Goal: Contribute content: Contribute content

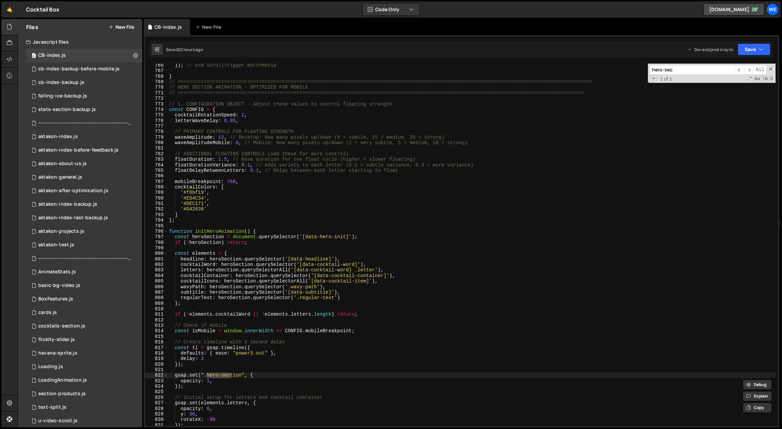
scroll to position [3354, 0]
click at [336, 255] on div "}) ; // End ScrollTrigger.matchMedia } // =====================================…" at bounding box center [472, 250] width 608 height 374
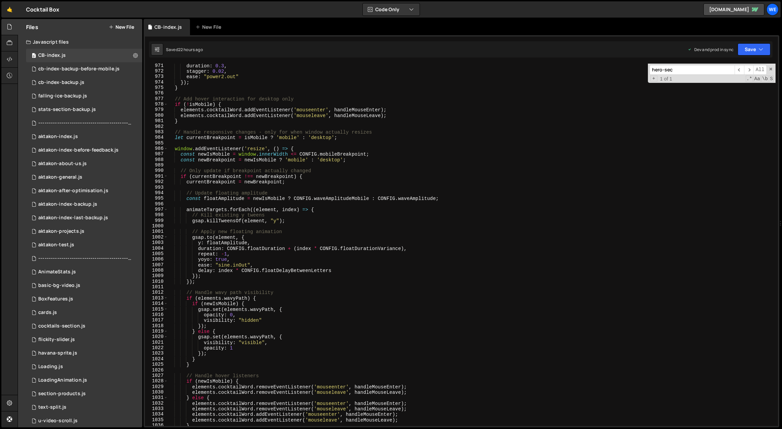
scroll to position [4390, 0]
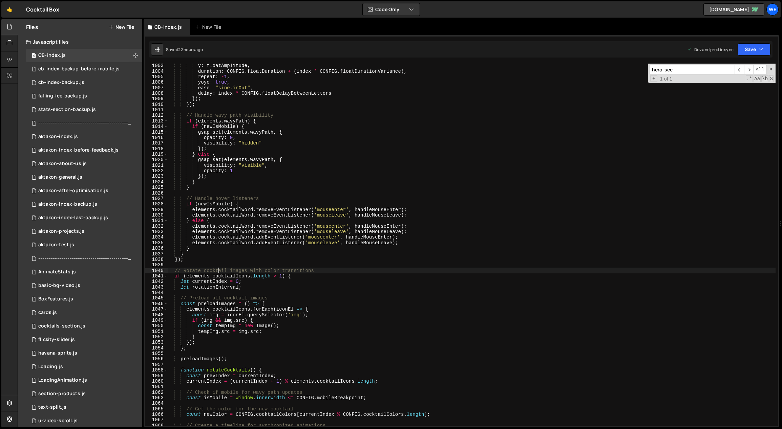
click at [219, 270] on div "y : floatAmplitude , duration : CONFIG . floatDuration + ( index * CONFIG . flo…" at bounding box center [472, 250] width 608 height 374
type textarea "// Rotate cocktail images with color transitions"
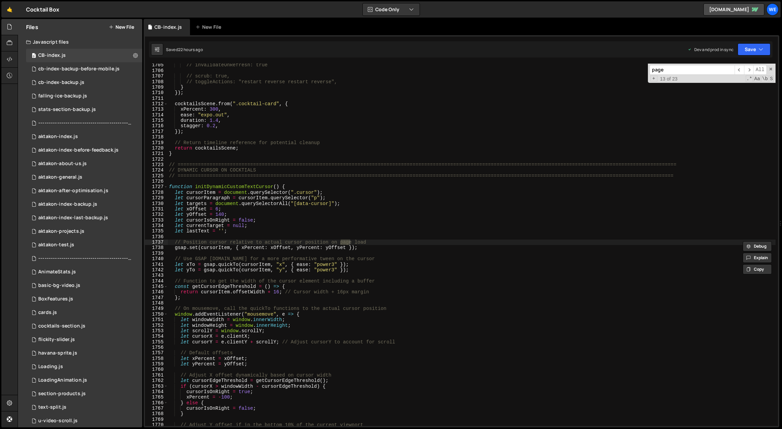
scroll to position [7460, 0]
type input "page"
click at [740, 73] on span "​" at bounding box center [738, 70] width 9 height 10
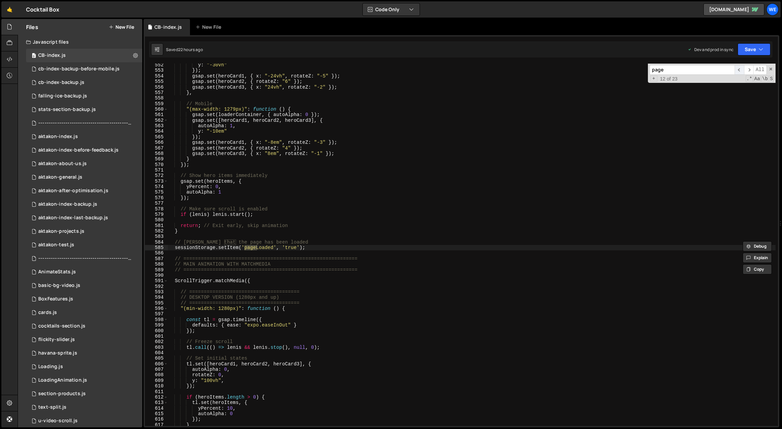
click at [740, 73] on span "​" at bounding box center [738, 70] width 9 height 10
click at [739, 73] on span "​" at bounding box center [738, 70] width 9 height 10
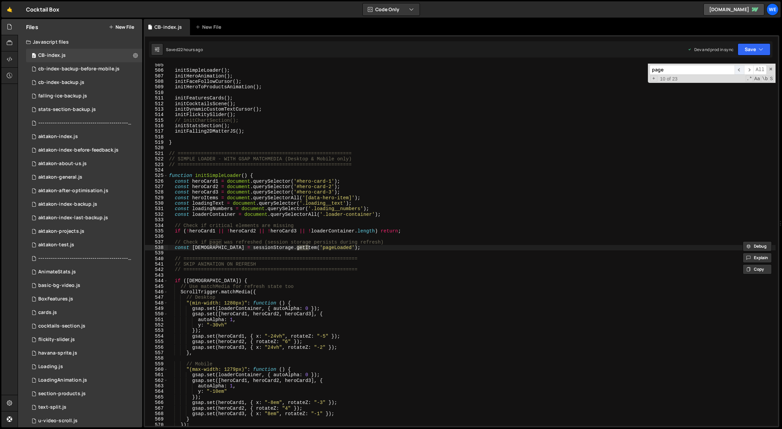
click at [739, 73] on span "​" at bounding box center [738, 70] width 9 height 10
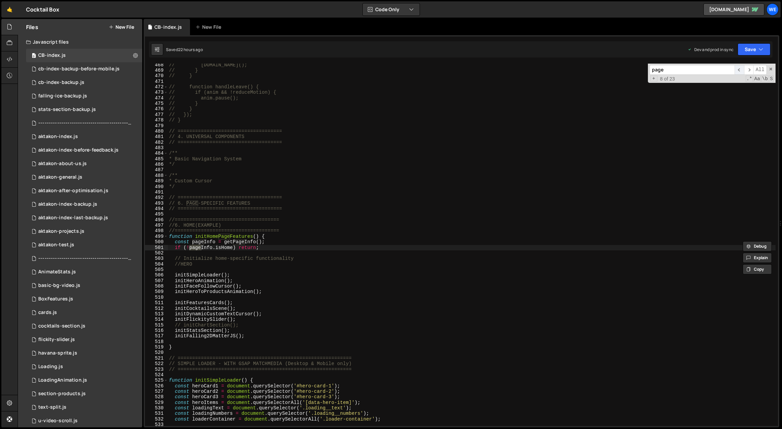
scroll to position [2051, 0]
click at [739, 73] on span "​" at bounding box center [738, 70] width 9 height 10
click at [740, 70] on span "​" at bounding box center [738, 70] width 9 height 10
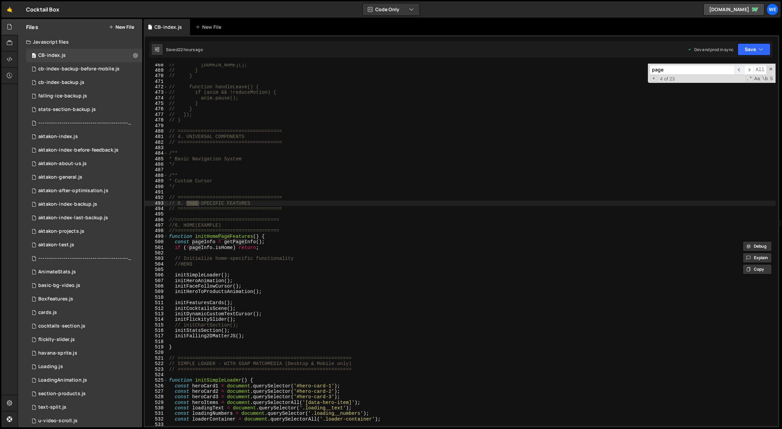
click at [740, 70] on span "​" at bounding box center [738, 70] width 9 height 10
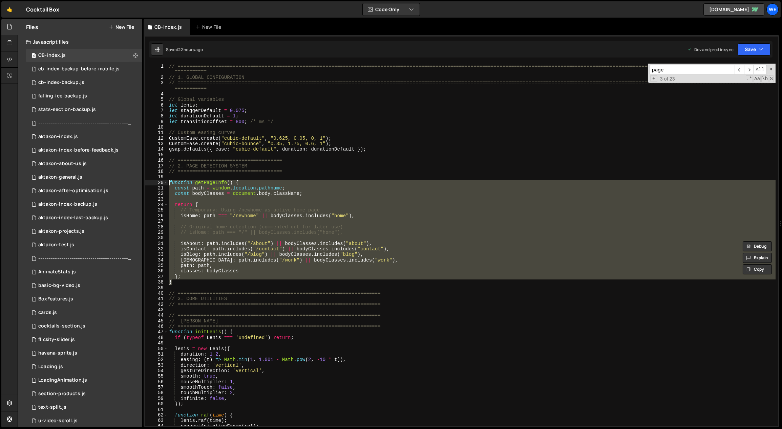
drag, startPoint x: 175, startPoint y: 283, endPoint x: 169, endPoint y: 180, distance: 103.1
click at [169, 180] on div "// ============================================================================…" at bounding box center [472, 254] width 608 height 380
type textarea "function getPageInfo() { const path = window.location.pathname;"
click at [270, 220] on div "// ============================================================================…" at bounding box center [472, 245] width 608 height 363
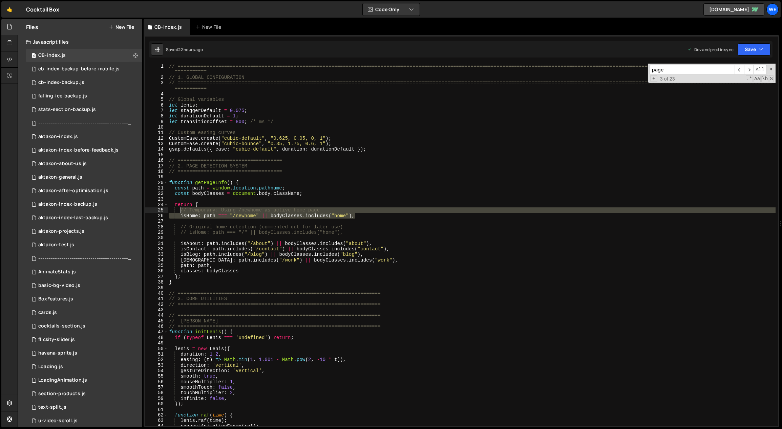
drag, startPoint x: 364, startPoint y: 218, endPoint x: 180, endPoint y: 212, distance: 183.7
click at [180, 212] on div "// ============================================================================…" at bounding box center [472, 254] width 608 height 380
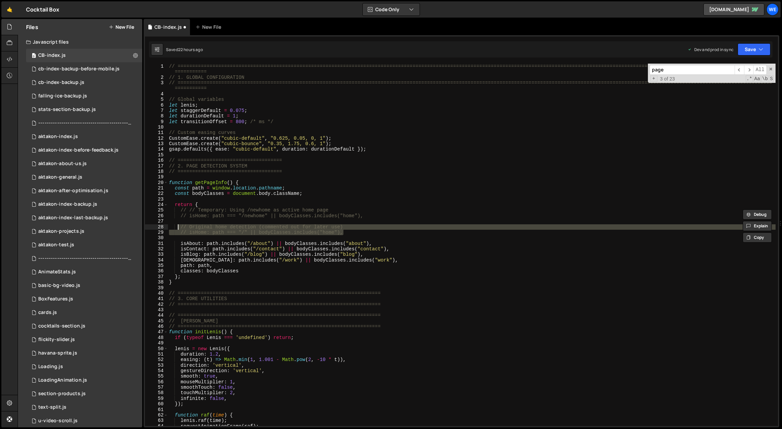
drag, startPoint x: 350, startPoint y: 231, endPoint x: 178, endPoint y: 225, distance: 171.8
click at [178, 225] on div "// ============================================================================…" at bounding box center [472, 254] width 608 height 380
click at [348, 226] on div "// ============================================================================…" at bounding box center [472, 245] width 608 height 363
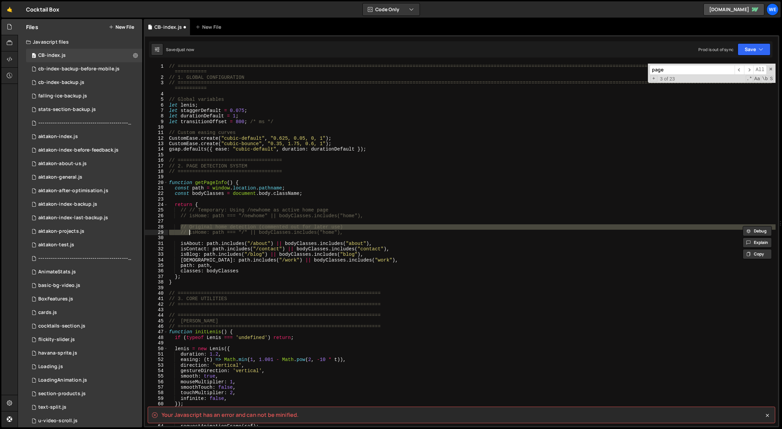
click at [357, 229] on div "// ============================================================================…" at bounding box center [472, 245] width 608 height 363
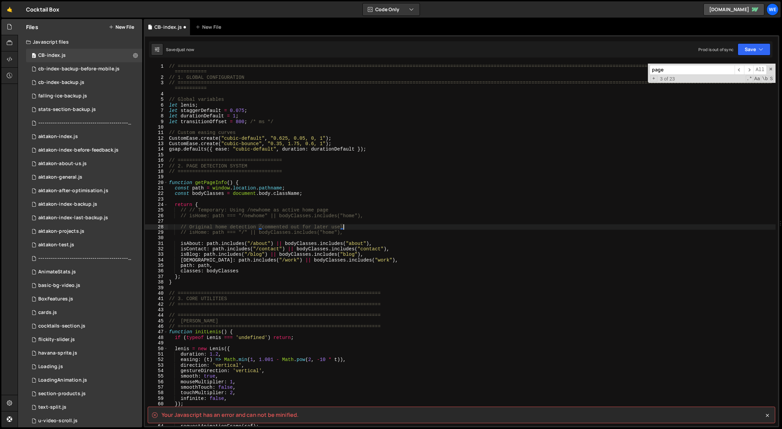
click at [357, 232] on div "// ============================================================================…" at bounding box center [472, 254] width 608 height 380
type textarea "isHome: path === "/" || bodyClasses.includes("home"),"
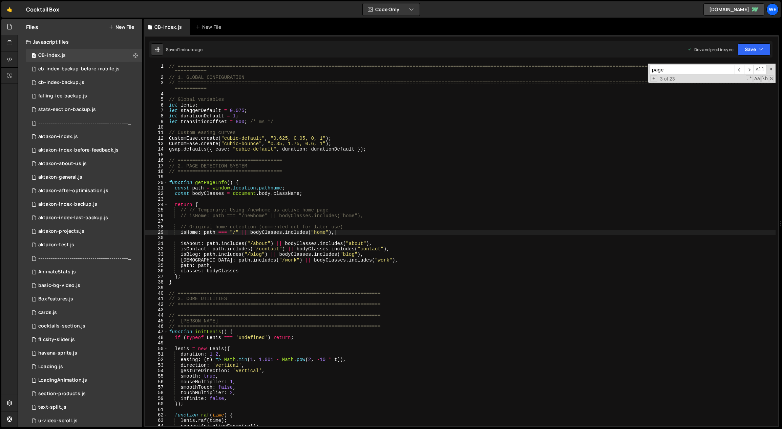
click at [125, 24] on button "New File" at bounding box center [121, 26] width 25 height 5
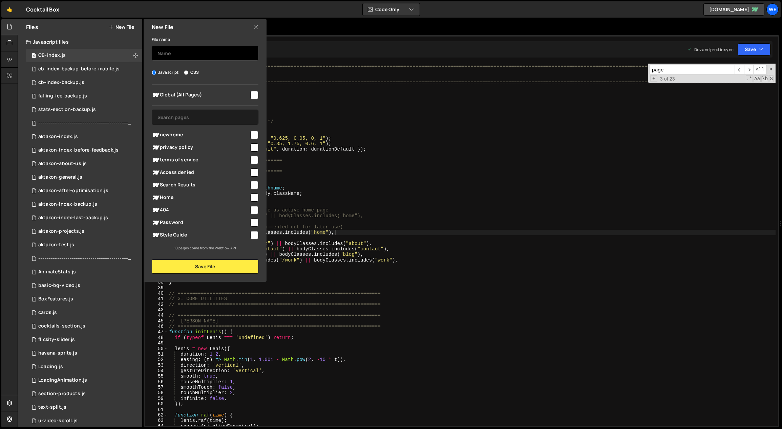
click at [212, 51] on input "text" at bounding box center [205, 53] width 107 height 15
type input "CB-staging"
click at [217, 267] on button "Save File" at bounding box center [205, 267] width 107 height 14
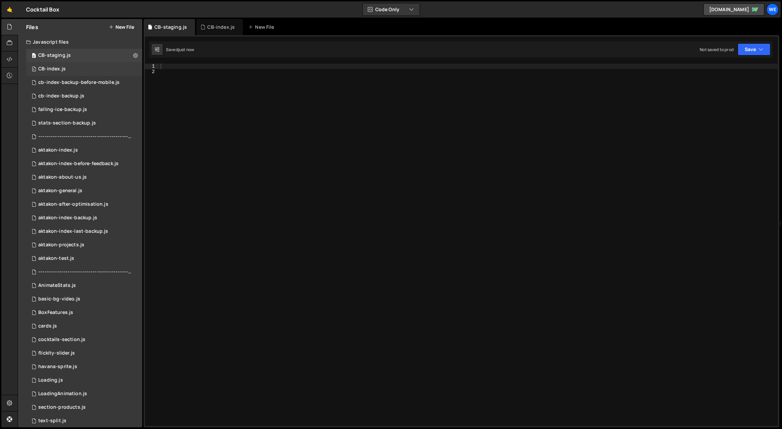
click at [67, 64] on div "0 CB-index.js 0" at bounding box center [84, 69] width 116 height 14
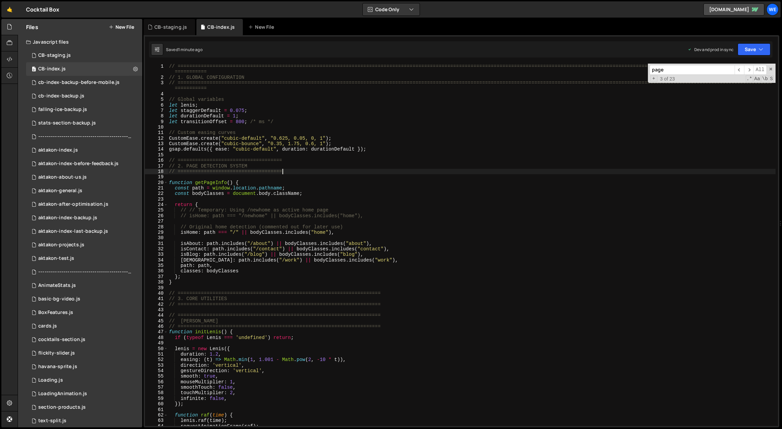
click at [308, 172] on div "// ============================================================================…" at bounding box center [472, 254] width 608 height 380
type textarea "initScript();"
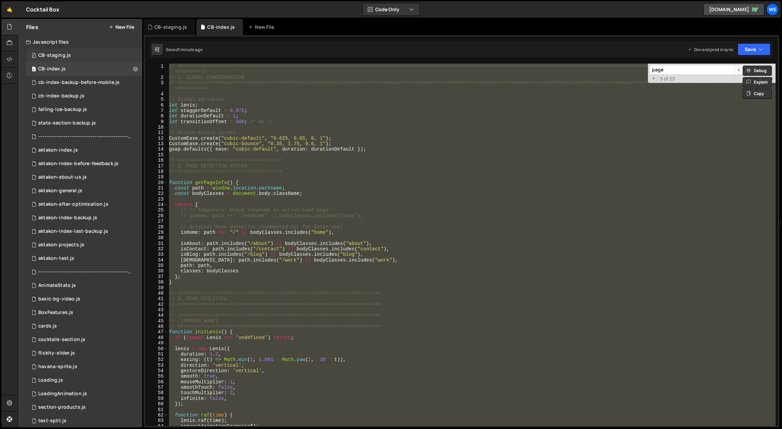
click at [81, 56] on div "0 CB-staging.js 0" at bounding box center [84, 56] width 116 height 14
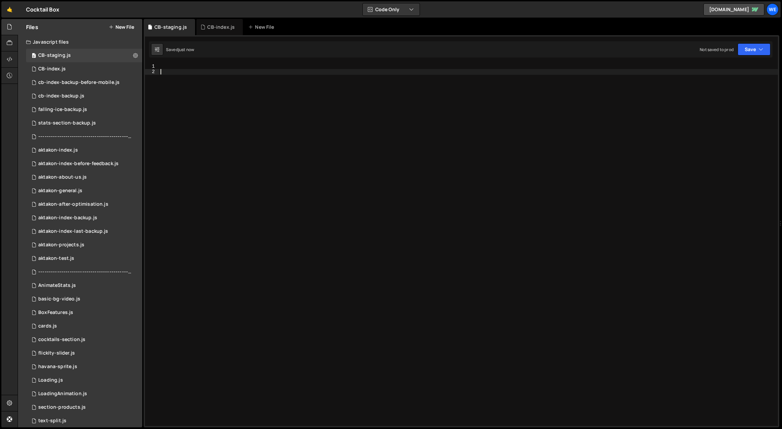
click at [380, 175] on div at bounding box center [468, 251] width 619 height 374
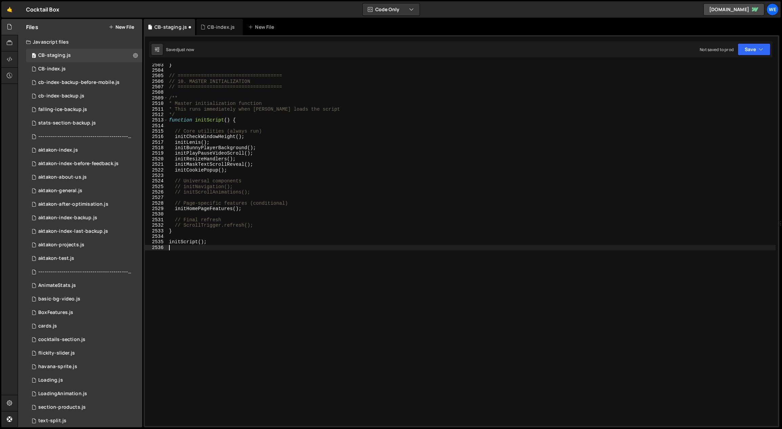
scroll to position [10733, 0]
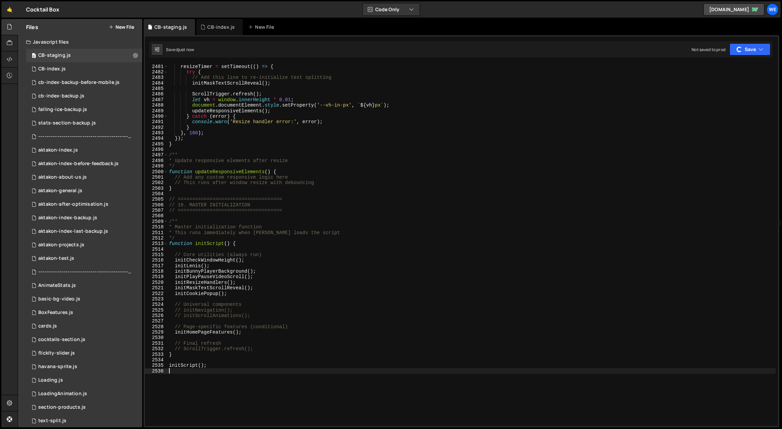
click at [338, 254] on div "clearTimeout ( resizeTimer ) ; resizeTimer = setTimeout (( ) => { try { // Add …" at bounding box center [472, 245] width 608 height 374
type textarea "// Core utilities (always run)"
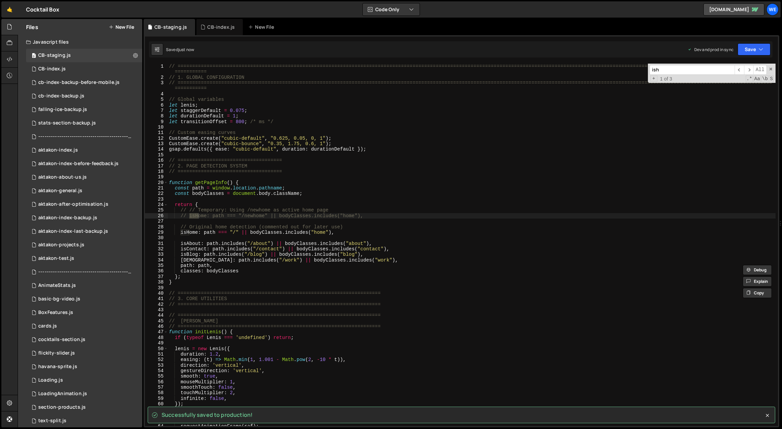
scroll to position [0, 0]
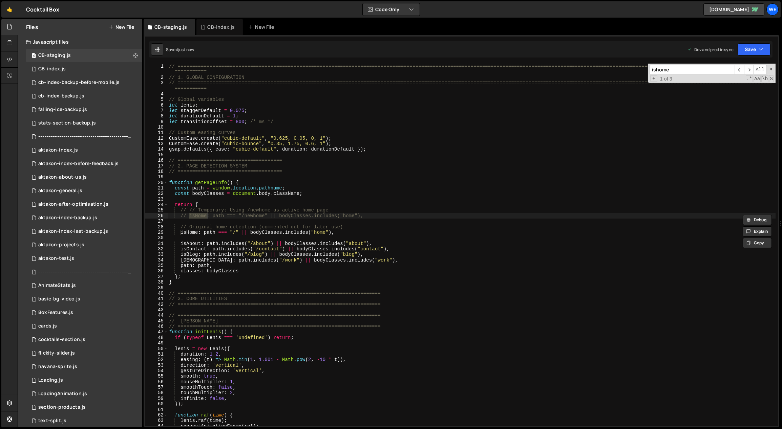
type input "ishome"
click at [366, 223] on div "// ============================================================================…" at bounding box center [472, 254] width 608 height 380
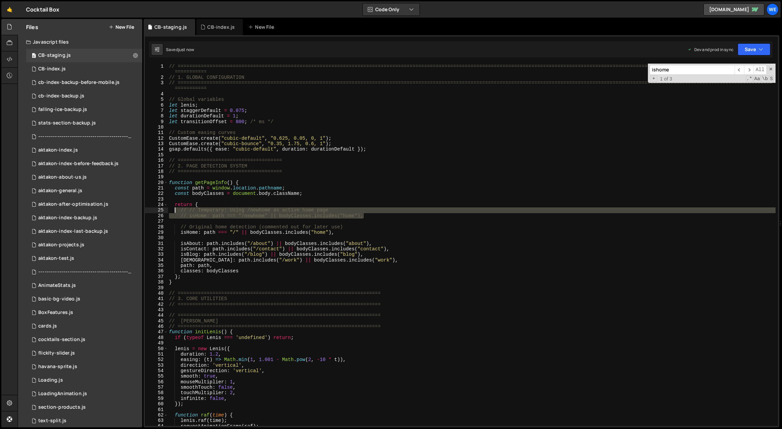
drag, startPoint x: 374, startPoint y: 217, endPoint x: 176, endPoint y: 212, distance: 197.5
click at [176, 212] on div "// ============================================================================…" at bounding box center [472, 254] width 608 height 380
click at [373, 217] on div "// ============================================================================…" at bounding box center [472, 245] width 608 height 363
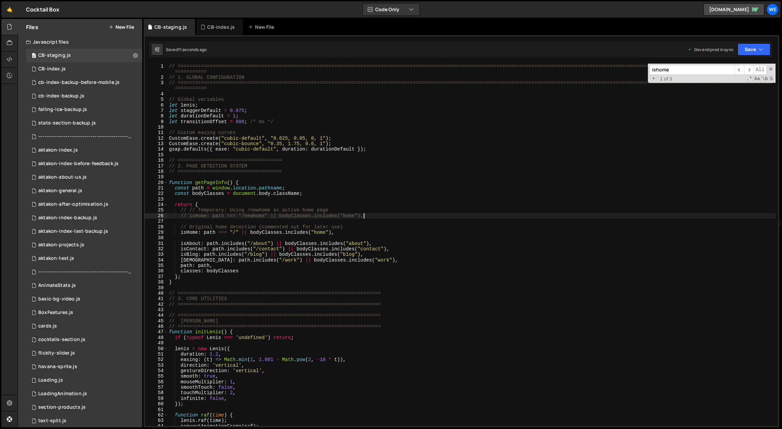
type textarea "isHome: path === "/newhome" || bodyClasses.includes("home"),"
type textarea "// isHome: path === "/" || bodyClasses.includes("home"),"
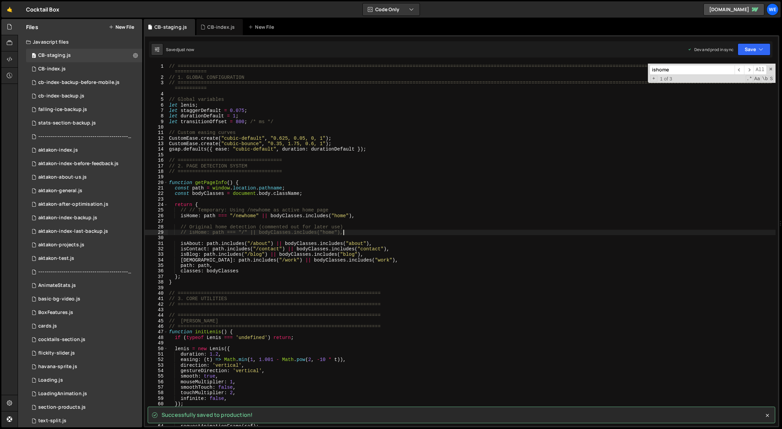
click at [129, 28] on button "New File" at bounding box center [121, 26] width 25 height 5
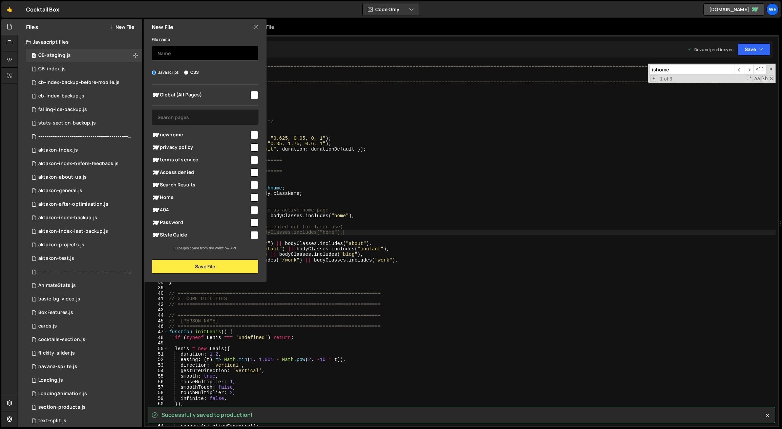
click at [185, 55] on input "text" at bounding box center [205, 53] width 107 height 15
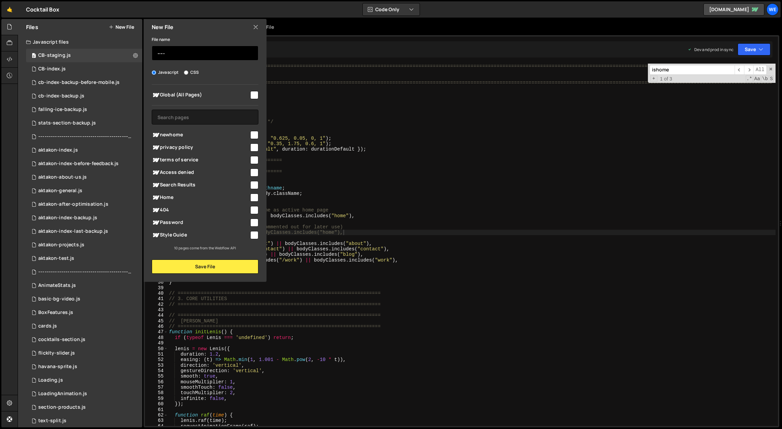
paste input "-----"
paste input "--------------------"
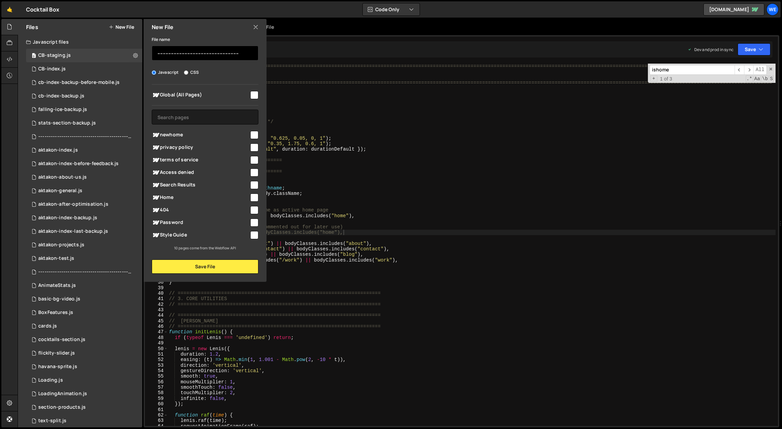
paste input "--------------------"
type input "--------------------------------------------------------------------------------"
click at [229, 269] on button "Save File" at bounding box center [205, 267] width 107 height 14
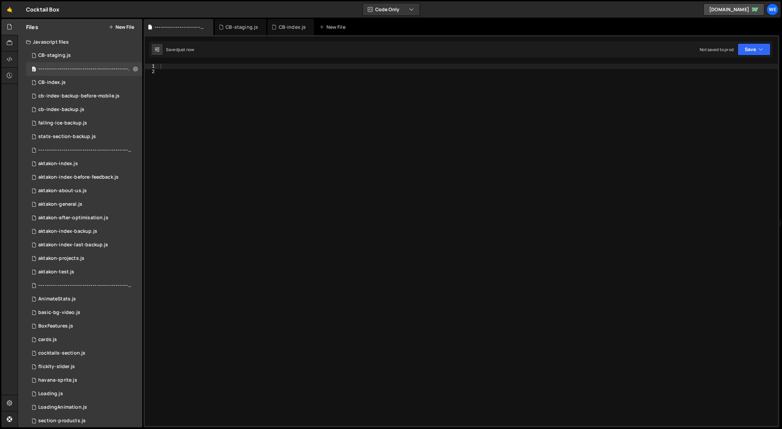
click at [243, 147] on div at bounding box center [468, 251] width 619 height 374
click at [52, 51] on div "0 CB-staging.js 0" at bounding box center [84, 56] width 116 height 14
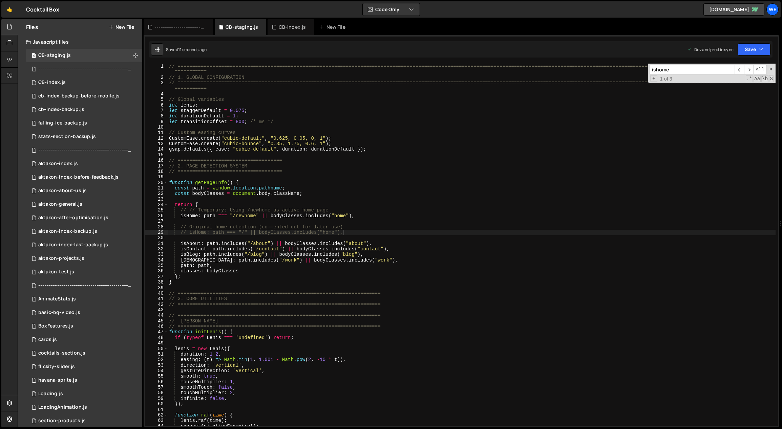
type textarea "CustomEase.create("cubic-bounce", "0.35, 1.75, 0.6, 1");"
click at [317, 142] on div "// ============================================================================…" at bounding box center [472, 254] width 608 height 380
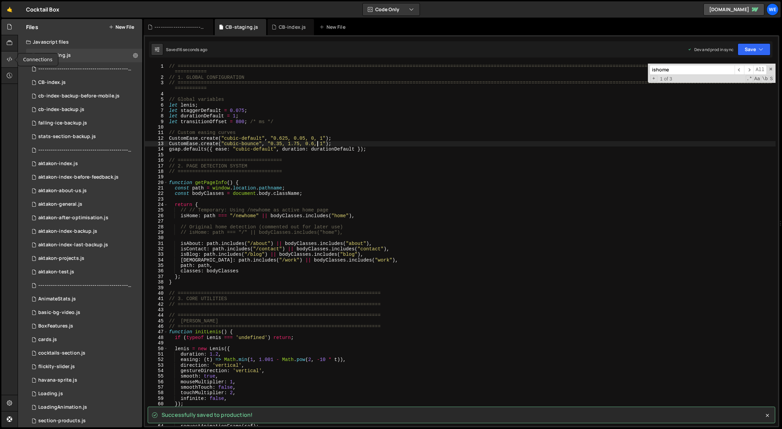
click at [9, 58] on icon at bounding box center [9, 59] width 5 height 7
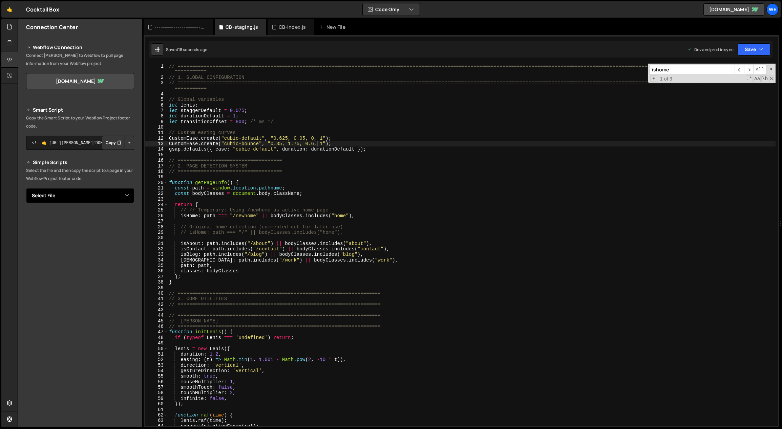
click at [97, 194] on select "Select File CB-index.js cb-index-backup-before-mobile.js cb-index-backup.js fal…" at bounding box center [80, 195] width 108 height 15
select select "47545"
click at [26, 188] on select "Select File CB-index.js cb-index-backup-before-mobile.js cb-index-backup.js fal…" at bounding box center [80, 195] width 108 height 15
click at [128, 219] on button "Button group with nested dropdown" at bounding box center [129, 219] width 9 height 14
click at [112, 239] on link "Copy Production js" at bounding box center [106, 240] width 56 height 9
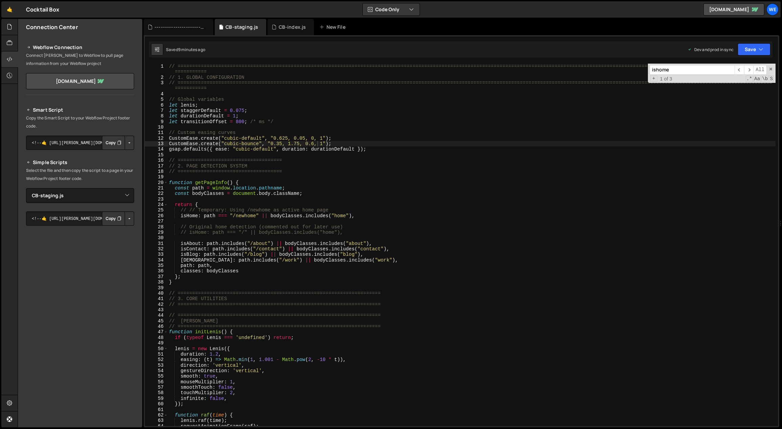
type textarea "isHome: path === "/newhome" || bodyClasses.includes("home"),"
click at [479, 214] on div "// ============================================================================…" at bounding box center [472, 254] width 608 height 380
click at [301, 175] on div "// ============================================================================…" at bounding box center [472, 254] width 608 height 380
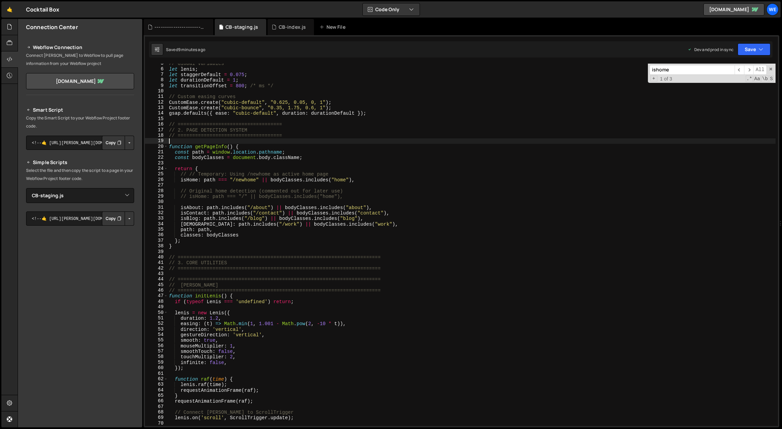
scroll to position [137, 0]
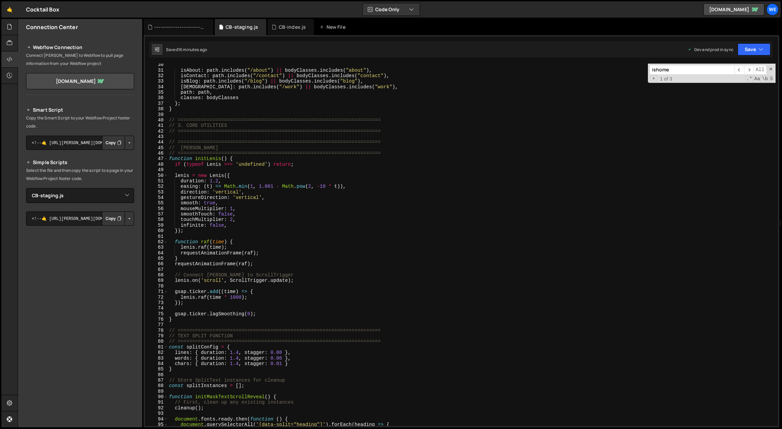
click at [360, 253] on div "isAbout : path . includes ( "/about" ) || bodyClasses . includes ( "about" ) , …" at bounding box center [472, 249] width 608 height 374
type textarea "requestAnimationFrame(raf);"
click at [10, 29] on icon at bounding box center [9, 26] width 5 height 7
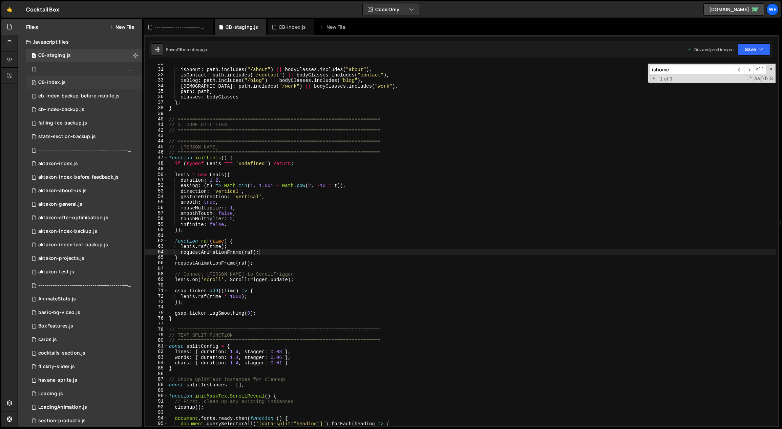
click at [58, 80] on div "CB-index.js" at bounding box center [51, 83] width 27 height 6
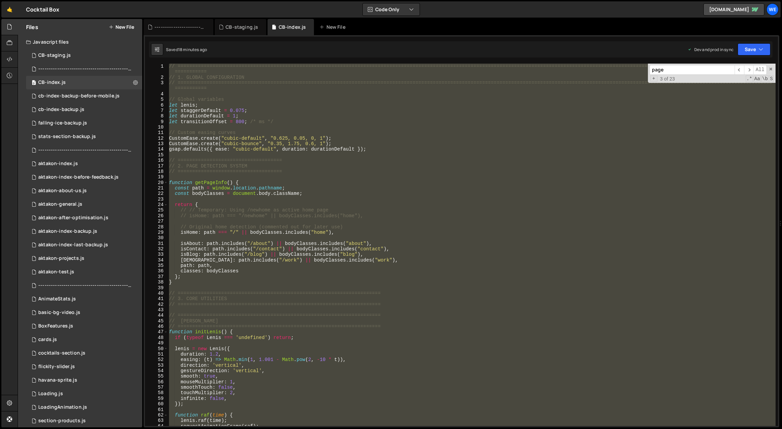
click at [404, 175] on div "// ============================================================================…" at bounding box center [472, 245] width 608 height 363
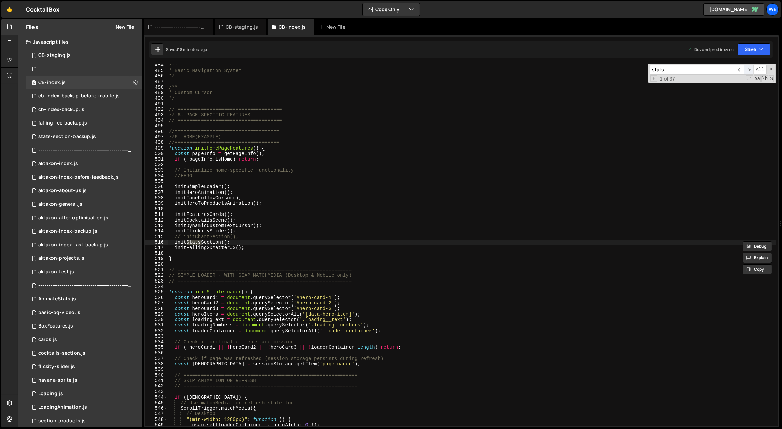
type input "stats"
click at [747, 68] on span "​" at bounding box center [748, 70] width 9 height 10
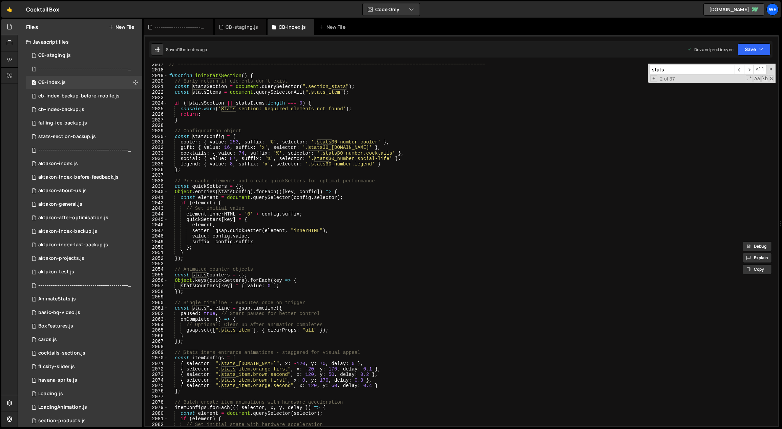
click at [306, 227] on div "// ============================================================================…" at bounding box center [472, 249] width 608 height 374
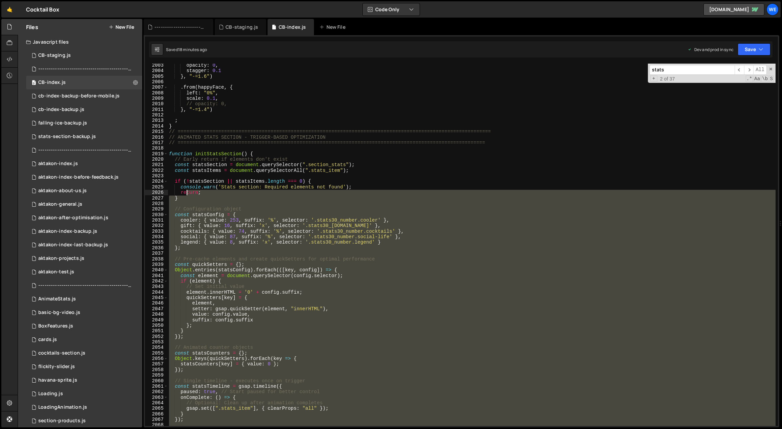
scroll to position [8762, 0]
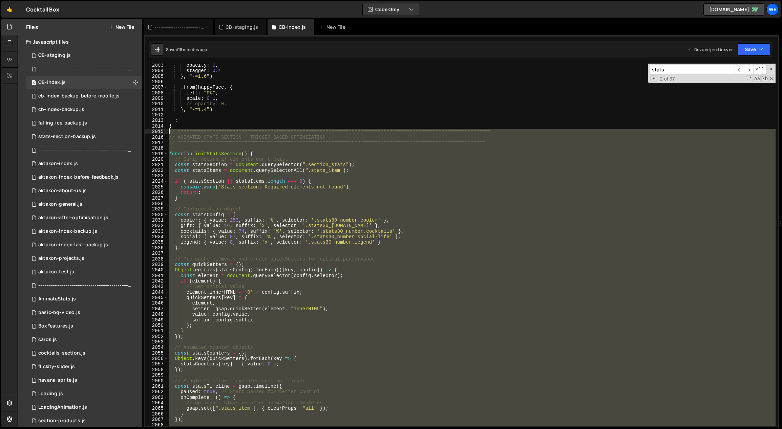
drag, startPoint x: 179, startPoint y: 269, endPoint x: 168, endPoint y: 133, distance: 136.3
click at [168, 133] on div "element, 2003 2004 2005 2006 2007 2008 2009 2010 2011 2012 2013 2014 2015 2016 …" at bounding box center [461, 245] width 633 height 363
type textarea "// ============================================================================…"
click at [129, 24] on button "New File" at bounding box center [121, 26] width 25 height 5
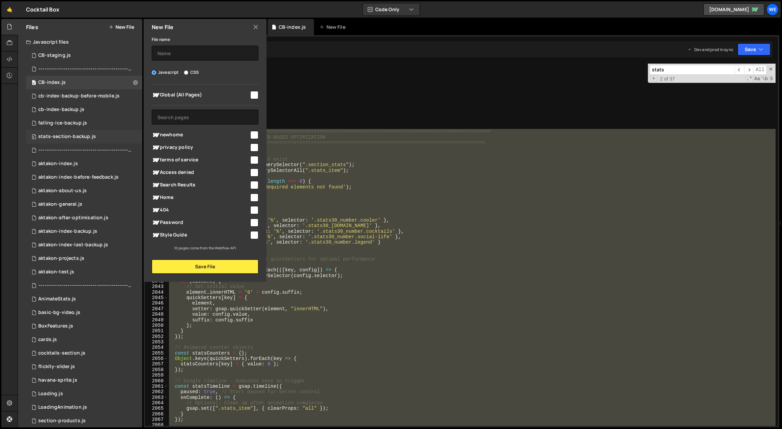
click at [96, 135] on div "0 stats-section-backup.js 0" at bounding box center [84, 137] width 116 height 14
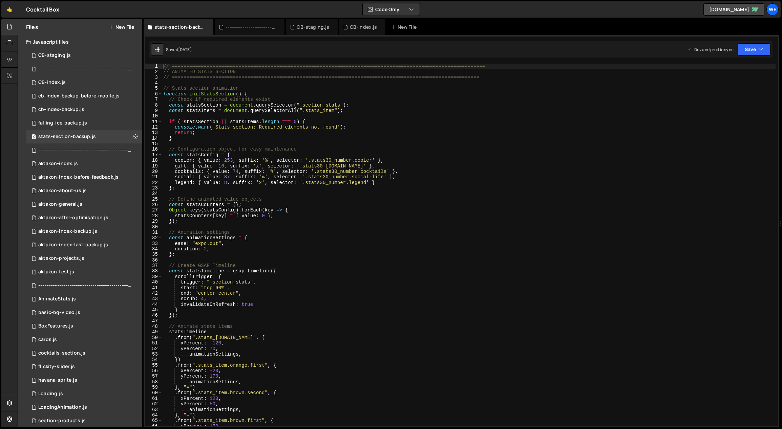
click at [402, 208] on div "// ============================================================================…" at bounding box center [469, 251] width 614 height 374
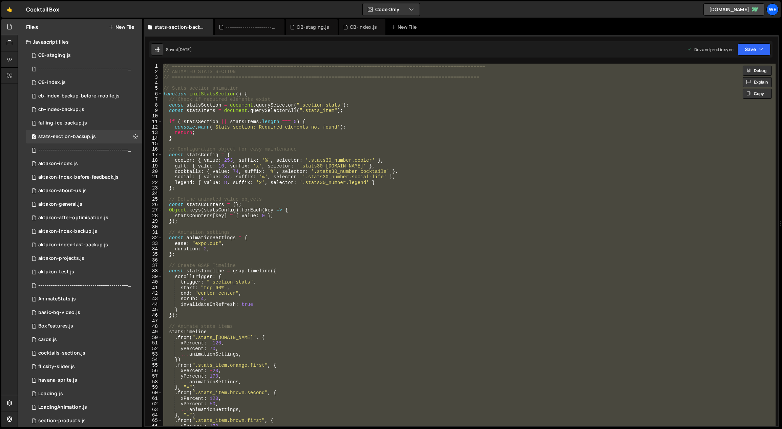
paste textarea
type textarea "}"
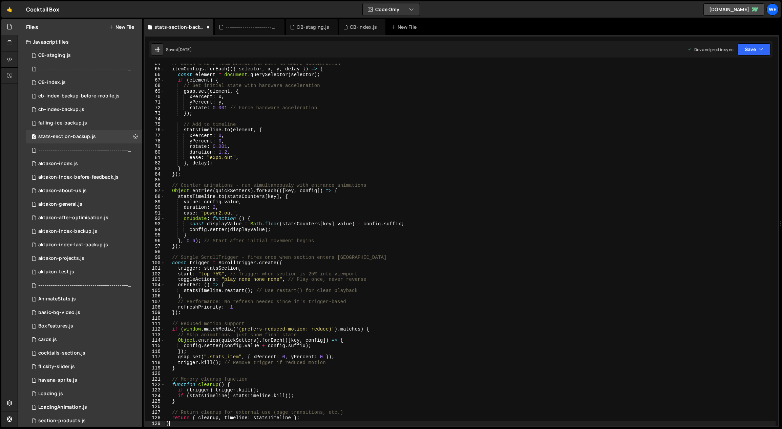
scroll to position [352, 0]
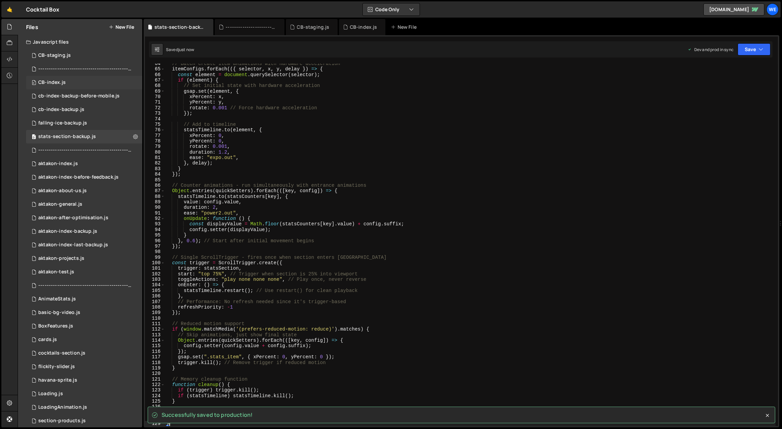
click at [67, 82] on div "0 CB-index.js 0" at bounding box center [84, 83] width 116 height 14
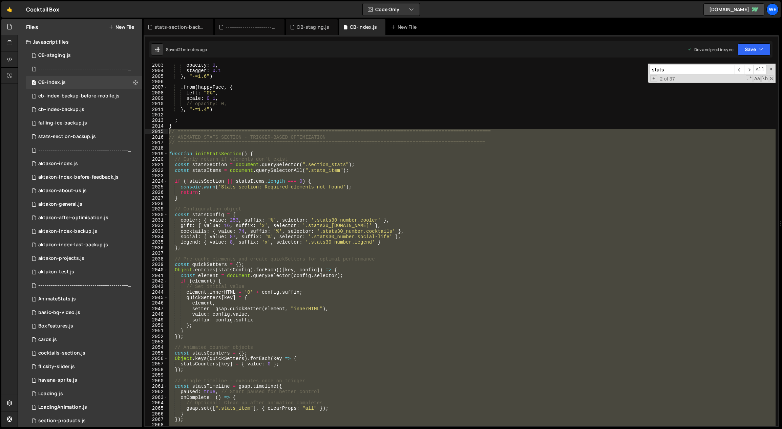
click at [297, 129] on div "opacity : 0 , stagger : 0.1 } , "-=1.6" ) . from ( happyFace , { left : "0%" , …" at bounding box center [472, 245] width 608 height 363
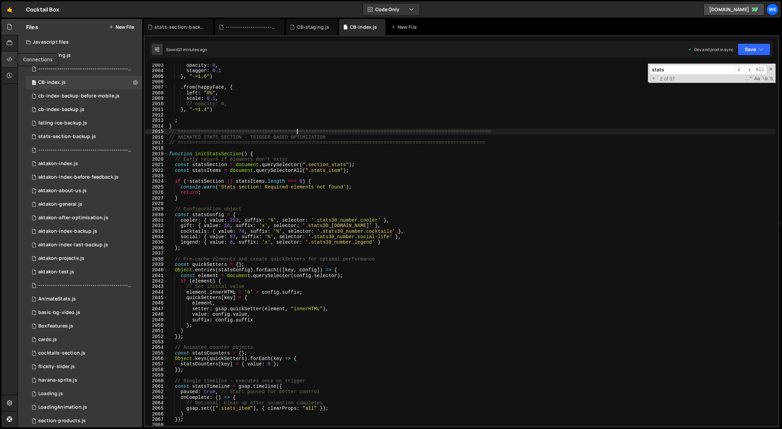
click at [13, 55] on div at bounding box center [9, 59] width 17 height 16
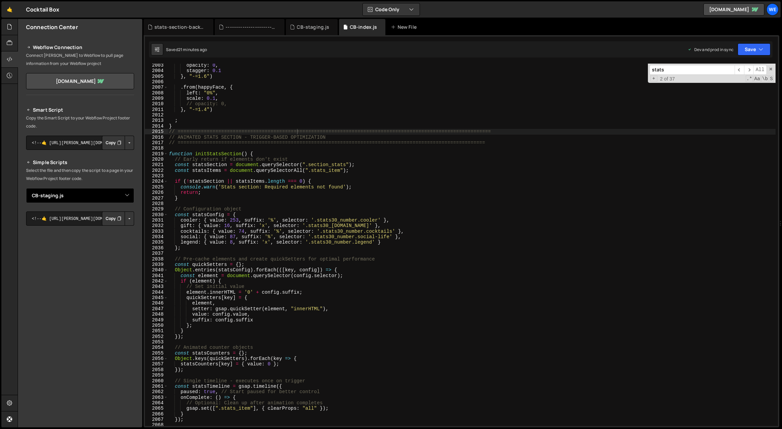
click at [82, 196] on select "Select File CB-index.js cb-index-backup-before-mobile.js cb-index-backup.js fal…" at bounding box center [80, 195] width 108 height 15
click at [26, 188] on select "Select File CB-index.js cb-index-backup-before-mobile.js cb-index-backup.js fal…" at bounding box center [80, 195] width 108 height 15
click at [131, 220] on button "Button group with nested dropdown" at bounding box center [129, 219] width 9 height 14
click at [120, 239] on link "Copy Production js" at bounding box center [106, 240] width 56 height 9
type textarea "value: config.value,"
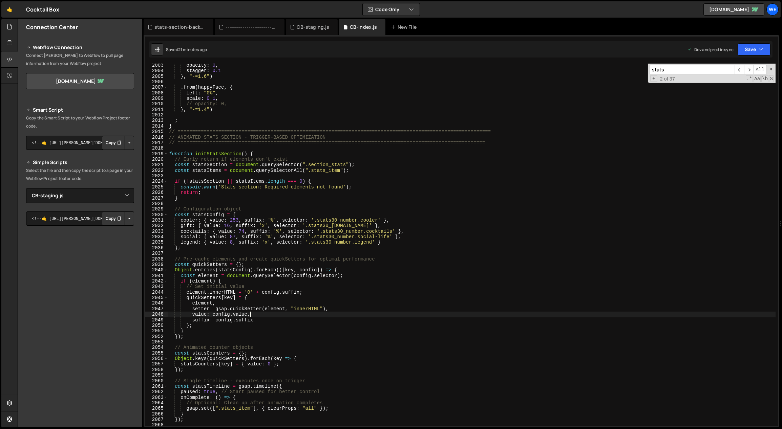
click at [347, 313] on div "opacity : 0 , stagger : 0.1 } , "-=1.6" ) . from ( happyFace , { left : "0%" , …" at bounding box center [472, 250] width 608 height 374
click at [219, 148] on div "opacity : 0 , stagger : 0.1 } , "-=1.6" ) . from ( happyFace , { left : "0%" , …" at bounding box center [472, 250] width 608 height 374
click at [0, 0] on icon at bounding box center [0, 0] width 0 height 0
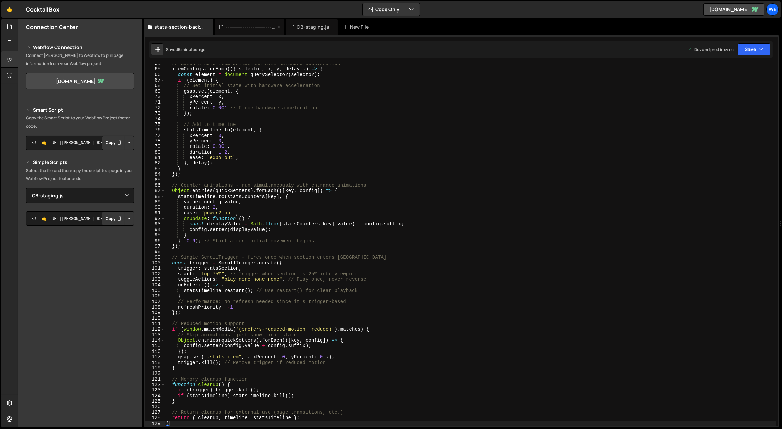
click at [280, 25] on icon at bounding box center [279, 27] width 5 height 7
click at [208, 26] on icon at bounding box center [208, 27] width 5 height 7
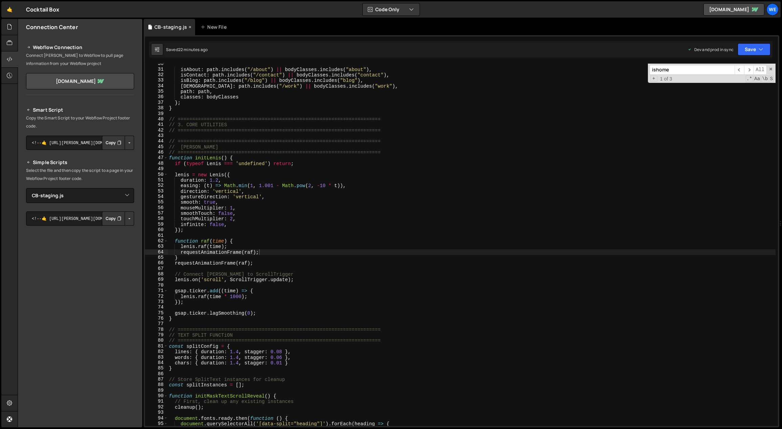
click at [180, 27] on div "CB-staging.js" at bounding box center [170, 27] width 33 height 7
type textarea "duration: 1.2,"
click at [283, 178] on div "isAbout : path . includes ( "/about" ) || bodyClasses . includes ( "about" ) , …" at bounding box center [472, 248] width 608 height 374
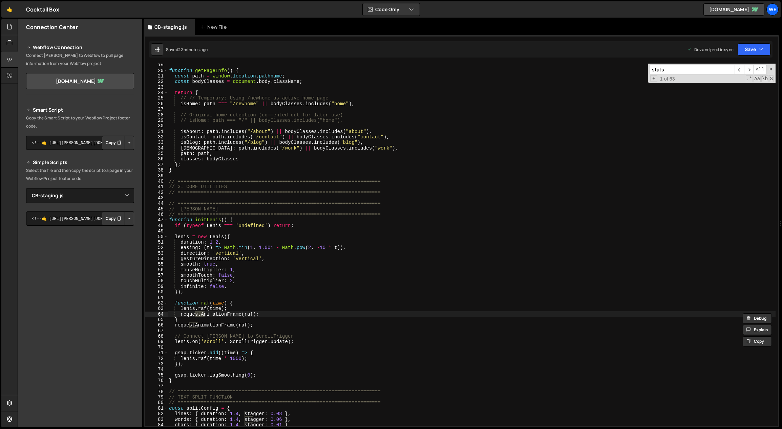
scroll to position [2121, 0]
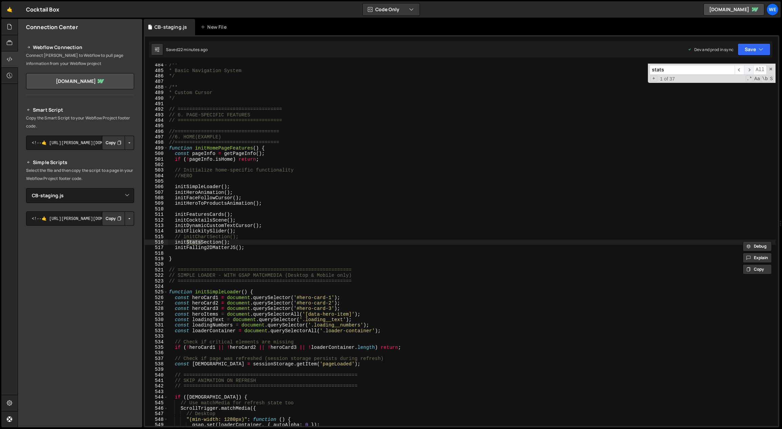
type input "stats"
click at [748, 69] on span "​" at bounding box center [748, 70] width 9 height 10
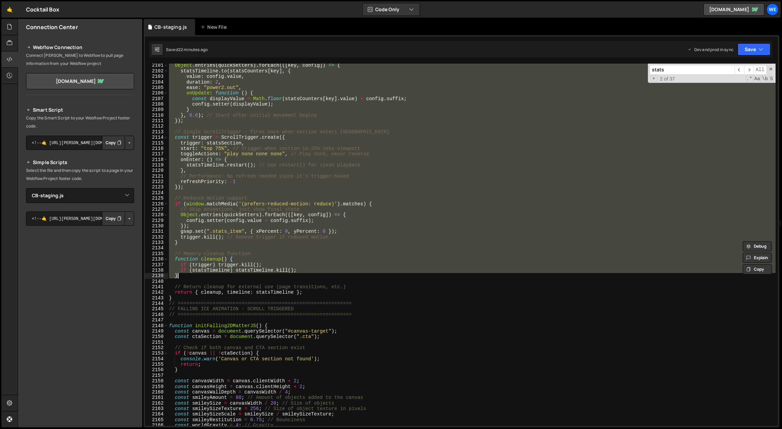
scroll to position [9190, 0]
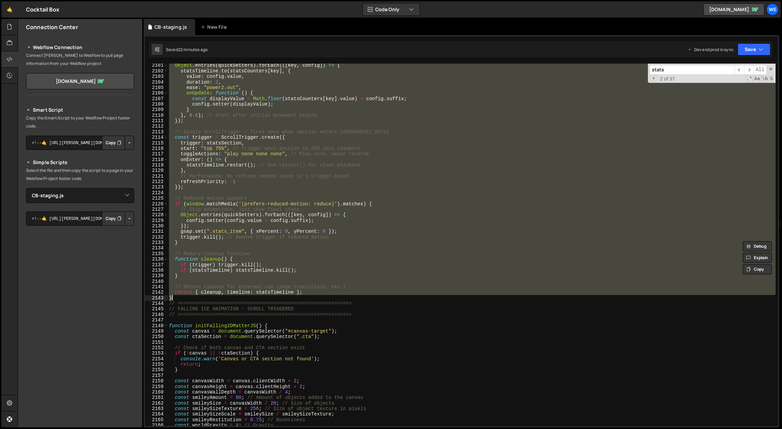
drag, startPoint x: 169, startPoint y: 237, endPoint x: 192, endPoint y: 296, distance: 63.8
click at [193, 297] on div "Object . entries ( quickSetters ) . forEach (([ key , config ]) => { statsTimel…" at bounding box center [472, 250] width 608 height 374
paste textarea "initStatsSection();"
type textarea "initStatsSection();"
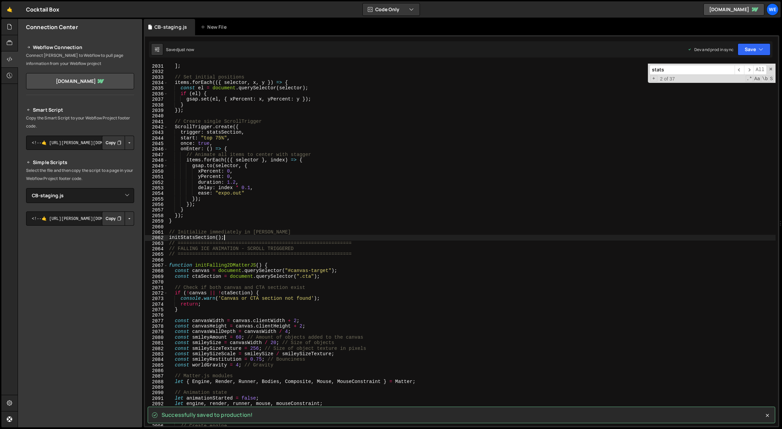
scroll to position [9177, 0]
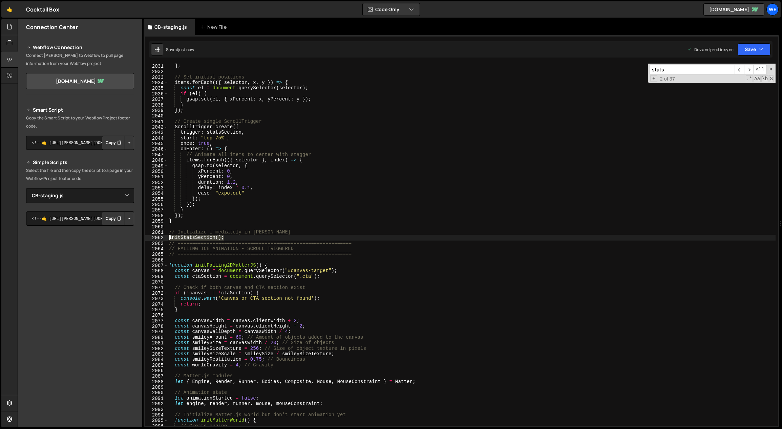
drag, startPoint x: 229, startPoint y: 237, endPoint x: 170, endPoint y: 236, distance: 58.9
click at [170, 236] on div "] ; // Set initial positions items . forEach (({ selector , x , y }) => { const…" at bounding box center [472, 250] width 608 height 374
click at [281, 232] on div "] ; // Set initial positions items . forEach (({ selector , x , y }) => { const…" at bounding box center [472, 250] width 608 height 374
type textarea "// Initialize immediately in Slater"
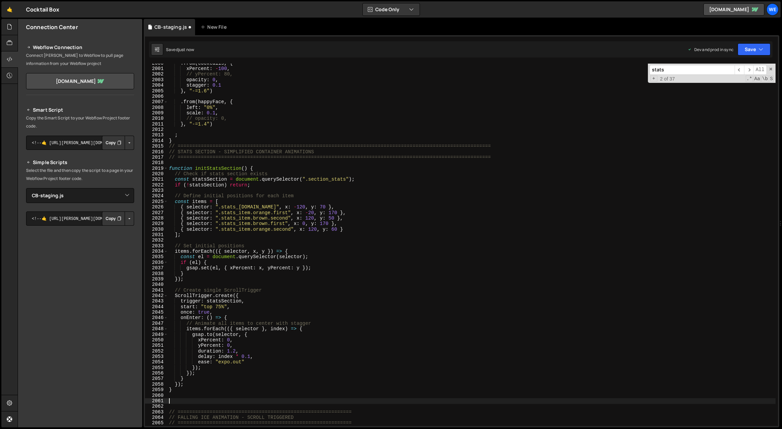
scroll to position [8950, 0]
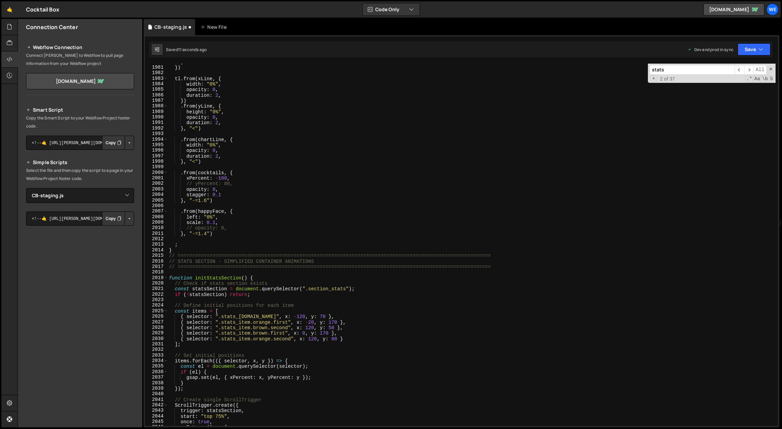
click at [697, 72] on input "stats" at bounding box center [691, 70] width 85 height 10
click at [741, 68] on span "​" at bounding box center [738, 70] width 9 height 10
click at [746, 67] on span "​" at bounding box center [748, 70] width 9 height 10
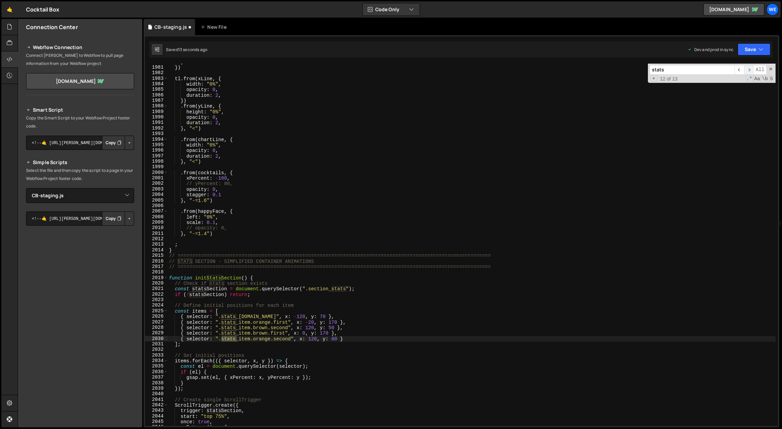
click at [746, 67] on span "​" at bounding box center [748, 70] width 9 height 10
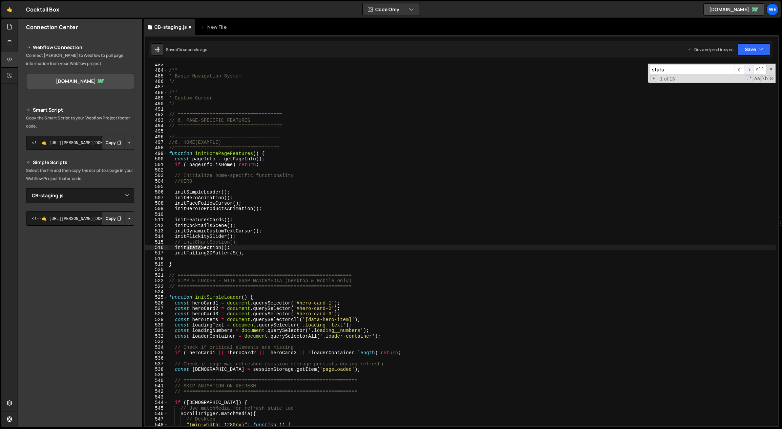
scroll to position [2187, 0]
click at [505, 200] on div "/** * Basic Navigation System */ /** * Custom Cursor */ // ====================…" at bounding box center [472, 249] width 608 height 374
drag, startPoint x: 210, startPoint y: 248, endPoint x: 204, endPoint y: 249, distance: 6.5
click at [204, 249] on div "/** * Basic Navigation System */ /** * Custom Cursor */ // ====================…" at bounding box center [472, 249] width 608 height 374
type textarea "initStatsSection();"
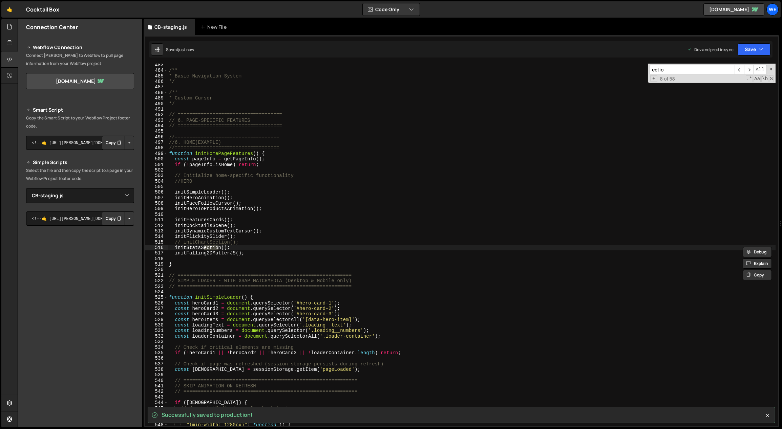
click at [227, 249] on div "/** * Basic Navigation System */ /** * Custom Cursor */ // ====================…" at bounding box center [472, 249] width 608 height 374
drag, startPoint x: 224, startPoint y: 248, endPoint x: 187, endPoint y: 248, distance: 37.6
click at [187, 248] on div "/** * Basic Navigation System */ /** * Custom Cursor */ // ====================…" at bounding box center [472, 249] width 608 height 374
type input "StatsSection("
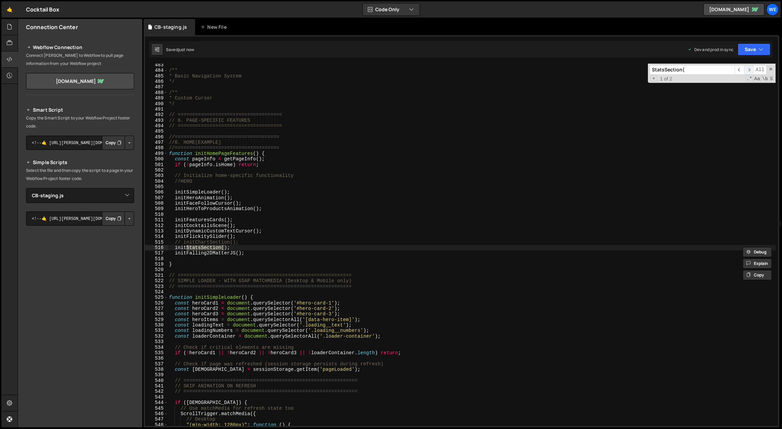
click at [749, 69] on span "​" at bounding box center [748, 70] width 9 height 10
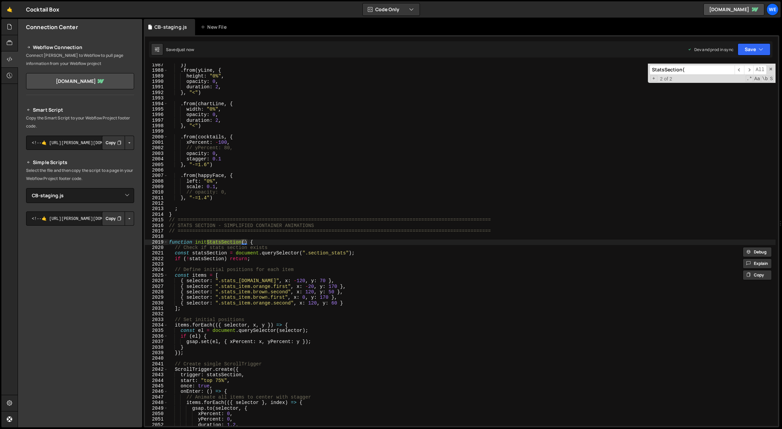
click at [571, 148] on div "}) . from ( yLine , { height : "0%" , opacity : 0 , duration : 2 , } , "<" ) . …" at bounding box center [472, 249] width 608 height 374
click at [302, 276] on div "}) . from ( yLine , { height : "0%" , opacity : 0 , duration : 2 , } , "<" ) . …" at bounding box center [472, 249] width 608 height 374
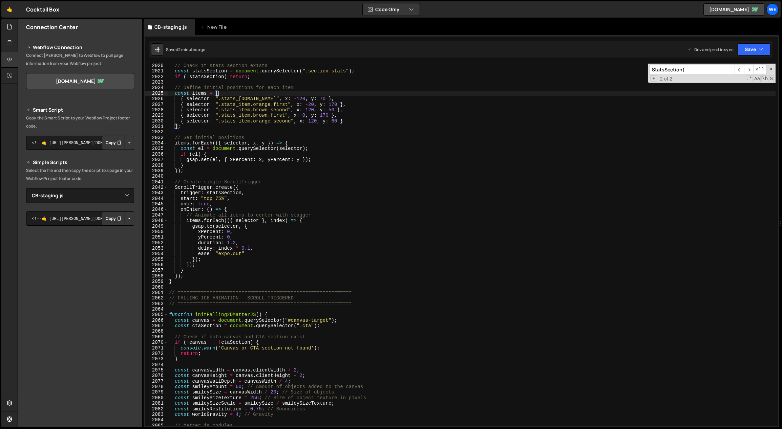
scroll to position [9109, 0]
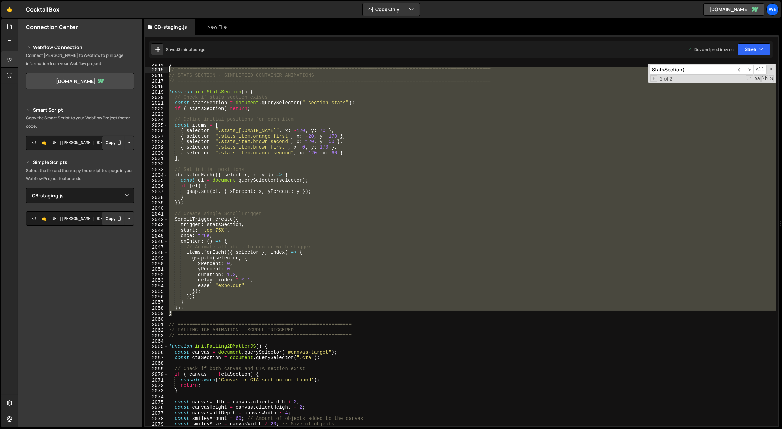
drag, startPoint x: 179, startPoint y: 316, endPoint x: 166, endPoint y: 71, distance: 245.2
click at [166, 71] on div "const items = [ 2014 2015 2016 2017 2018 2019 2020 2021 2022 2023 2024 2025 202…" at bounding box center [461, 245] width 633 height 363
type textarea "// ============================================================================…"
click at [12, 25] on icon at bounding box center [9, 26] width 5 height 7
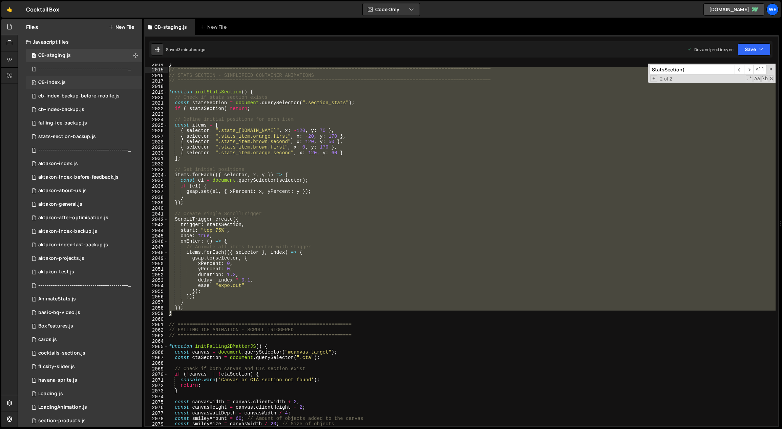
click at [60, 83] on div "CB-index.js" at bounding box center [51, 83] width 27 height 6
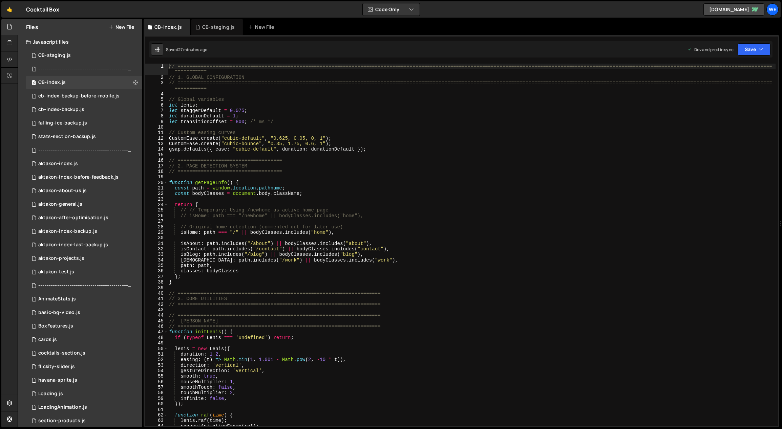
click at [356, 154] on div "// ============================================================================…" at bounding box center [472, 254] width 608 height 380
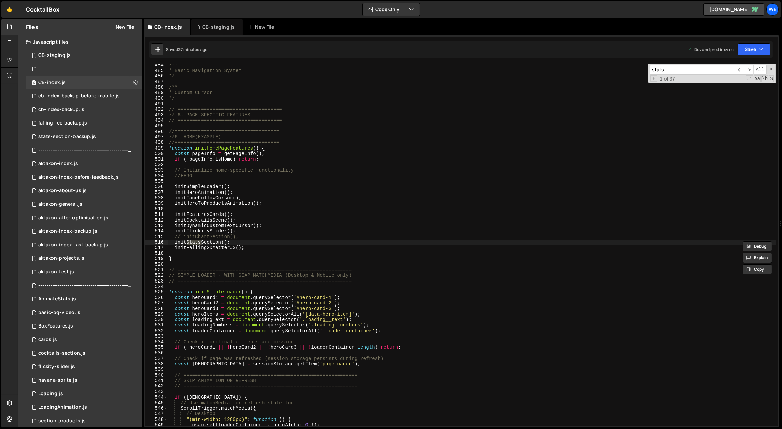
scroll to position [2121, 0]
type input "stats"
type textarea "initStatsSection();"
drag, startPoint x: 223, startPoint y: 241, endPoint x: 202, endPoint y: 240, distance: 21.4
click at [187, 243] on div "/** * Basic Navigation System */ /** * Custom Cursor */ // ====================…" at bounding box center [472, 249] width 608 height 374
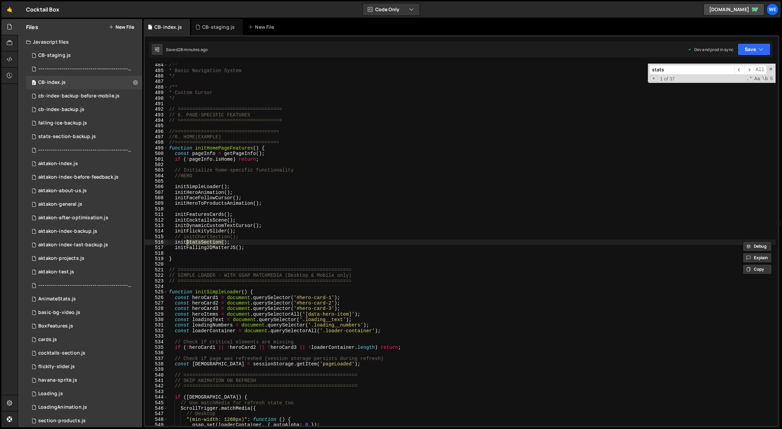
type input "StatsSection("
click at [751, 67] on span "​" at bounding box center [748, 70] width 9 height 10
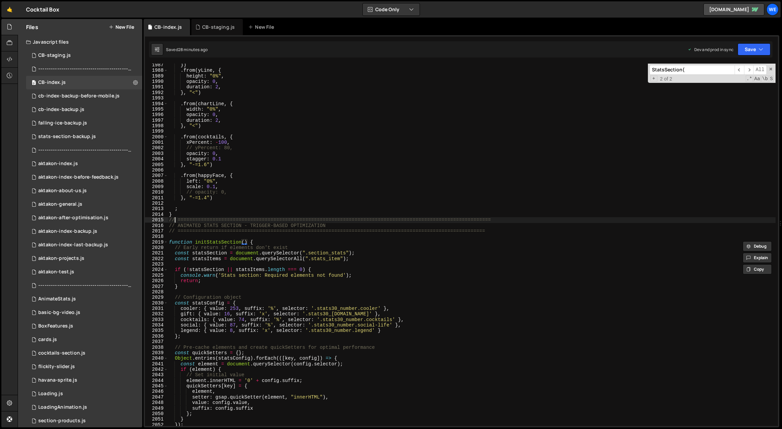
click at [175, 219] on div "}) . from ( yLine , { height : "0%" , opacity : 0 , duration : 2 , } , "<" ) . …" at bounding box center [472, 249] width 608 height 374
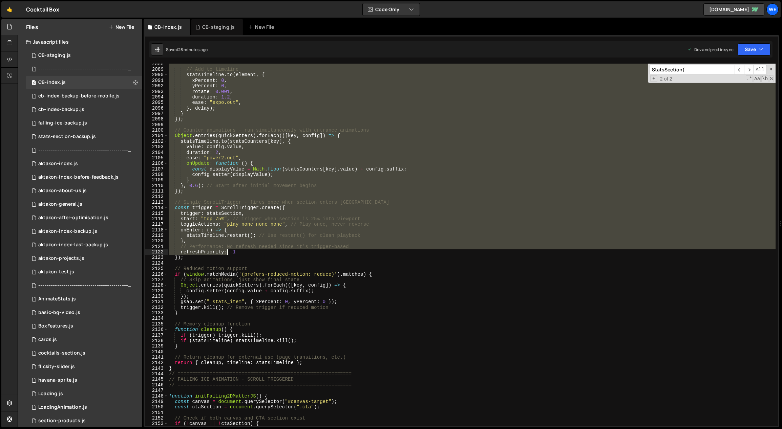
scroll to position [9196, 0]
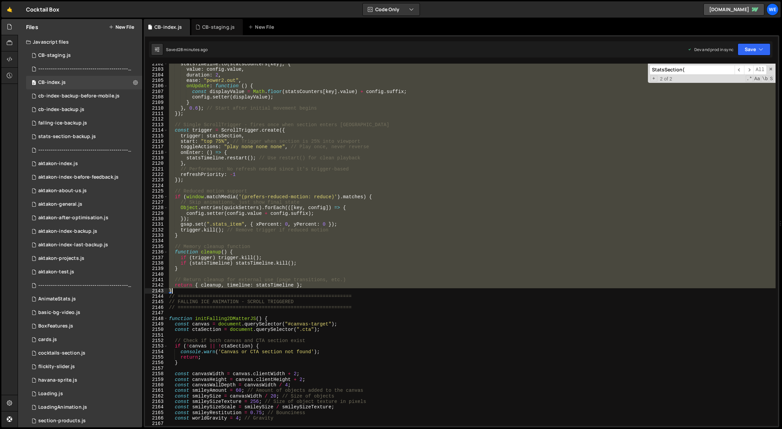
drag, startPoint x: 169, startPoint y: 218, endPoint x: 195, endPoint y: 289, distance: 75.1
click at [195, 289] on div "statsTimeline . to ( statsCounters [ key ] , { value : config . value , duratio…" at bounding box center [472, 248] width 608 height 374
paste textarea
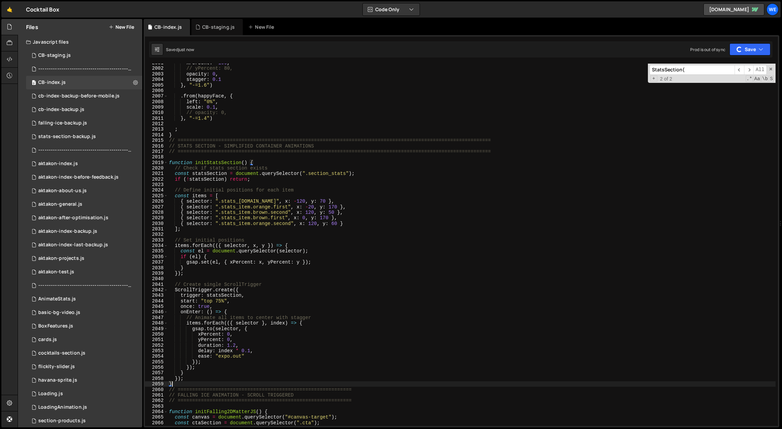
scroll to position [9050, 0]
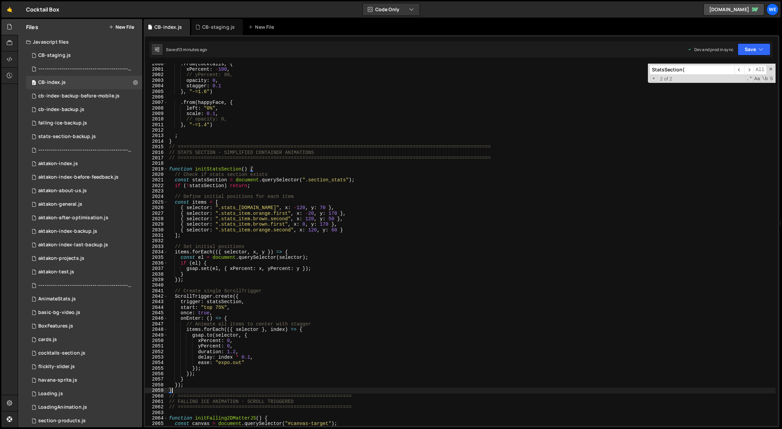
click at [323, 279] on div ". from ( cocktails , { xPercent : - 100 , // yPercent: 80, opacity : 0 , stagge…" at bounding box center [472, 248] width 608 height 374
type textarea "});"
click at [297, 192] on div ". from ( cocktails , { xPercent : - 100 , // yPercent: 80, opacity : 0 , stagge…" at bounding box center [472, 248] width 608 height 374
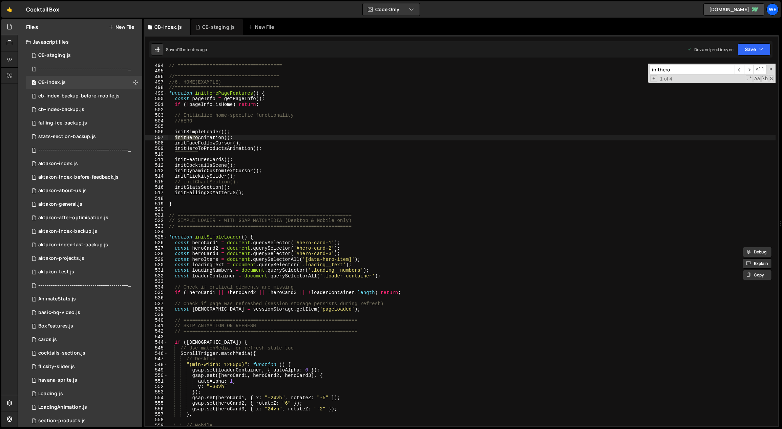
scroll to position [2238, 0]
type input "initheroto"
click at [747, 70] on span "​" at bounding box center [748, 70] width 9 height 10
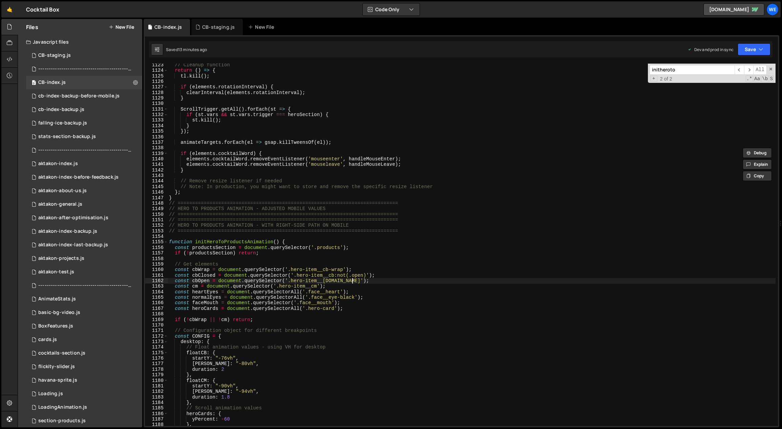
click at [375, 279] on div "// Cleanup function return ( ) => { tl . kill ( ) ; if ( elements . rotationInt…" at bounding box center [472, 249] width 608 height 374
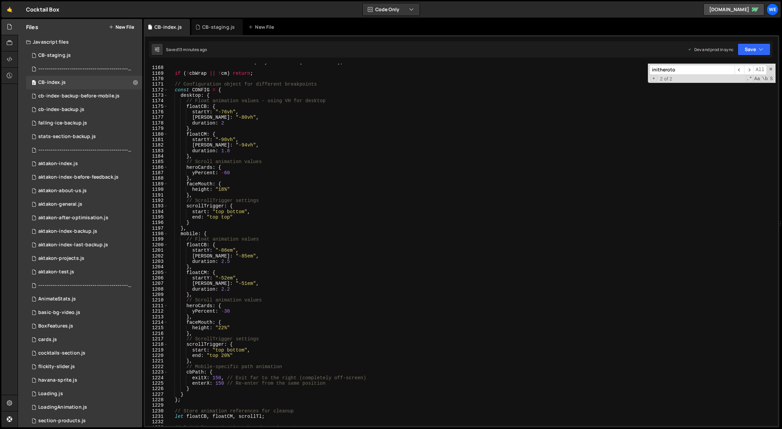
scroll to position [5301, 0]
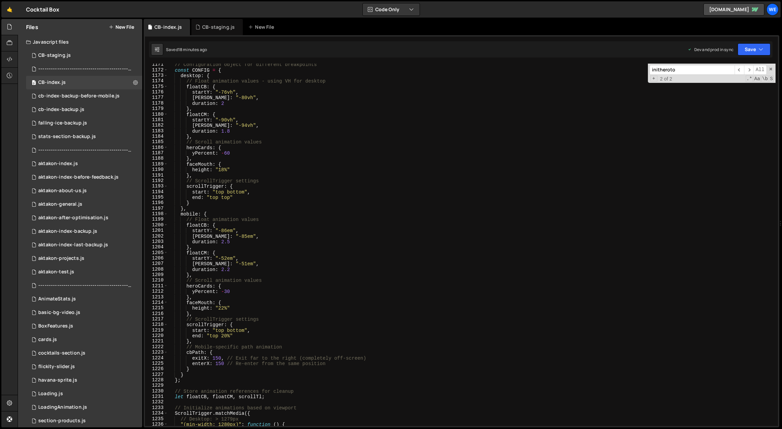
click at [262, 299] on div "// Configuration object for different breakpoints const CONFIG = { desktop : { …" at bounding box center [472, 249] width 608 height 374
click at [279, 252] on div "// Configuration object for different breakpoints const CONFIG = { desktop : { …" at bounding box center [472, 249] width 608 height 374
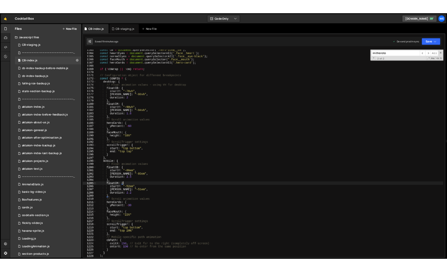
scroll to position [5265, 0]
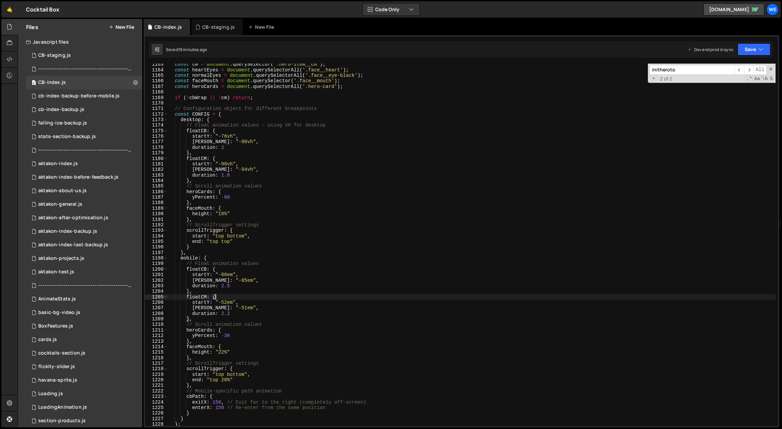
click at [231, 278] on div "const cm = document . querySelector ( '.hero-item__cm' ) ; const heartEyes = do…" at bounding box center [472, 249] width 608 height 374
drag, startPoint x: 232, startPoint y: 275, endPoint x: 228, endPoint y: 275, distance: 4.1
click at [228, 274] on div "const cm = document . querySelector ( '.hero-item__cm' ) ; const heartEyes = do…" at bounding box center [472, 249] width 608 height 374
click at [273, 289] on div "const cm = document . querySelector ( '.hero-item__cm' ) ; const heartEyes = do…" at bounding box center [472, 249] width 608 height 374
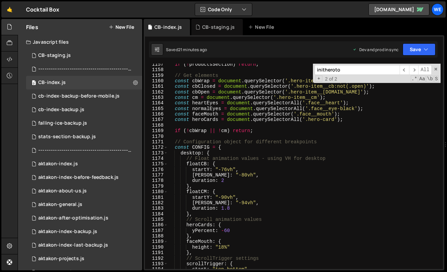
click at [292, 0] on div "Hold on a sec... Are you certain you wish to leave this page? Any changes you'v…" at bounding box center [223, 136] width 447 height 272
click at [12, 29] on icon at bounding box center [9, 26] width 5 height 7
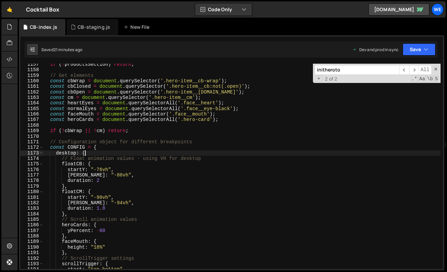
click at [163, 151] on div "if ( ! productsSection ) return ; // Get elements const cbWrap = document . que…" at bounding box center [242, 170] width 398 height 217
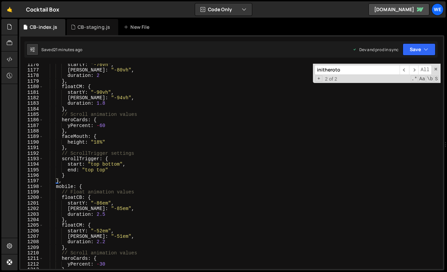
scroll to position [5311, 0]
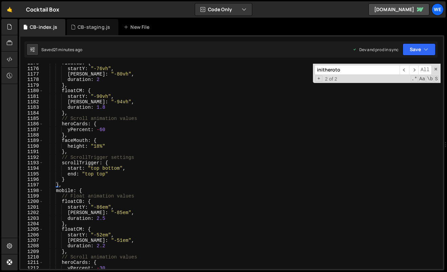
click at [124, 191] on div "floatCB : { startY : "-76vh" , endY : "-80vh" , duration : 2 } , floatCM : { st…" at bounding box center [242, 168] width 398 height 217
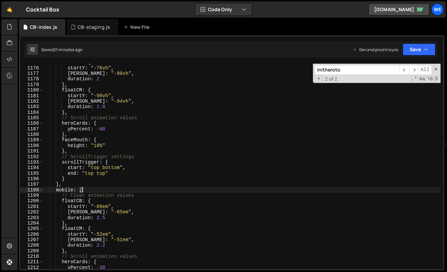
scroll to position [5335, 0]
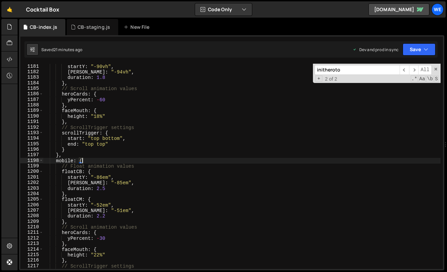
click at [103, 178] on div "startY : "-90vh" , endY : "-94vh" , duration : 1.8 } , // Scroll animation valu…" at bounding box center [242, 172] width 398 height 217
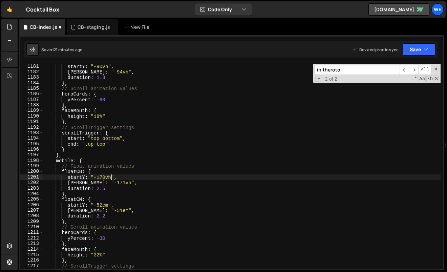
scroll to position [0, 4]
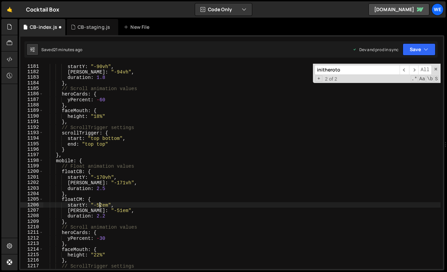
click at [99, 205] on div "startY : "-90vh" , endY : "-94vh" , duration : 1.8 } , // Scroll animation valu…" at bounding box center [242, 172] width 398 height 217
click at [98, 204] on div "startY : "-90vh" , endY : "-94vh" , duration : 1.8 } , // Scroll animation valu…" at bounding box center [242, 172] width 398 height 217
click at [98, 256] on div "startY : "-90vh" , endY : "-94vh" , duration : 1.8 } , // Scroll animation valu…" at bounding box center [242, 172] width 398 height 217
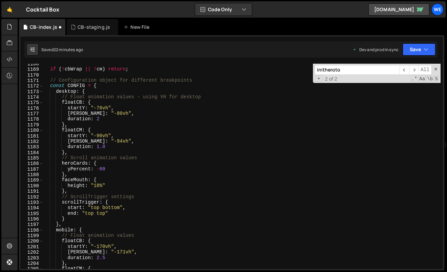
scroll to position [5378, 0]
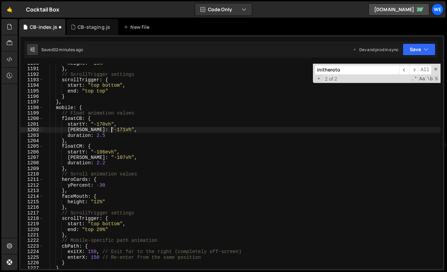
click at [216, 132] on div "height : "18%" } , // ScrollTrigger settings scrollTrigger : { start : "top bot…" at bounding box center [242, 169] width 398 height 217
click at [163, 180] on div "height : "18%" } , // ScrollTrigger settings scrollTrigger : { start : "top bot…" at bounding box center [242, 169] width 398 height 217
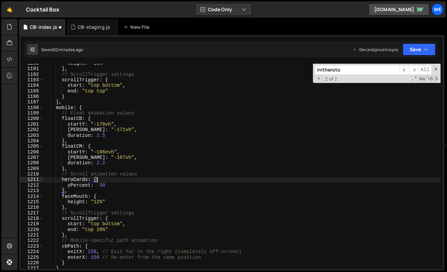
click at [103, 202] on div "height : "18%" } , // ScrollTrigger settings scrollTrigger : { start : "top bot…" at bounding box center [242, 169] width 398 height 217
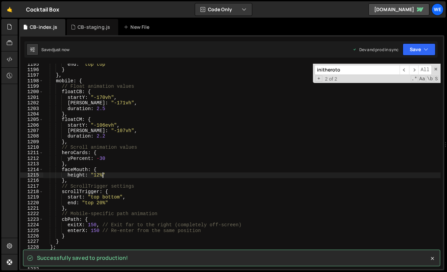
scroll to position [5400, 0]
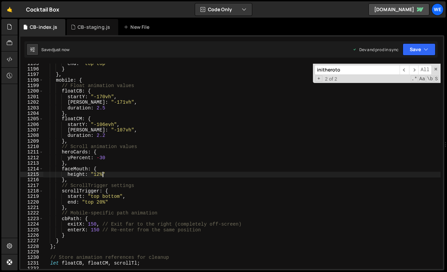
click at [99, 175] on div "end : "top top" } } , mobile : { // Float animation values floatCB : { startY :…" at bounding box center [242, 169] width 398 height 217
click at [100, 129] on div "end : "top top" } } , mobile : { // Float animation values floatCB : { startY :…" at bounding box center [242, 169] width 398 height 217
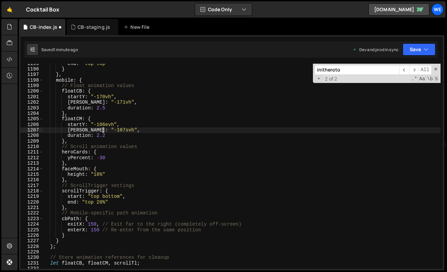
scroll to position [0, 4]
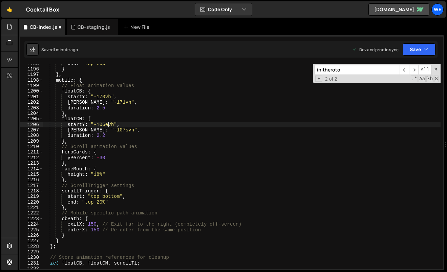
click at [109, 125] on div "end : "top top" } } , mobile : { // Float animation values floatCB : { startY :…" at bounding box center [242, 169] width 398 height 217
click at [163, 124] on div "end : "top top" } } , mobile : { // Float animation values floatCB : { startY :…" at bounding box center [242, 169] width 398 height 217
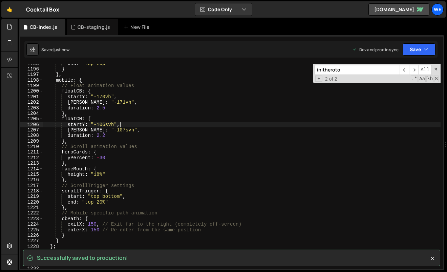
click at [99, 101] on div "end : "top top" } } , mobile : { // Float animation values floatCB : { startY :…" at bounding box center [242, 169] width 398 height 217
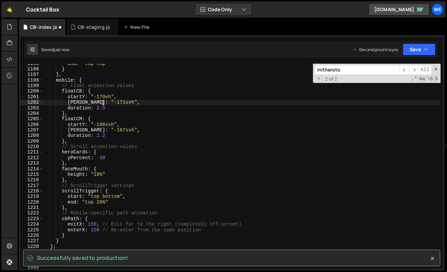
click at [106, 96] on div "end : "top top" } } , mobile : { // Float animation values floatCB : { startY :…" at bounding box center [242, 169] width 398 height 217
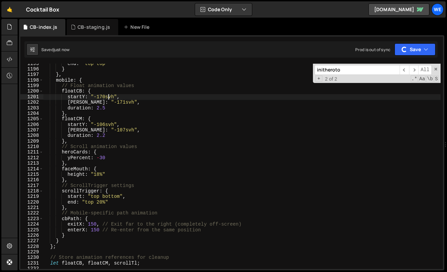
click at [156, 122] on div "end : "top top" } } , mobile : { // Float animation values floatCB : { startY :…" at bounding box center [242, 169] width 398 height 217
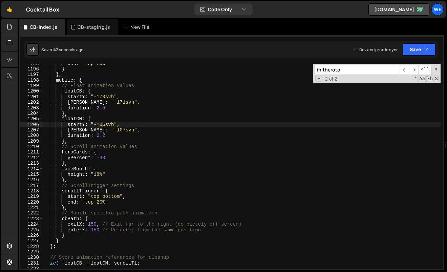
click at [102, 123] on div "end : "top top" } } , mobile : { // Float animation values floatCB : { startY :…" at bounding box center [242, 169] width 398 height 217
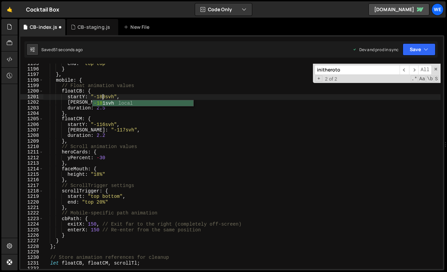
scroll to position [0, 4]
click at [86, 107] on div "end : "top top" } } , mobile : { // Float animation values floatCB : { startY :…" at bounding box center [242, 169] width 398 height 217
drag, startPoint x: 104, startPoint y: 97, endPoint x: 101, endPoint y: 96, distance: 3.8
click at [101, 96] on div "end : "top top" } } , mobile : { // Float animation values floatCB : { startY :…" at bounding box center [242, 169] width 398 height 217
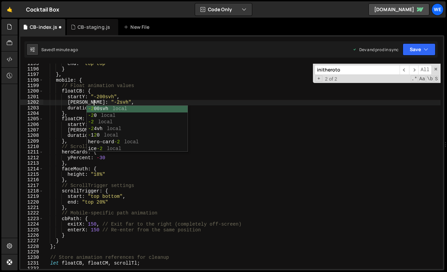
scroll to position [0, 3]
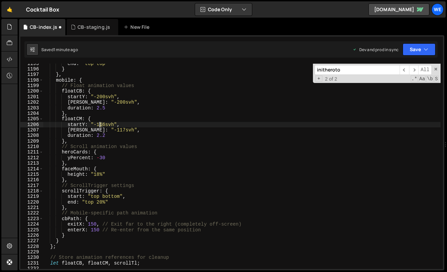
click at [101, 124] on div "end : "top top" } } , mobile : { // Float animation values floatCB : { startY :…" at bounding box center [242, 169] width 398 height 217
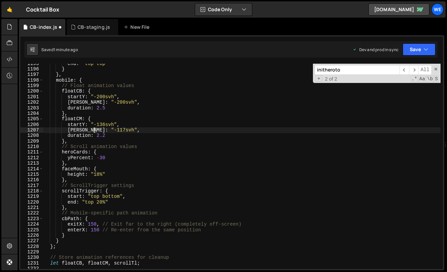
click at [94, 130] on div "end : "top top" } } , mobile : { // Float animation values floatCB : { startY :…" at bounding box center [242, 169] width 398 height 217
click at [204, 118] on div "end : "top top" } } , mobile : { // Float animation values floatCB : { startY :…" at bounding box center [242, 169] width 398 height 217
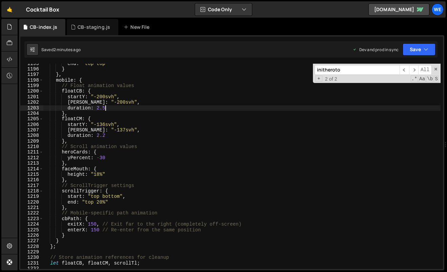
drag, startPoint x: 115, startPoint y: 108, endPoint x: 108, endPoint y: 98, distance: 12.5
click at [115, 108] on div "end : "top top" } } , mobile : { // Float animation values floatCB : { startY :…" at bounding box center [242, 169] width 398 height 217
click at [105, 97] on div "end : "top top" } } , mobile : { // Float animation values floatCB : { startY :…" at bounding box center [242, 169] width 398 height 217
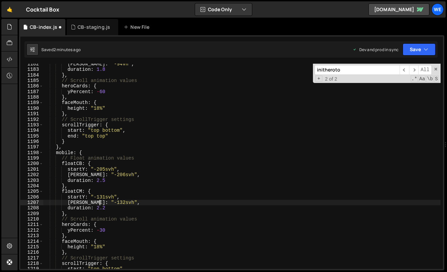
scroll to position [0, 4]
click at [165, 182] on div "endY : "-94vh" , duration : 1.8 } , // Scroll animation values heroCards : { yP…" at bounding box center [242, 169] width 398 height 217
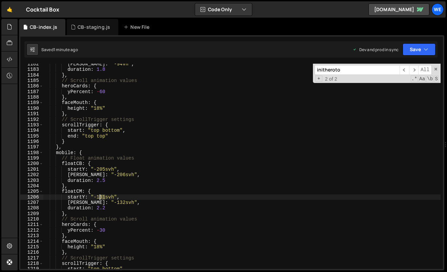
drag, startPoint x: 104, startPoint y: 196, endPoint x: 97, endPoint y: 195, distance: 6.8
click at [97, 195] on div "endY : "-94vh" , duration : 1.8 } , // Scroll animation values heroCards : { yP…" at bounding box center [242, 169] width 398 height 217
paste textarea "-126"
click at [99, 197] on div "endY : "-94vh" , duration : 1.8 } , // Scroll animation values heroCards : { yP…" at bounding box center [242, 169] width 398 height 217
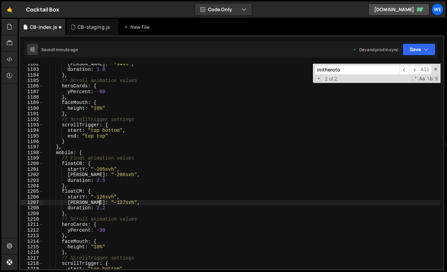
click at [352, 145] on div "endY : "-94vh" , duration : 1.8 } , // Scroll animation values heroCards : { yP…" at bounding box center [242, 169] width 398 height 217
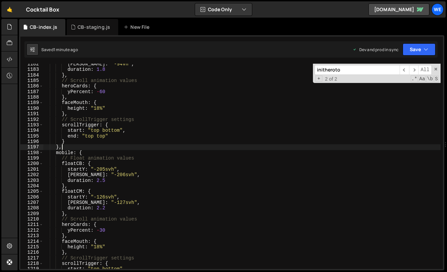
click at [234, 164] on div "endY : "-94vh" , duration : 1.8 } , // Scroll animation values heroCards : { yP…" at bounding box center [242, 169] width 398 height 217
type textarea "floatCB: {"
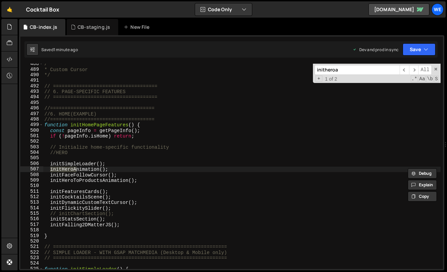
scroll to position [2305, 0]
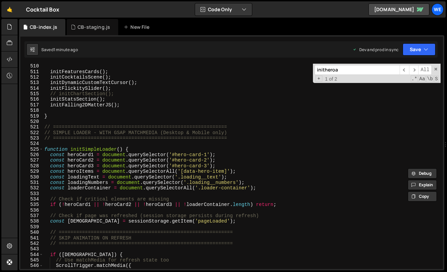
type input "initheroa"
click at [415, 64] on div "initheroa ​ ​ All Replace All + 1 of 2 .* Aa \b S" at bounding box center [377, 73] width 128 height 19
click at [414, 68] on span "​" at bounding box center [413, 70] width 9 height 10
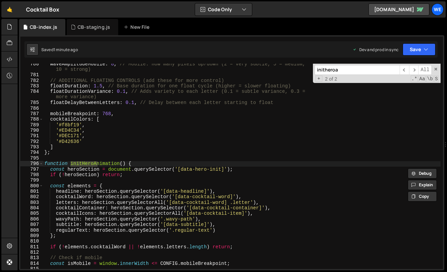
scroll to position [3589, 0]
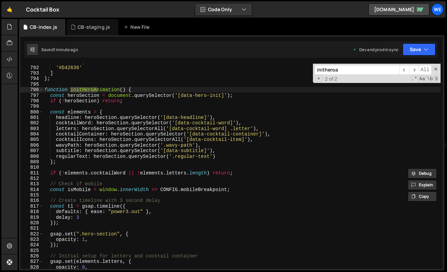
click at [175, 179] on div "'#DEC171' , '#D42636' ] } ; function initHeroAnimation ( ) { const heroSection …" at bounding box center [242, 167] width 398 height 217
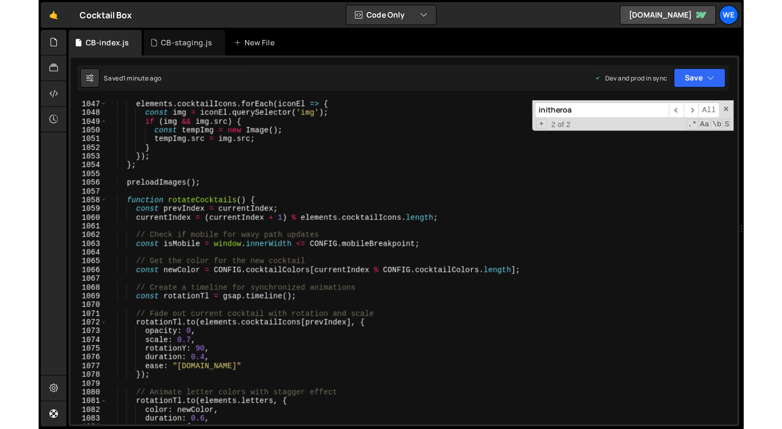
scroll to position [4734, 0]
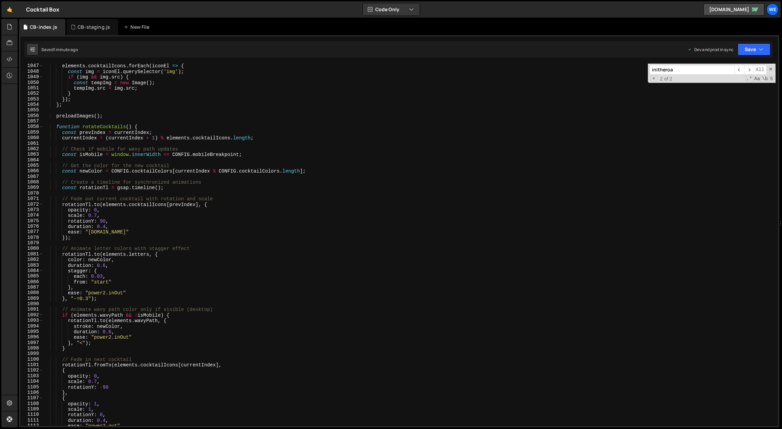
click at [321, 255] on div "elements . cocktailIcons . forEach ( iconEl => { const img = iconEl . querySele…" at bounding box center [409, 250] width 732 height 374
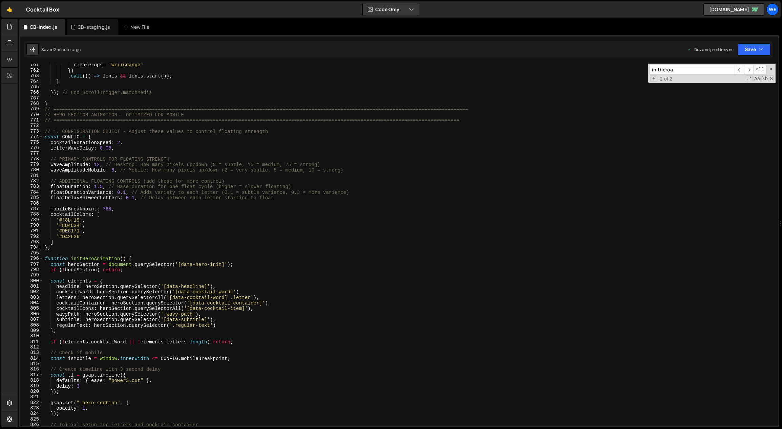
scroll to position [3396, 0]
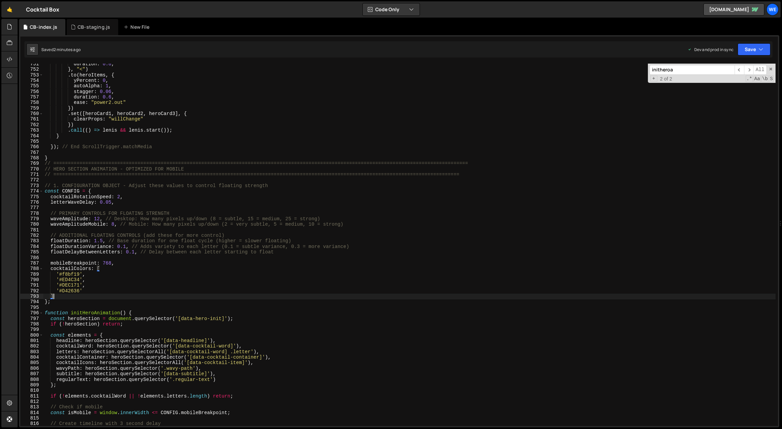
click at [231, 296] on div "duration : 0.8 , } , "<" ) . to ( heroItems , { yPercent : 0 , autoAlpha : 1 , …" at bounding box center [409, 248] width 732 height 374
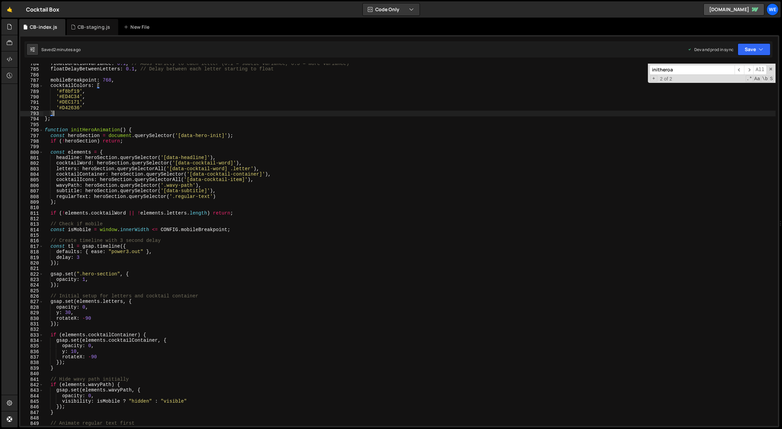
scroll to position [3545, 0]
click at [396, 201] on div "floatDurationVariance : 0.1 , // Adds variety to each letter (0.1 = subtle vari…" at bounding box center [409, 248] width 732 height 374
type textarea "};"
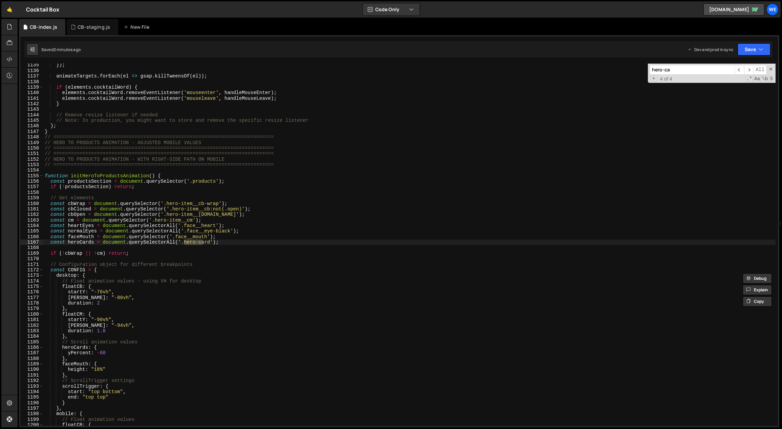
scroll to position [5133, 0]
type input "hero-card"
click at [749, 71] on span "​" at bounding box center [748, 70] width 9 height 10
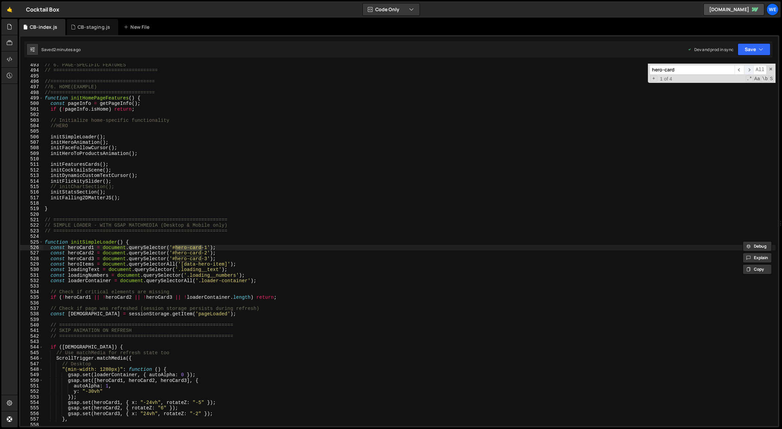
scroll to position [2227, 0]
click at [749, 71] on span "​" at bounding box center [748, 70] width 9 height 10
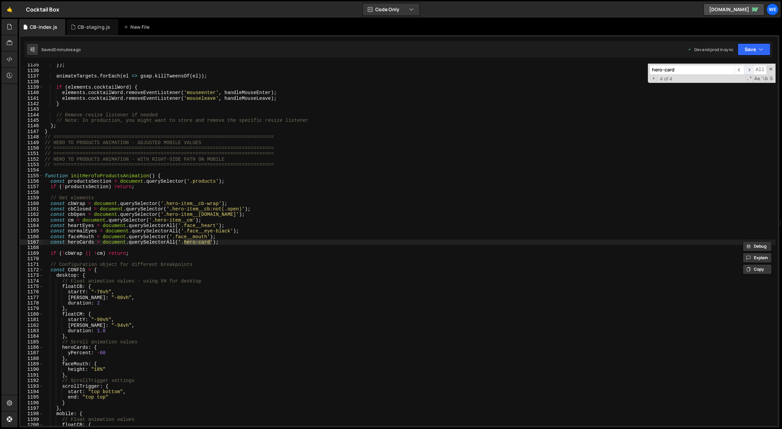
click at [749, 71] on span "​" at bounding box center [748, 70] width 9 height 10
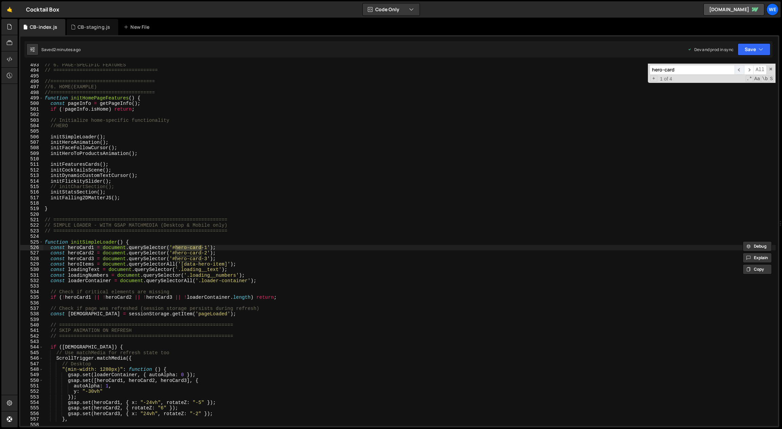
click at [741, 70] on span "​" at bounding box center [738, 70] width 9 height 10
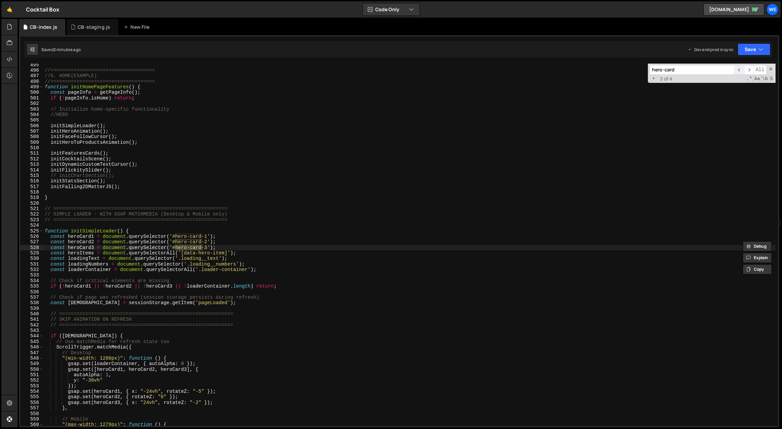
scroll to position [2236, 0]
click at [95, 238] on div "//==================================== //6. HOME(EXAMPLE) //===================…" at bounding box center [409, 249] width 732 height 374
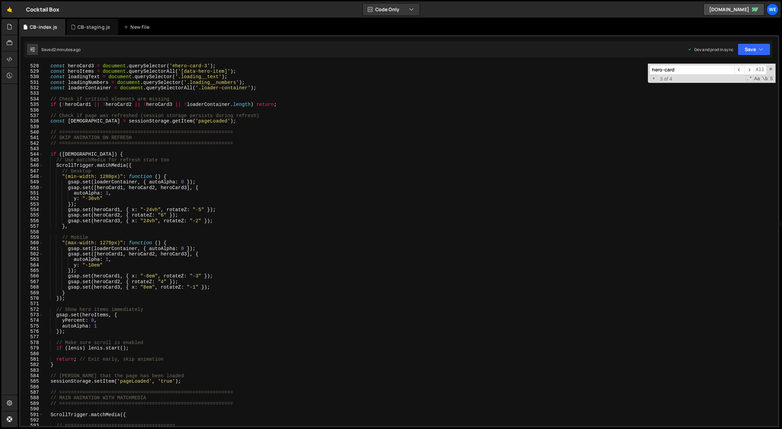
scroll to position [2386, 0]
click at [95, 266] on div "const heroCard3 = document . querySelector ( '#hero-card-3' ) ; const heroItems…" at bounding box center [409, 250] width 732 height 374
click at [91, 265] on div "const heroCard3 = document . querySelector ( '#hero-card-3' ) ; const heroItems…" at bounding box center [409, 250] width 732 height 374
click at [99, 265] on div "const heroCard3 = document . querySelector ( '#hero-card-3' ) ; const heroItems…" at bounding box center [409, 250] width 732 height 374
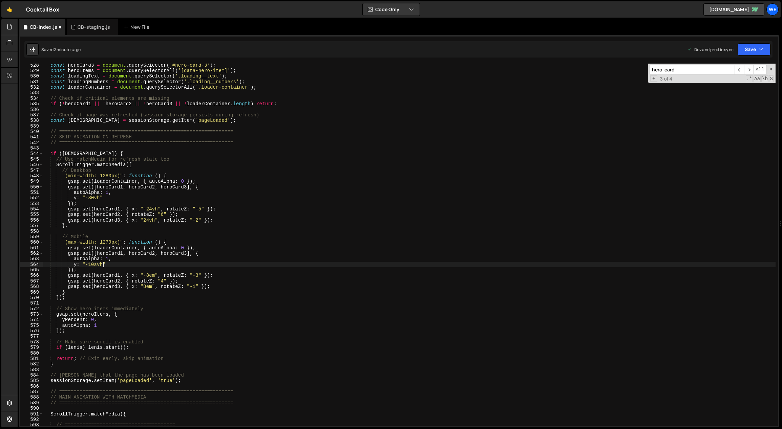
drag, startPoint x: 176, startPoint y: 272, endPoint x: 168, endPoint y: 275, distance: 8.4
click at [176, 272] on div "const heroCard3 = document . querySelector ( '#hero-card-3' ) ; const heroItems…" at bounding box center [409, 250] width 732 height 374
click at [154, 277] on div "const heroCard3 = document . querySelector ( '#hero-card-3' ) ; const heroItems…" at bounding box center [409, 250] width 732 height 374
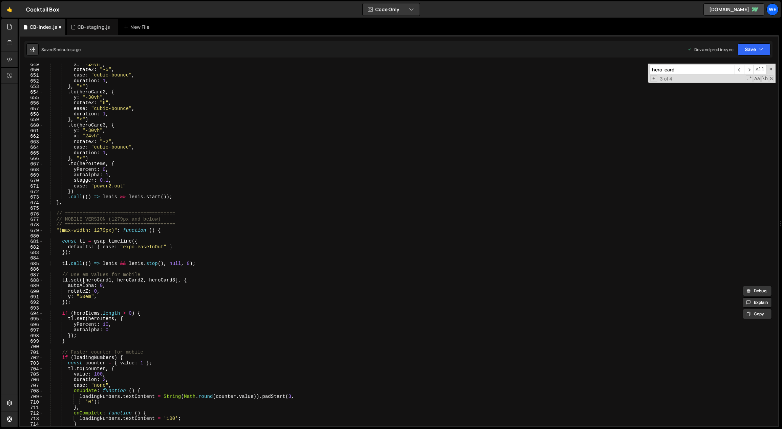
scroll to position [2987, 0]
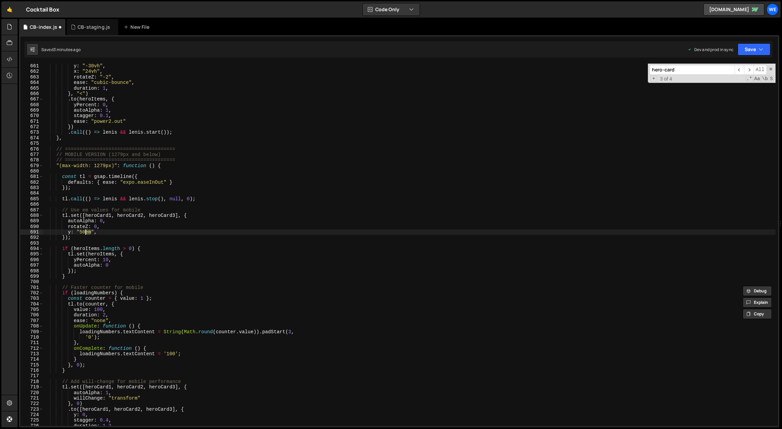
drag, startPoint x: 91, startPoint y: 234, endPoint x: 87, endPoint y: 235, distance: 3.9
click at [86, 234] on div "y : "-30vh" , x : "24vh" , rotateZ : "-2" , ease : "cubic-bounce" , duration : …" at bounding box center [409, 250] width 732 height 374
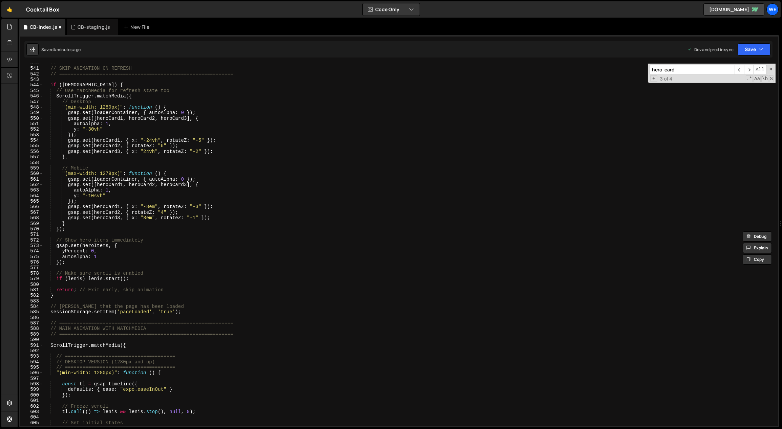
scroll to position [2423, 0]
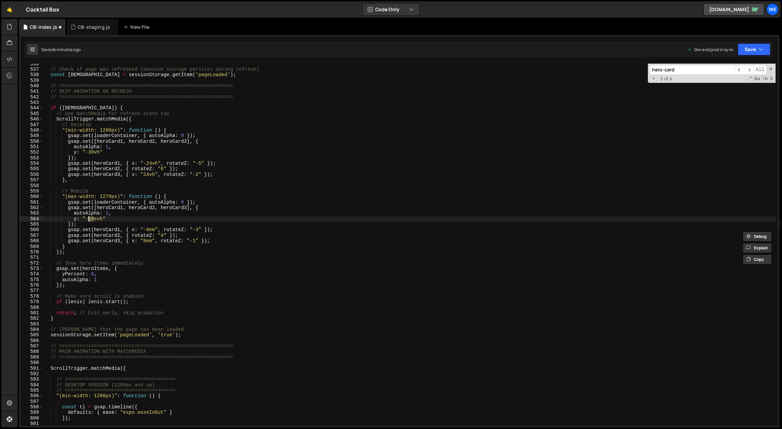
drag, startPoint x: 94, startPoint y: 218, endPoint x: 89, endPoint y: 220, distance: 5.4
click at [89, 220] on div "// Check if page was refreshed (session storage persists during refresh) const …" at bounding box center [409, 248] width 732 height 374
click at [299, 232] on div "// Check if page was refreshed (session storage persists during refresh) const …" at bounding box center [409, 248] width 732 height 374
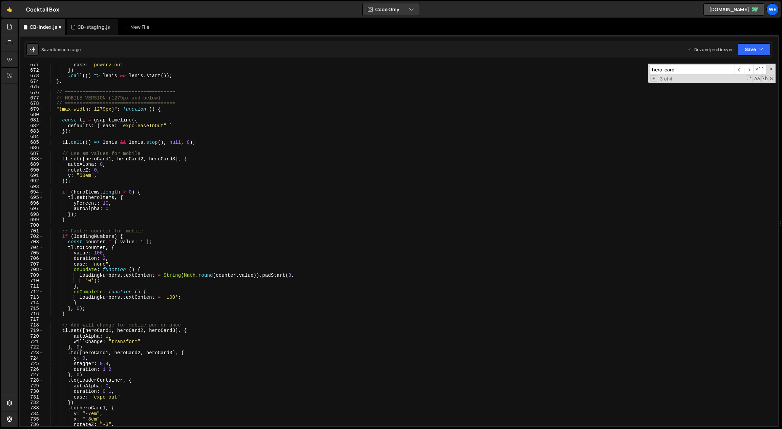
scroll to position [3015, 0]
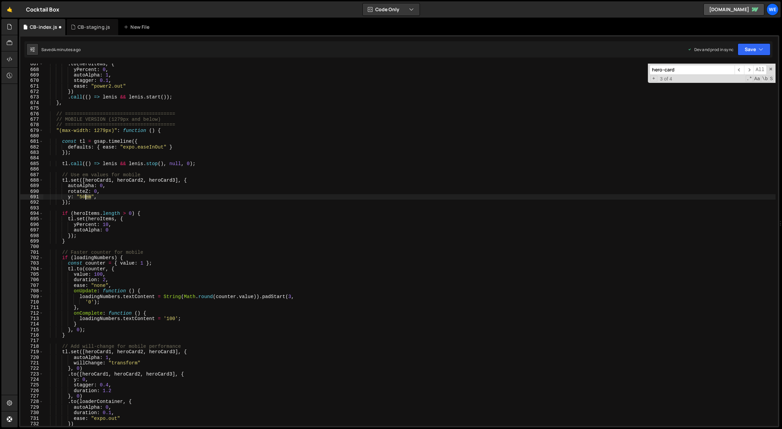
drag, startPoint x: 90, startPoint y: 198, endPoint x: 86, endPoint y: 198, distance: 4.4
click at [86, 198] on div ". to ( heroItems , { yPercent : 0 , autoAlpha : 1 , stagger : 0.1 , ease : "pow…" at bounding box center [409, 248] width 732 height 374
click at [106, 197] on div ". to ( heroItems , { yPercent : 0 , autoAlpha : 1 , stagger : 0.1 , ease : "pow…" at bounding box center [409, 248] width 732 height 374
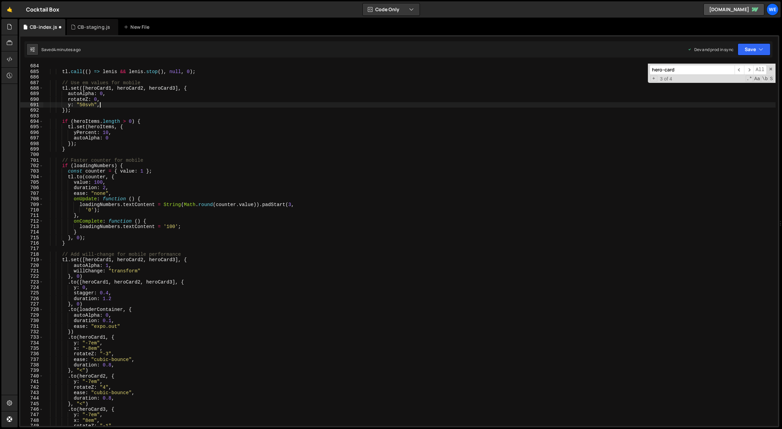
scroll to position [3095, 0]
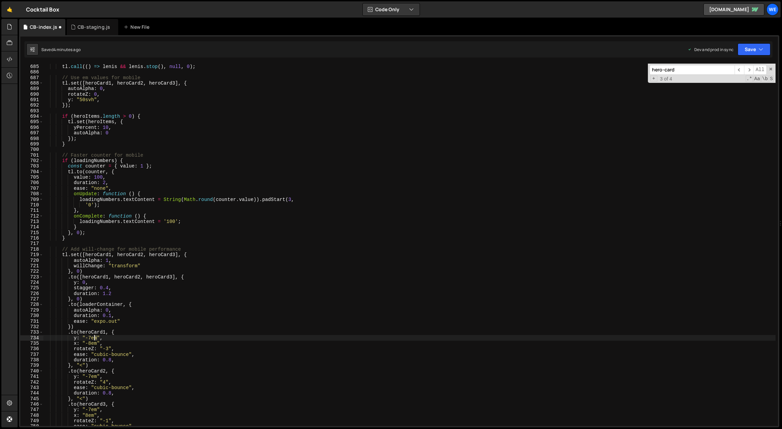
click at [94, 338] on div "tl . call (( ) => lenis && lenis . stop ( ) , null , 0 ) ; // Use em values for…" at bounding box center [409, 245] width 732 height 374
click at [97, 340] on div "tl . call (( ) => lenis && lenis . stop ( ) , null , 0 ) ; // Use em values for…" at bounding box center [409, 245] width 732 height 363
drag, startPoint x: 96, startPoint y: 339, endPoint x: 91, endPoint y: 339, distance: 5.1
click at [91, 339] on div "tl . call (( ) => lenis && lenis . stop ( ) , null , 0 ) ; // Use em values for…" at bounding box center [409, 245] width 732 height 374
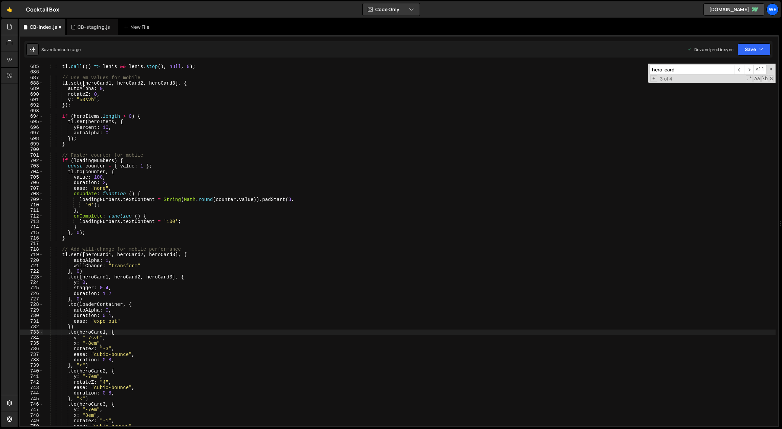
click at [110, 330] on div "tl . call (( ) => lenis && lenis . stop ( ) , null , 0 ) ; // Use em values for…" at bounding box center [409, 245] width 732 height 374
drag, startPoint x: 96, startPoint y: 377, endPoint x: 91, endPoint y: 378, distance: 5.2
click at [91, 378] on div "tl . call (( ) => lenis && lenis . stop ( ) , null , 0 ) ; // Use em values for…" at bounding box center [409, 245] width 732 height 374
click at [111, 386] on div "tl . call (( ) => lenis && lenis . stop ( ) , null , 0 ) ; // Use em values for…" at bounding box center [409, 245] width 732 height 374
drag, startPoint x: 95, startPoint y: 409, endPoint x: 91, endPoint y: 410, distance: 3.9
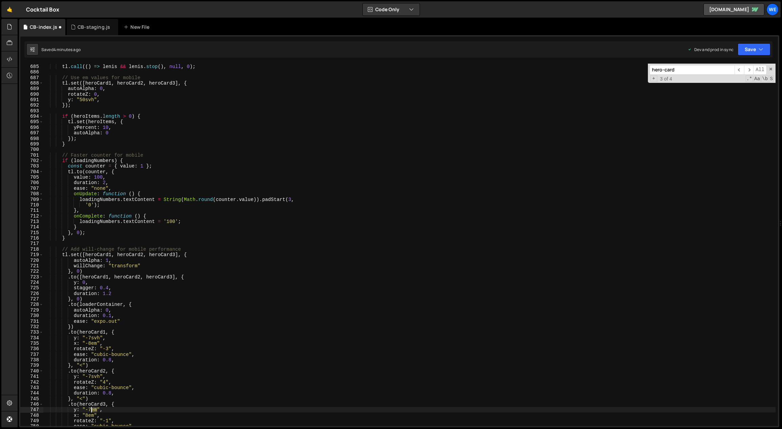
click at [91, 410] on div "tl . call (( ) => lenis && lenis . stop ( ) , null , 0 ) ; // Use em values for…" at bounding box center [409, 245] width 732 height 374
click at [209, 358] on div "tl . call (( ) => lenis && lenis . stop ( ) , null , 0 ) ; // Use em values for…" at bounding box center [409, 245] width 732 height 374
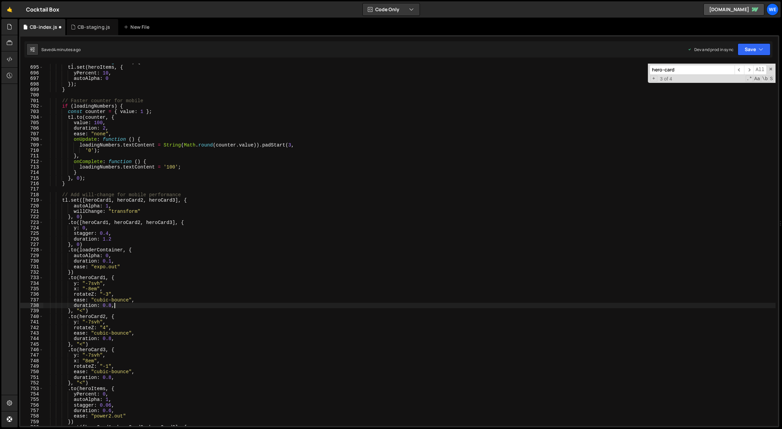
scroll to position [3164, 0]
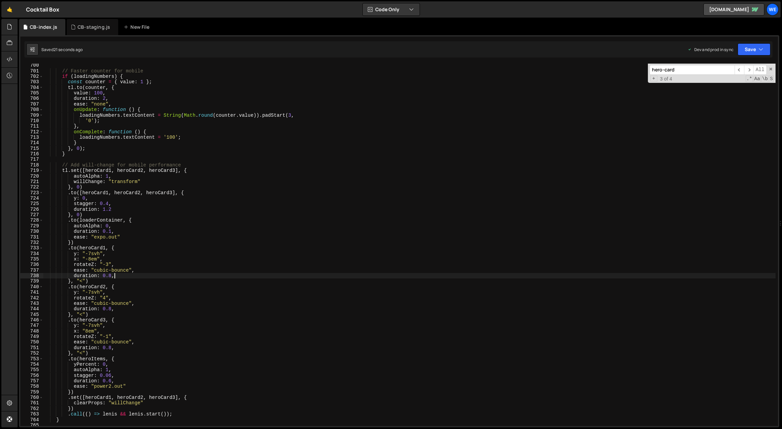
click at [91, 253] on div "// Faster counter for mobile if ( loadingNumbers ) { const counter = { value : …" at bounding box center [409, 250] width 732 height 374
click at [88, 292] on div "// Faster counter for mobile if ( loadingNumbers ) { const counter = { value : …" at bounding box center [409, 250] width 732 height 374
click at [89, 325] on div "// Faster counter for mobile if ( loadingNumbers ) { const counter = { value : …" at bounding box center [409, 250] width 732 height 374
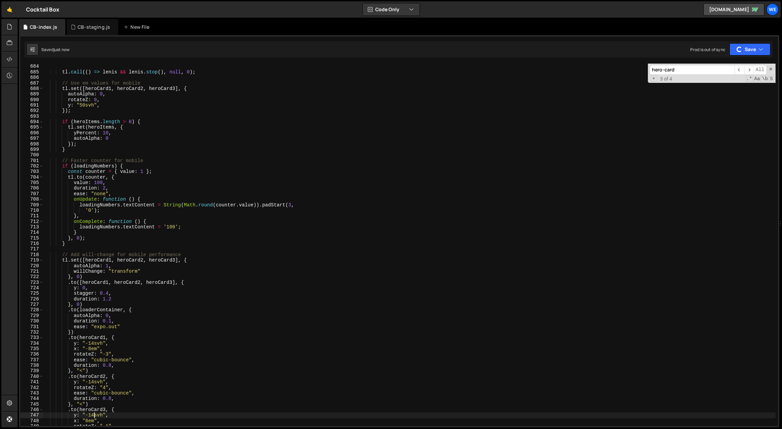
scroll to position [3063, 0]
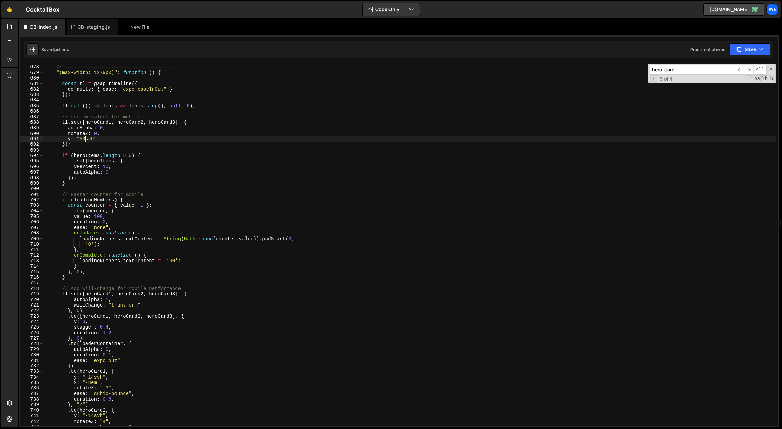
click at [85, 140] on div "// MOBILE VERSION (1279px and below) // ====================================== …" at bounding box center [409, 246] width 732 height 374
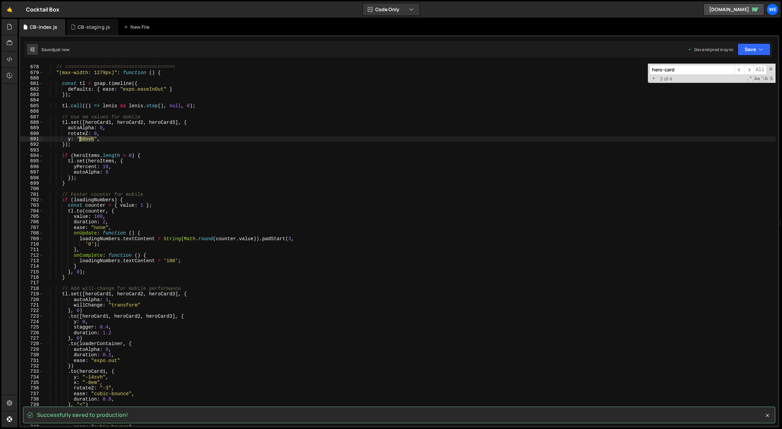
click at [82, 140] on div "// MOBILE VERSION (1279px and below) // ====================================== …" at bounding box center [409, 246] width 732 height 374
click at [85, 139] on div "// MOBILE VERSION (1279px and below) // ====================================== …" at bounding box center [409, 245] width 732 height 363
drag, startPoint x: 84, startPoint y: 140, endPoint x: 81, endPoint y: 140, distance: 3.4
click at [81, 140] on div "// MOBILE VERSION (1279px and below) // ====================================== …" at bounding box center [409, 246] width 732 height 374
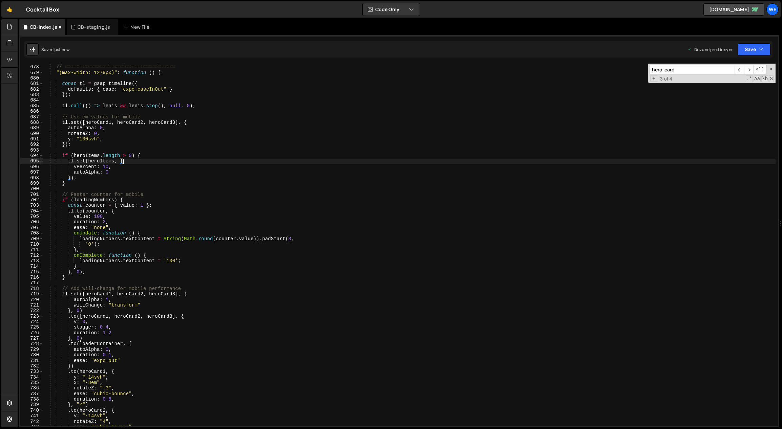
click at [250, 164] on div "// MOBILE VERSION (1279px and below) // ====================================== …" at bounding box center [409, 246] width 732 height 374
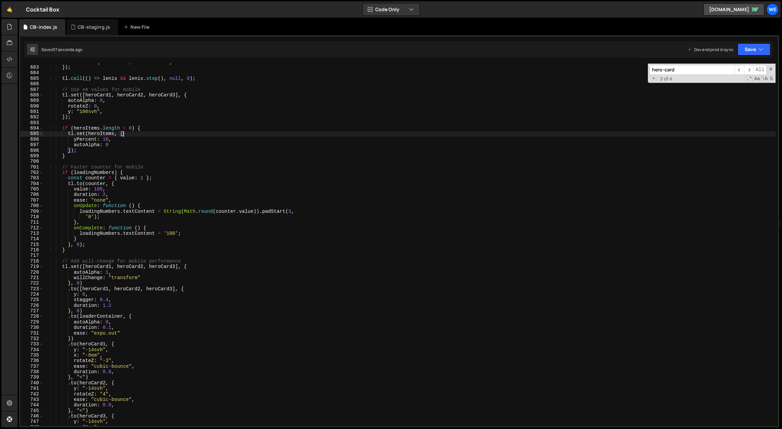
scroll to position [3086, 0]
click at [96, 388] on div "defaults : { ease : "expo.easeInOut" } }) ; tl . call (( ) => lenis && lenis . …" at bounding box center [409, 246] width 732 height 374
click at [92, 388] on div "defaults : { ease : "expo.easeInOut" } }) ; tl . call (( ) => lenis && lenis . …" at bounding box center [409, 246] width 732 height 374
click at [91, 348] on div "defaults : { ease : "expo.easeInOut" } }) ; tl . call (( ) => lenis && lenis . …" at bounding box center [409, 246] width 732 height 374
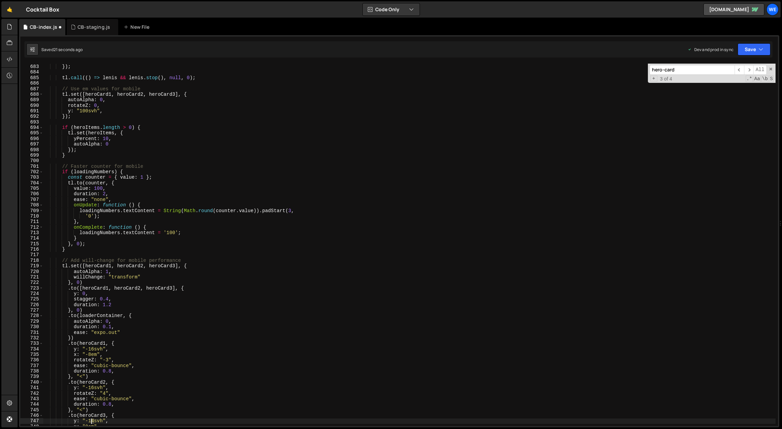
click at [92, 422] on div "defaults : { ease : "expo.easeInOut" } }) ; tl . call (( ) => lenis && lenis . …" at bounding box center [409, 246] width 732 height 374
click at [370, 314] on div "defaults : { ease : "expo.easeInOut" } }) ; tl . call (( ) => lenis && lenis . …" at bounding box center [409, 246] width 732 height 374
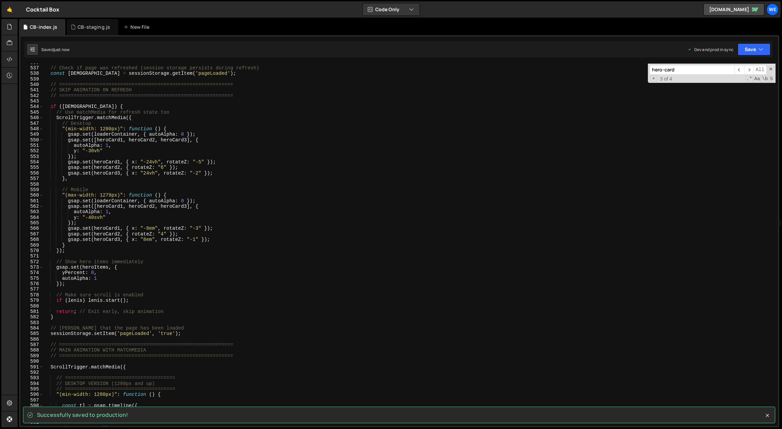
scroll to position [2424, 0]
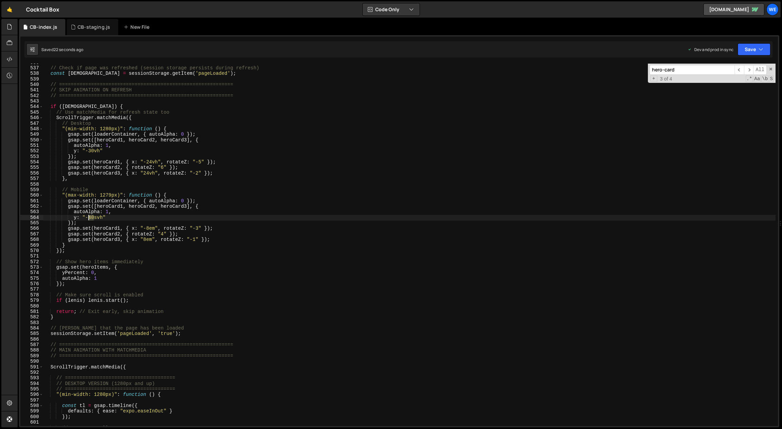
drag, startPoint x: 93, startPoint y: 218, endPoint x: 89, endPoint y: 218, distance: 4.1
click at [89, 218] on div "// Check if page was refreshed (session storage persists during refresh) const …" at bounding box center [409, 247] width 732 height 374
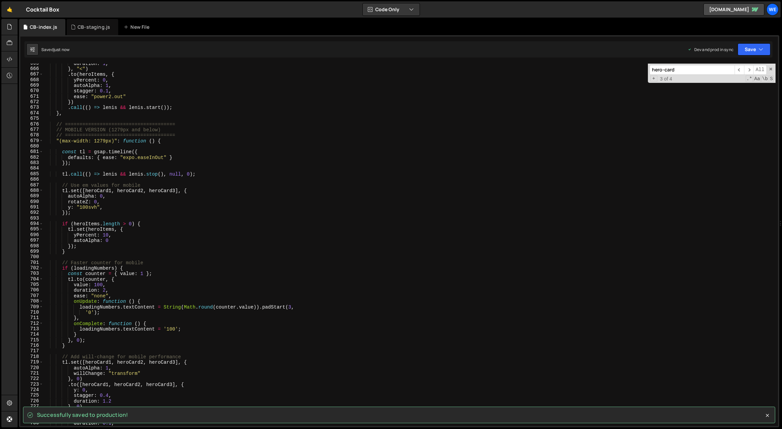
scroll to position [3119, 0]
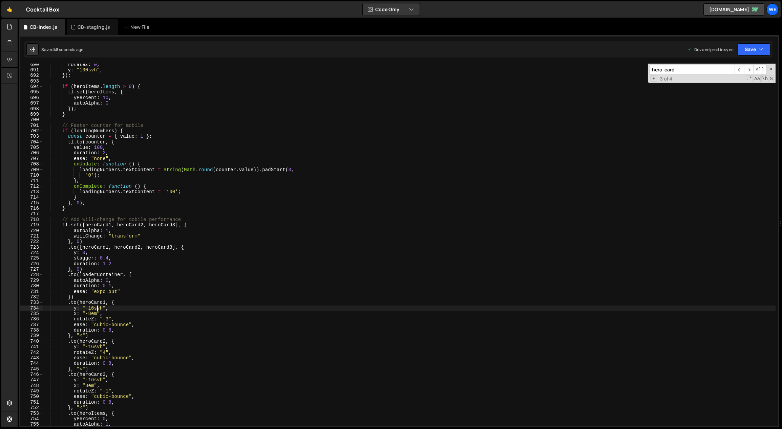
click at [95, 310] on div "rotateZ : 0 , y : "100svh" , }) ; if ( heroItems . length > 0 ) { tl . set ( he…" at bounding box center [409, 249] width 732 height 374
click at [94, 310] on div "rotateZ : 0 , y : "100svh" , }) ; if ( heroItems . length > 0 ) { tl . set ( he…" at bounding box center [409, 245] width 732 height 363
click at [92, 347] on div "rotateZ : 0 , y : "100svh" , }) ; if ( heroItems . length > 0 ) { tl . set ( he…" at bounding box center [409, 249] width 732 height 374
click at [92, 380] on div "rotateZ : 0 , y : "100svh" , }) ; if ( heroItems . length > 0 ) { tl . set ( he…" at bounding box center [409, 249] width 732 height 374
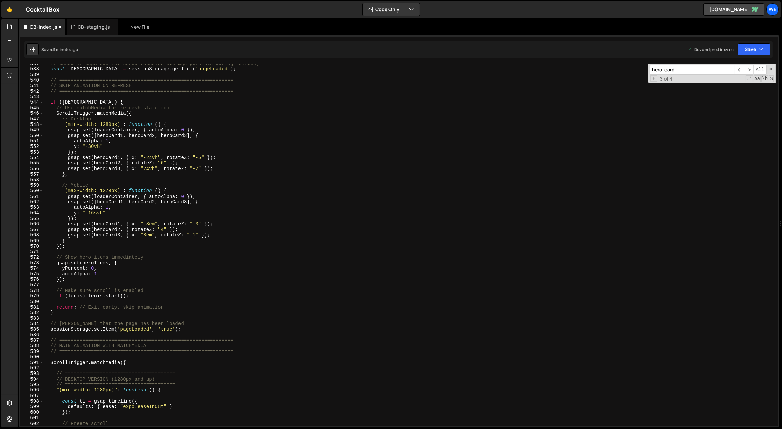
scroll to position [2428, 0]
click at [92, 213] on div "// Check if page was refreshed (session storage persists during refresh) const …" at bounding box center [409, 248] width 732 height 374
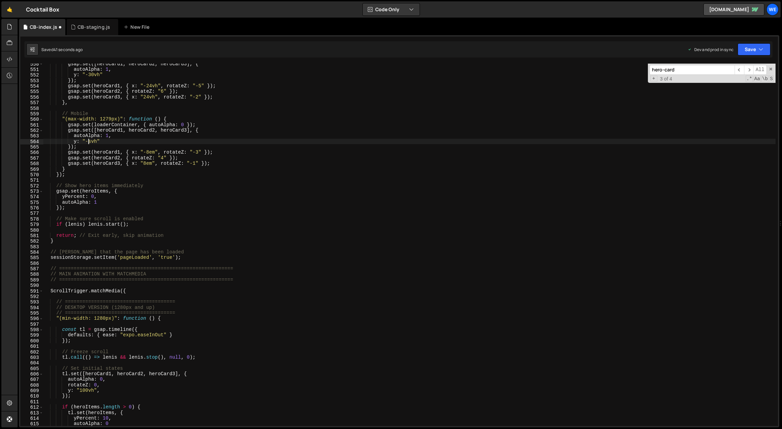
scroll to position [0, 3]
click at [159, 271] on div "gsap . set ([ heroCard1 , heroCard2 , heroCard3 ] , { autoAlpha : 1 , y : "-30v…" at bounding box center [409, 248] width 732 height 374
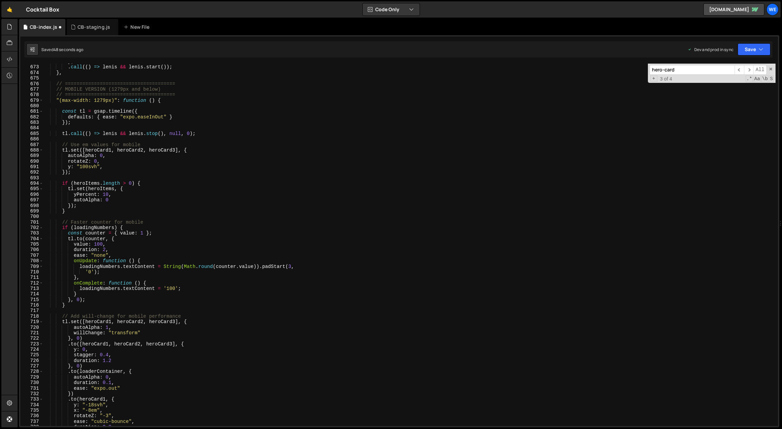
scroll to position [3063, 0]
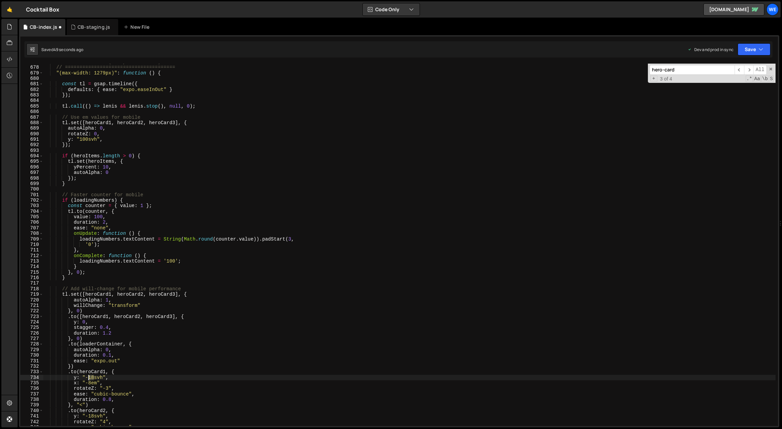
click at [89, 377] on div "// MOBILE VERSION (1279px and below) // ====================================== …" at bounding box center [409, 246] width 732 height 374
click at [106, 393] on div "// MOBILE VERSION (1279px and below) // ====================================== …" at bounding box center [409, 246] width 732 height 374
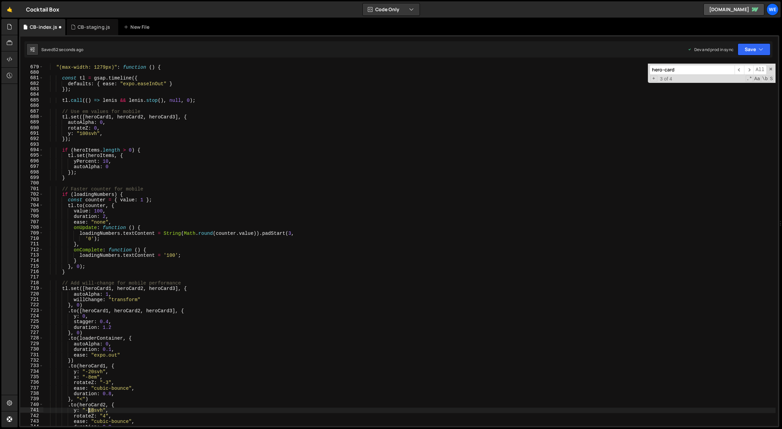
click at [89, 410] on div "// ====================================== "(max-width: 1279px)" : function ( ) …" at bounding box center [409, 246] width 732 height 374
click at [286, 404] on div "// ====================================== "(max-width: 1279px)" : function ( ) …" at bounding box center [409, 246] width 732 height 374
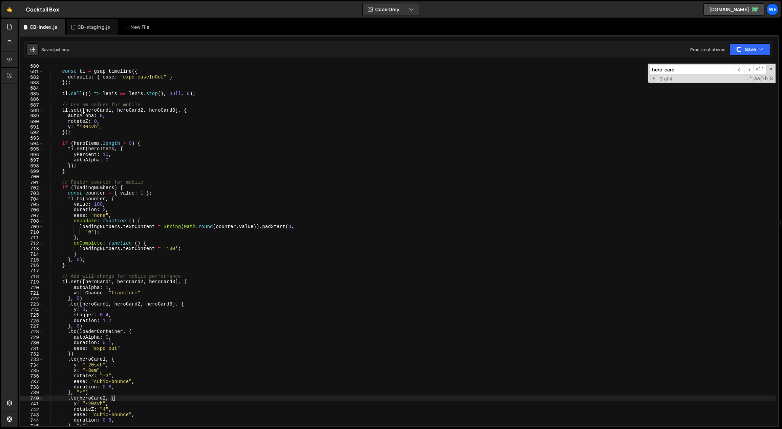
scroll to position [3116, 0]
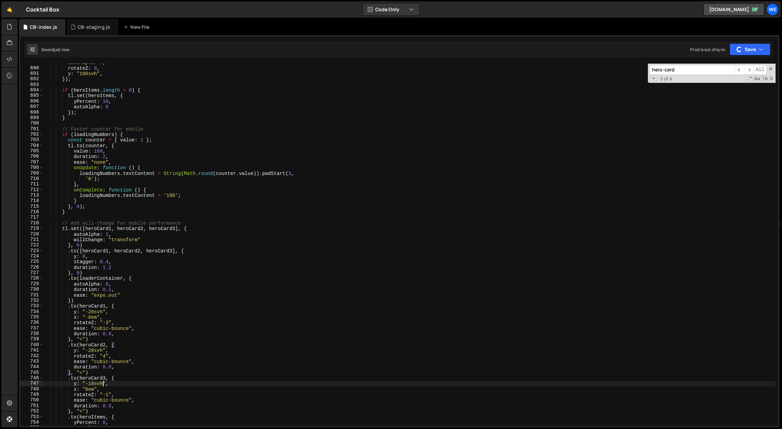
click at [103, 386] on div "autoAlpha : 0 , rotateZ : 0 , y : "100svh" , }) ; if ( heroItems . length > 0 )…" at bounding box center [409, 247] width 732 height 374
drag, startPoint x: 94, startPoint y: 385, endPoint x: 89, endPoint y: 384, distance: 5.5
click at [89, 384] on div "autoAlpha : 0 , rotateZ : 0 , y : "100svh" , }) ; if ( heroItems . length > 0 )…" at bounding box center [409, 247] width 732 height 374
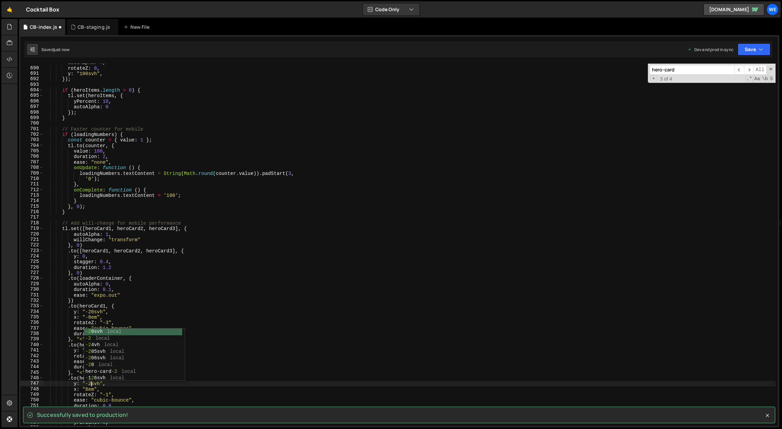
scroll to position [0, 3]
click at [333, 332] on div "autoAlpha : 0 , rotateZ : 0 , y : "100svh" , }) ; if ( heroItems . length > 0 )…" at bounding box center [409, 247] width 732 height 374
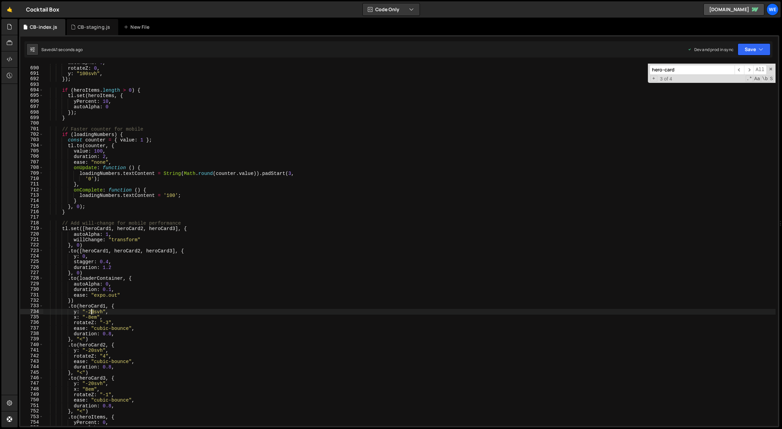
click at [92, 313] on div "autoAlpha : 0 , rotateZ : 0 , y : "100svh" , }) ; if ( heroItems . length > 0 )…" at bounding box center [409, 247] width 732 height 374
click at [92, 351] on div "autoAlpha : 0 , rotateZ : 0 , y : "100svh" , }) ; if ( heroItems . length > 0 )…" at bounding box center [409, 247] width 732 height 374
click at [91, 385] on div "autoAlpha : 0 , rotateZ : 0 , y : "100svh" , }) ; if ( heroItems . length > 0 )…" at bounding box center [409, 247] width 732 height 374
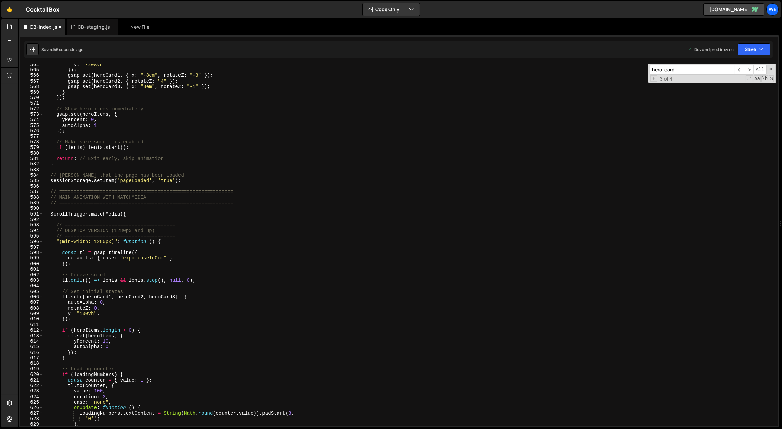
scroll to position [2444, 0]
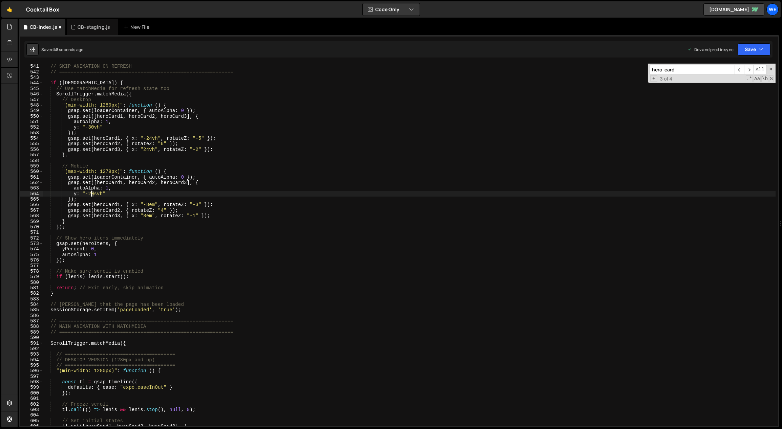
click at [92, 194] on div "// ============================================================ // SKIP ANIMATI…" at bounding box center [409, 245] width 732 height 374
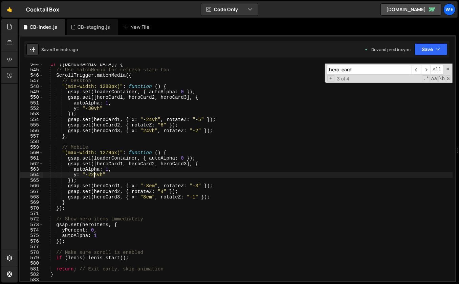
scroll to position [2456, 0]
click at [273, 139] on div "if ( isRefresh ) { // Use matchMedia for refresh state too ScrollTrigger . matc…" at bounding box center [248, 176] width 410 height 229
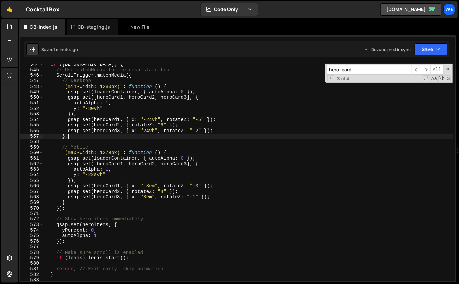
click at [184, 164] on div "if ( isRefresh ) { // Use matchMedia for refresh state too ScrollTrigger . matc…" at bounding box center [248, 176] width 410 height 229
type textarea "gsap.set([heroCard1, heroCard2, heroCard3], {"
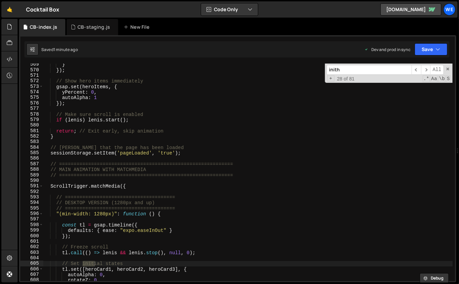
scroll to position [3514, 0]
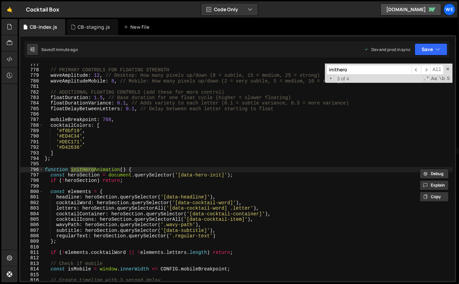
type input "inithero"
click at [186, 227] on div "// PRIMARY CONTROLS FOR FLOATING STRENGTH waveAmplitude : 12 , // Desktop: How …" at bounding box center [248, 176] width 410 height 229
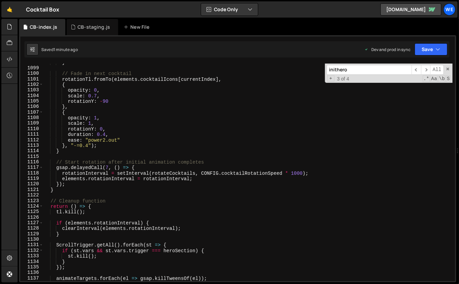
scroll to position [5061, 0]
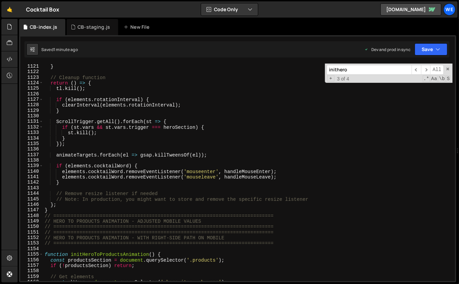
click at [162, 216] on div "}) ; } // Cleanup function return ( ) => { tl . kill ( ) ; if ( elements . rota…" at bounding box center [248, 172] width 410 height 229
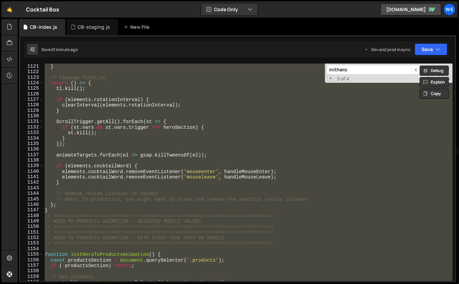
click at [162, 216] on div "}) ; } // Cleanup function return ( ) => { tl . kill ( ) ; if ( elements . rota…" at bounding box center [247, 173] width 409 height 218
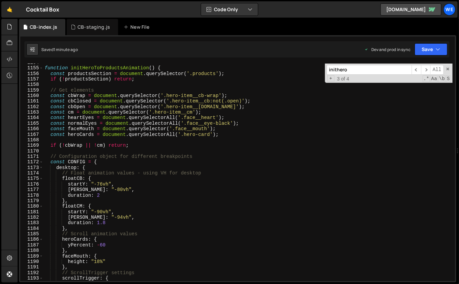
scroll to position [5249, 0]
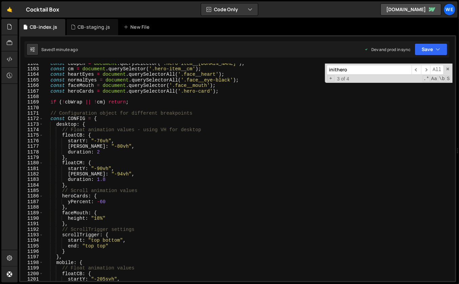
click at [151, 218] on div "const cbOpen = document . querySelector ( '.hero-item__cb.open' ) ; const cm = …" at bounding box center [248, 175] width 410 height 229
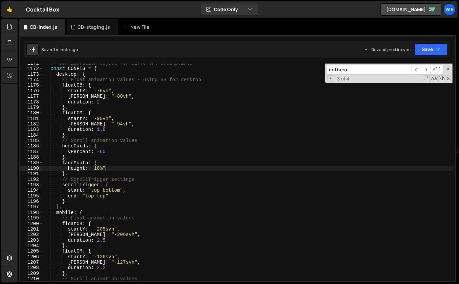
scroll to position [5348, 0]
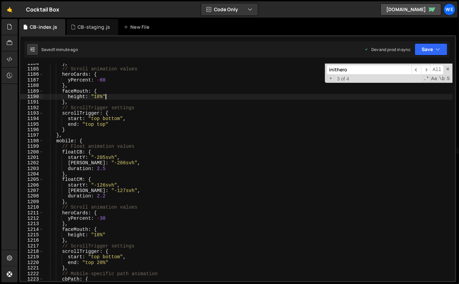
click at [107, 189] on div "} , // Scroll animation values heroCards : { yPercent : - 60 } , faceMouth : { …" at bounding box center [248, 175] width 410 height 229
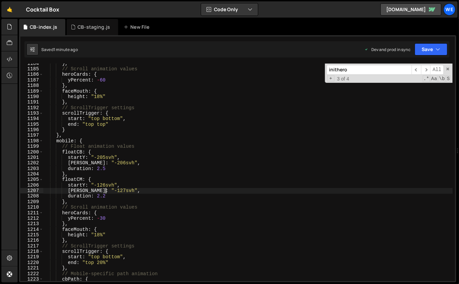
click at [105, 185] on div "} , // Scroll animation values heroCards : { yPercent : - 60 } , faceMouth : { …" at bounding box center [248, 175] width 410 height 229
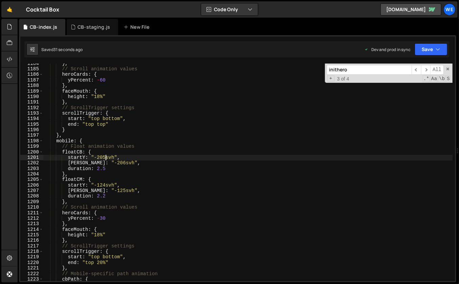
click at [105, 157] on div "} , // Scroll animation values heroCards : { yPercent : - 60 } , faceMouth : { …" at bounding box center [248, 175] width 410 height 229
drag, startPoint x: 109, startPoint y: 185, endPoint x: 113, endPoint y: 186, distance: 3.5
click at [110, 185] on div "} , // Scroll animation values heroCards : { yPercent : - 60 } , faceMouth : { …" at bounding box center [248, 175] width 410 height 229
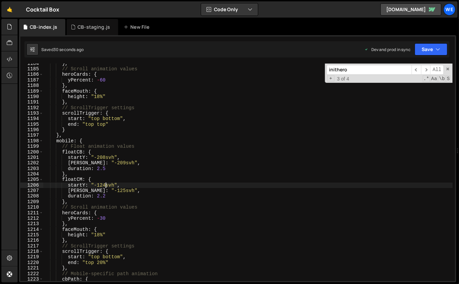
click at [105, 185] on div "} , // Scroll animation values heroCards : { yPercent : - 60 } , faceMouth : { …" at bounding box center [248, 175] width 410 height 229
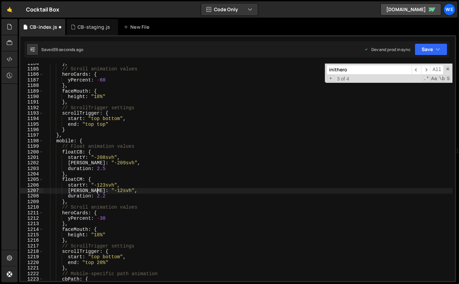
scroll to position [0, 4]
click at [163, 124] on div "} , // Scroll animation values heroCards : { yPercent : - 60 } , faceMouth : { …" at bounding box center [248, 175] width 410 height 229
type textarea "end: "top top""
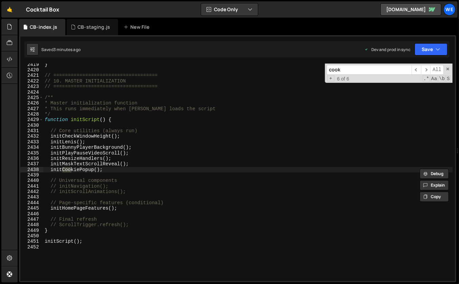
scroll to position [10878, 0]
type input "cookie"
click at [424, 68] on span "​" at bounding box center [425, 70] width 9 height 10
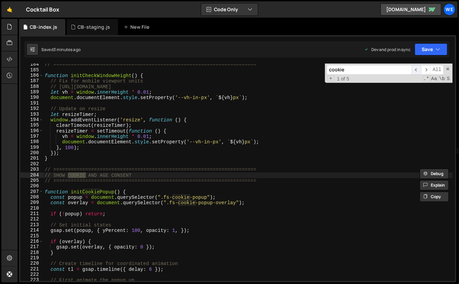
click at [417, 69] on span "​" at bounding box center [416, 70] width 9 height 10
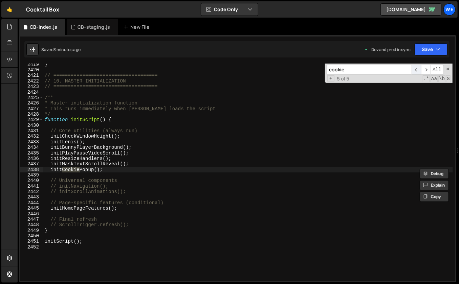
click at [417, 69] on span "​" at bounding box center [416, 70] width 9 height 10
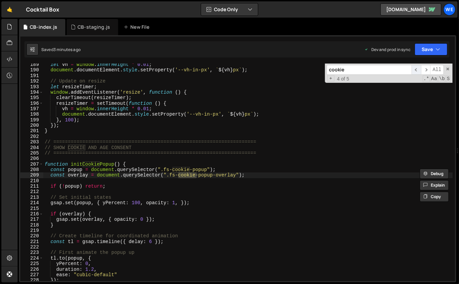
click at [417, 69] on span "​" at bounding box center [416, 70] width 9 height 10
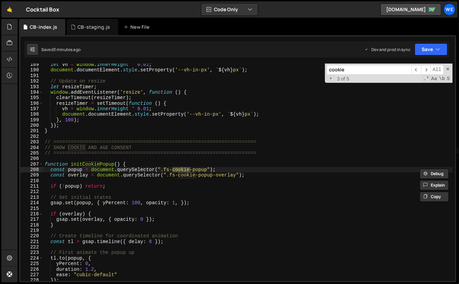
click at [302, 174] on div "let vh = window . innerHeight * 0.01 ; document . documentElement . style . set…" at bounding box center [248, 176] width 410 height 229
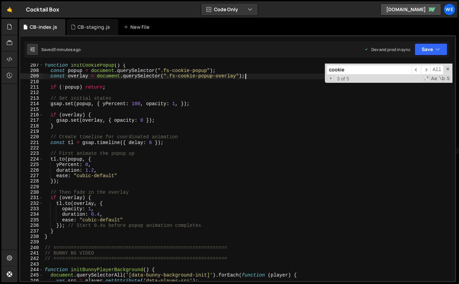
scroll to position [937, 0]
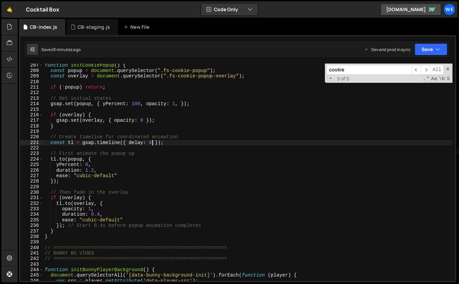
click at [150, 143] on div "function initCookiePopup ( ) { const popup = document . querySelector ( ".fs-co…" at bounding box center [248, 177] width 410 height 229
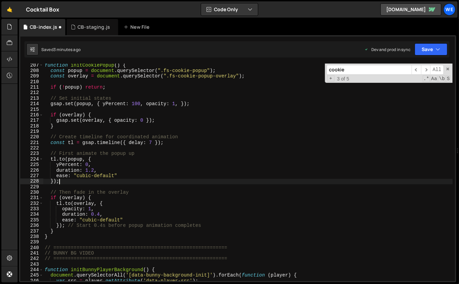
click at [325, 183] on div "function initCookiePopup ( ) { const popup = document . querySelector ( ".fs-co…" at bounding box center [248, 177] width 410 height 229
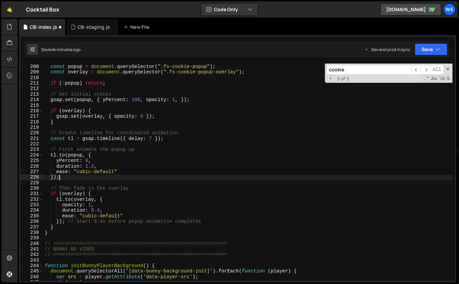
scroll to position [946, 0]
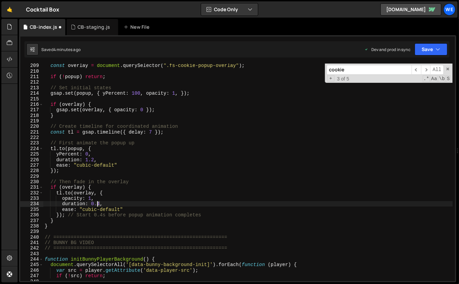
click at [97, 203] on div "const overlay = document . querySelector ( ".fs-cookie-popup-overlay" ) ; if ( …" at bounding box center [248, 177] width 410 height 229
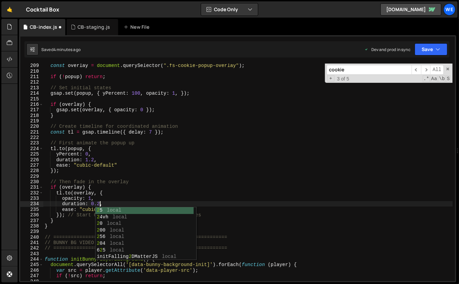
click at [137, 195] on div "const overlay = document . querySelector ( ".fs-cookie-popup-overlay" ) ; if ( …" at bounding box center [248, 177] width 410 height 229
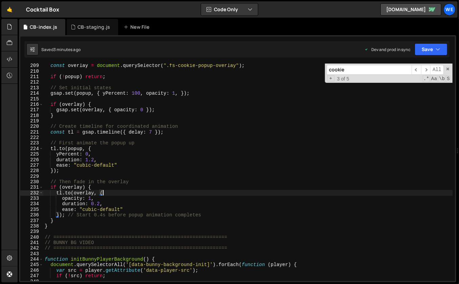
click at [219, 159] on div "const overlay = document . querySelector ( ".fs-cookie-popup-overlay" ) ; if ( …" at bounding box center [248, 177] width 410 height 229
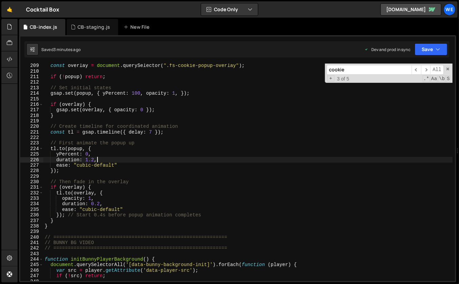
scroll to position [885, 0]
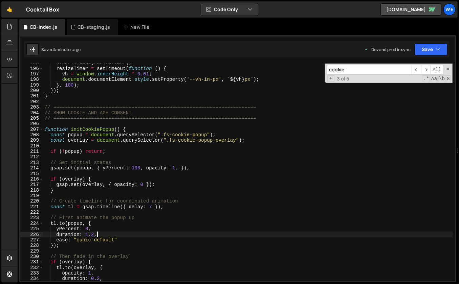
click at [169, 152] on div "clearTimeout ( resizeTimer ) ; resizeTimer = setTimeout ( function ( ) { vh = w…" at bounding box center [248, 174] width 410 height 229
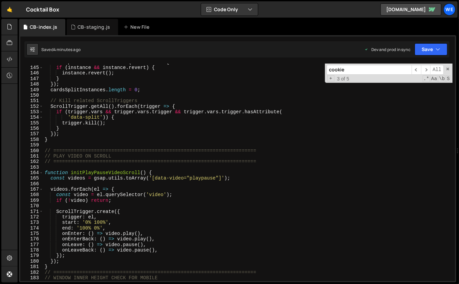
scroll to position [622, 0]
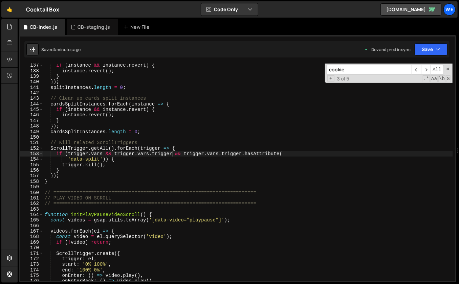
click at [172, 155] on div "if ( instance && instance . revert ) { instance . revert ( ) ; } }) ; splitInst…" at bounding box center [248, 177] width 410 height 229
type textarea "if (trigger.vars && trigger.vars.trigger && trigger.vars.trigger.hasAttribute("
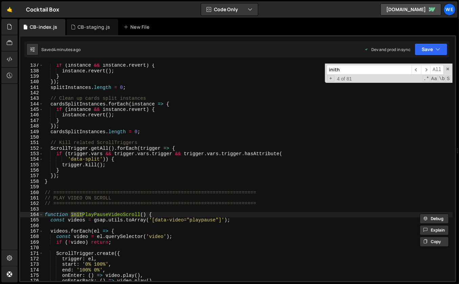
scroll to position [2167, 0]
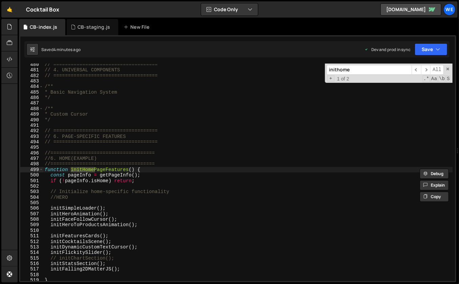
type input "inithome"
type textarea "const pageInfo = getPageInfo();"
click at [157, 177] on div "// ==================================== // 4. UNIVERSAL COMPONENTS // =========…" at bounding box center [248, 176] width 410 height 229
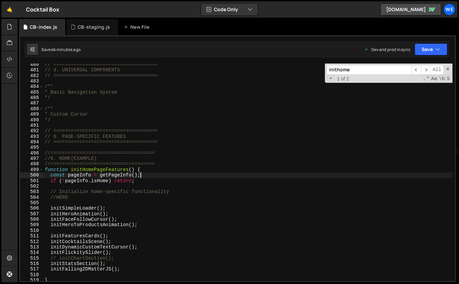
scroll to position [2267, 0]
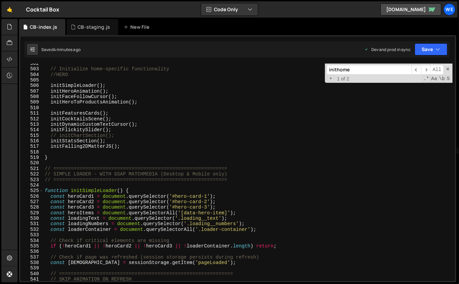
click at [113, 163] on div "// Initialize home-specific functionality //HERO initSimpleLoader ( ) ; initHer…" at bounding box center [248, 175] width 410 height 229
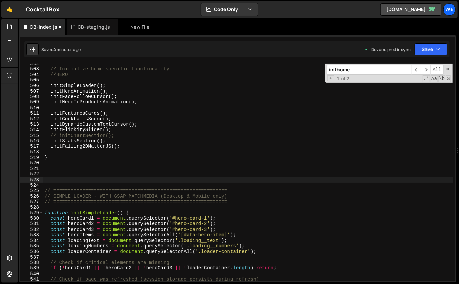
paste textarea "section_stats"
type textarea "section_stats"
click at [91, 180] on div "// Initialize home-specific functionality //HERO initSimpleLoader ( ) ; initHer…" at bounding box center [248, 175] width 410 height 229
paste textarea "initShakerCursorFollow();"
type textarea "initShakerCursorFollow();"
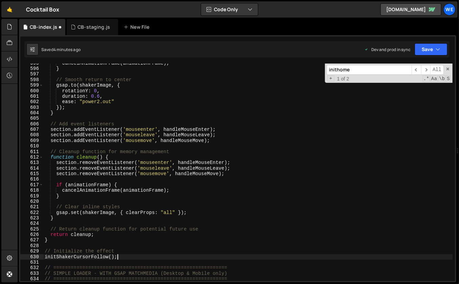
scroll to position [2571, 0]
drag, startPoint x: 74, startPoint y: 256, endPoint x: 45, endPoint y: 255, distance: 29.1
click at [45, 255] on div "cancelAnimationFrame ( animationFrame ) ; } // Smooth return to center gsap . t…" at bounding box center [248, 175] width 410 height 229
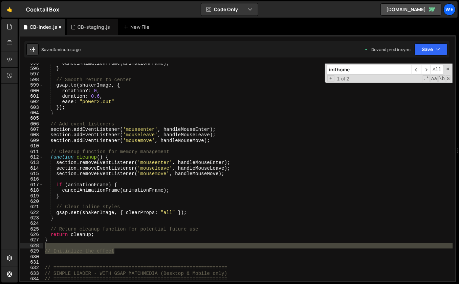
drag, startPoint x: 133, startPoint y: 252, endPoint x: 47, endPoint y: 248, distance: 85.8
click at [45, 248] on div "cancelAnimationFrame ( animationFrame ) ; } // Smooth return to center gsap . t…" at bounding box center [248, 175] width 410 height 229
type textarea "// Initialize the effect"
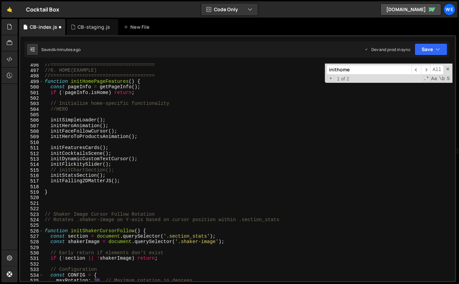
scroll to position [2138, 0]
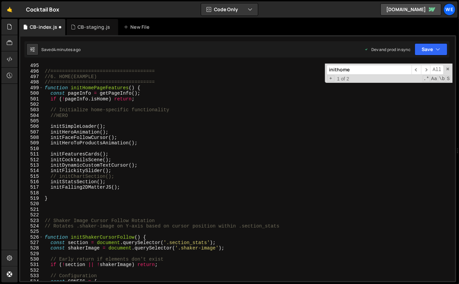
click at [120, 132] on div "//==================================== //6. HOME(EXAMPLE) //===================…" at bounding box center [248, 177] width 410 height 229
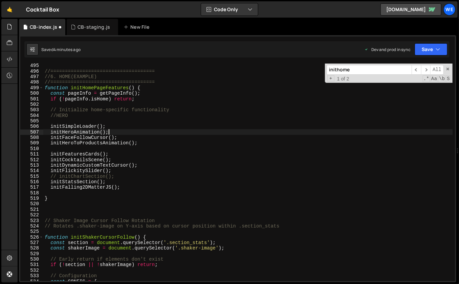
click at [119, 182] on div "//==================================== //6. HOME(EXAMPLE) //===================…" at bounding box center [248, 177] width 410 height 229
type textarea "initStatsSection();"
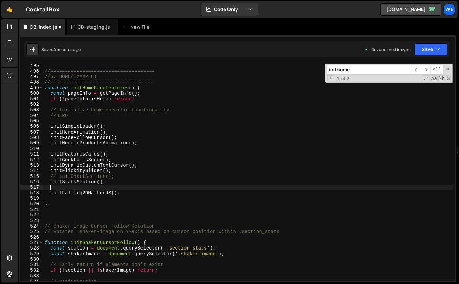
paste textarea "initShakerCursorFollow();"
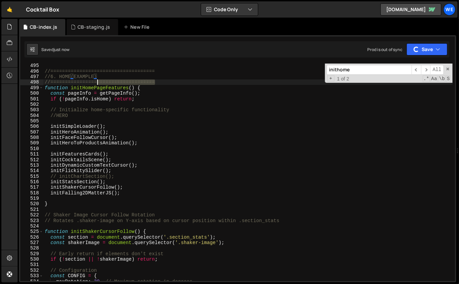
drag, startPoint x: 141, startPoint y: 79, endPoint x: 97, endPoint y: 80, distance: 43.7
click at [97, 80] on div "//==================================== //6. HOME(EXAMPLE) //===================…" at bounding box center [248, 177] width 410 height 229
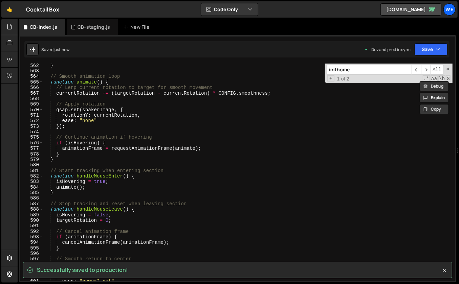
scroll to position [2610, 0]
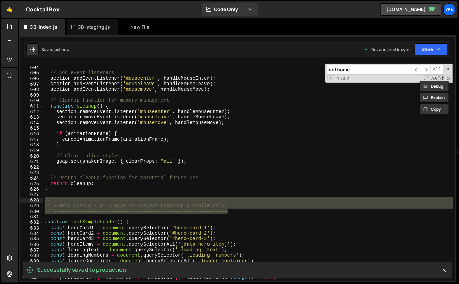
drag, startPoint x: 239, startPoint y: 209, endPoint x: 46, endPoint y: 202, distance: 193.1
click at [45, 203] on div "} // Add event listeners section . addEventListener ( 'mouseenter' , handleMous…" at bounding box center [248, 173] width 410 height 229
type textarea "// ============================================================ // SIMPLE LOADE…"
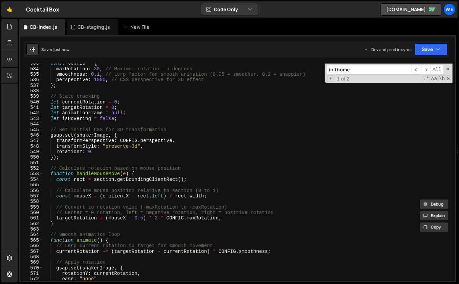
scroll to position [2216, 0]
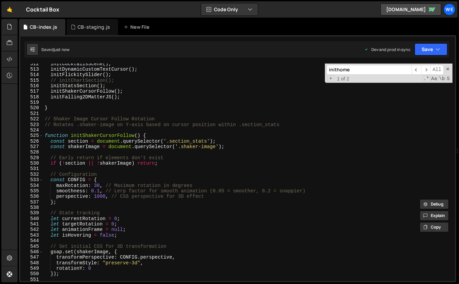
click at [138, 113] on div "initCocktailsScene ( ) ; initDynamicCustomTextCursor ( ) ; initFlickitySlider (…" at bounding box center [248, 175] width 410 height 229
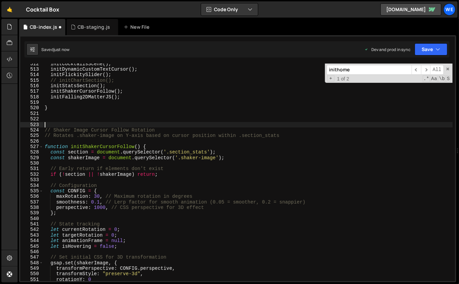
paste textarea "// ============================================================"
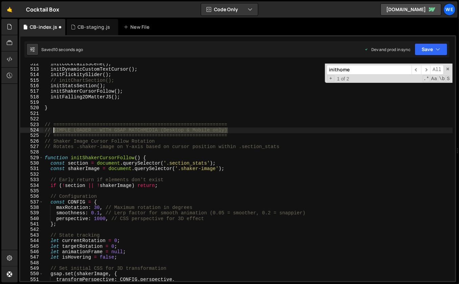
drag, startPoint x: 232, startPoint y: 130, endPoint x: 59, endPoint y: 129, distance: 173.0
click at [55, 130] on div "initCocktailsScene ( ) ; initDynamicCustomTextCursor ( ) ; initFlickitySlider (…" at bounding box center [248, 175] width 410 height 229
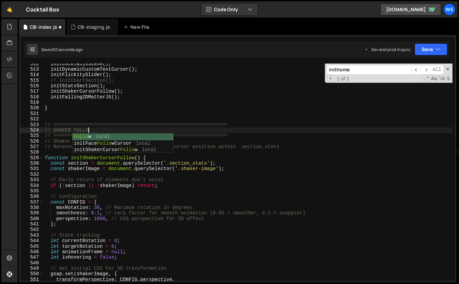
scroll to position [0, 3]
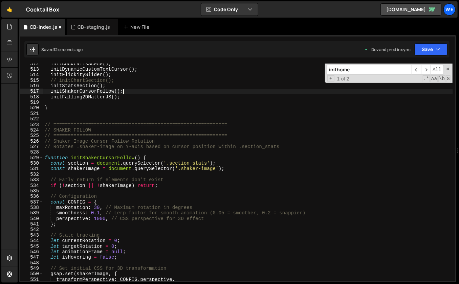
click at [185, 92] on div "initCocktailsScene ( ) ; initDynamicCustomTextCursor ( ) ; initFlickitySlider (…" at bounding box center [248, 175] width 410 height 229
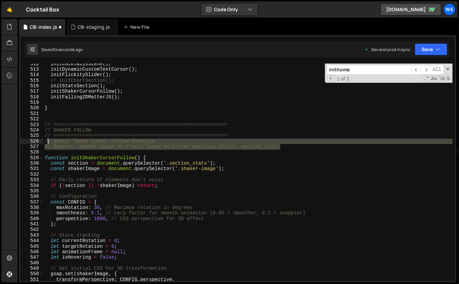
drag, startPoint x: 268, startPoint y: 151, endPoint x: 47, endPoint y: 143, distance: 221.3
click at [47, 143] on div "initCocktailsScene ( ) ; initDynamicCustomTextCursor ( ) ; initFlickitySlider (…" at bounding box center [248, 175] width 410 height 229
type textarea "/"
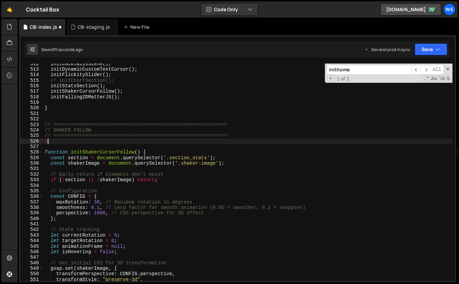
scroll to position [0, 0]
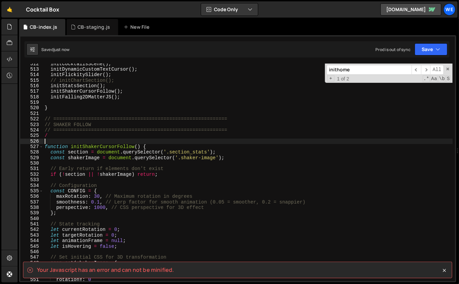
type textarea "/"
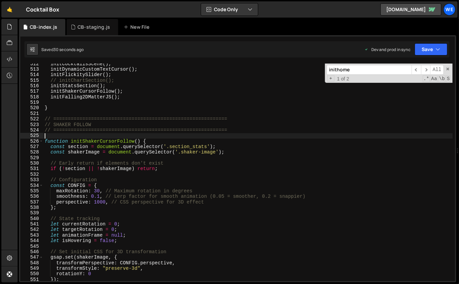
click at [233, 214] on div "initCocktailsScene ( ) ; initDynamicCustomTextCursor ( ) ; initFlickitySlider (…" at bounding box center [248, 175] width 410 height 229
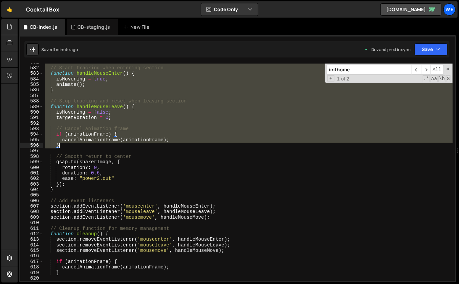
scroll to position [2568, 0]
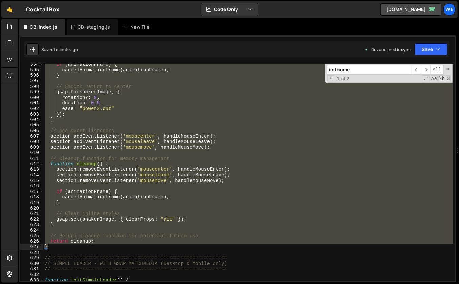
drag, startPoint x: 63, startPoint y: 138, endPoint x: 65, endPoint y: 248, distance: 109.7
click at [66, 249] on div "if ( animationFrame ) { cancelAnimationFrame ( animationFrame ) ; } // Smooth r…" at bounding box center [248, 176] width 410 height 229
paste textarea "initShakerCursorFollow();"
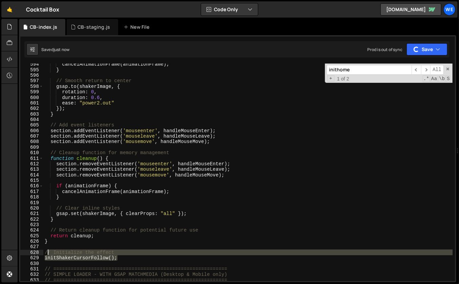
drag, startPoint x: 117, startPoint y: 258, endPoint x: 43, endPoint y: 251, distance: 74.2
click at [44, 252] on div "cancelAnimationFrame ( animationFrame ) ; } // Smooth return to center gsap . t…" at bounding box center [248, 176] width 410 height 229
type textarea "// Initialize the effect initShakerCursorFollow();"
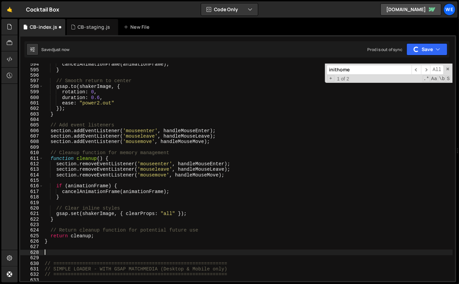
click at [95, 249] on div "cancelAnimationFrame ( animationFrame ) ; } // Smooth return to center gsap . t…" at bounding box center [248, 176] width 410 height 229
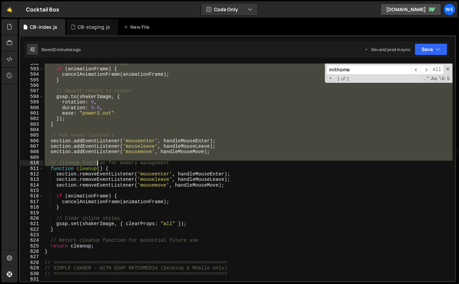
scroll to position [2561, 0]
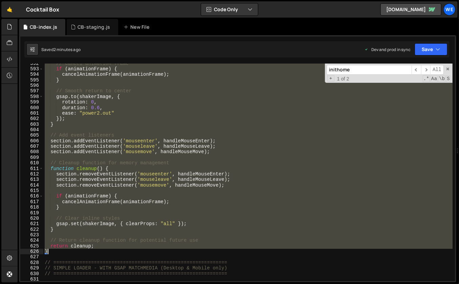
drag, startPoint x: 45, startPoint y: 118, endPoint x: 74, endPoint y: 252, distance: 137.2
click at [74, 252] on div "// Cancel animation frame if ( animationFrame ) { cancelAnimationFrame ( animat…" at bounding box center [248, 175] width 410 height 229
paste textarea "initShakerCursorFollow();"
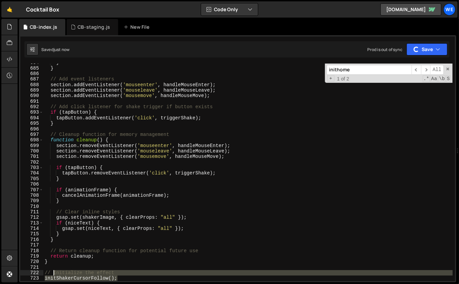
drag, startPoint x: 120, startPoint y: 277, endPoint x: 48, endPoint y: 272, distance: 72.0
click at [48, 272] on div "} } // Add event listeners section . addEventListener ( 'mouseenter' , handleMo…" at bounding box center [248, 174] width 410 height 229
type textarea "/"
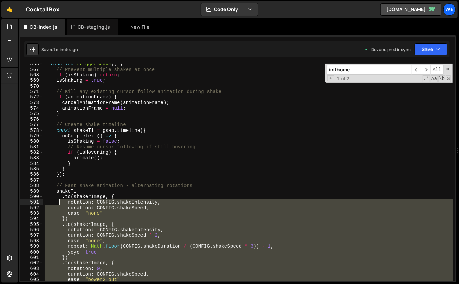
scroll to position [2179, 0]
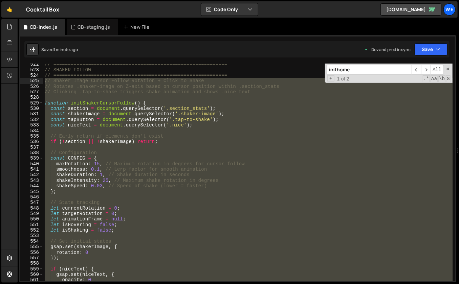
drag, startPoint x: 59, startPoint y: 264, endPoint x: 44, endPoint y: 82, distance: 182.8
click at [44, 82] on div "// ============================================================ // SHAKER FOLLO…" at bounding box center [248, 176] width 410 height 229
paste textarea "initShakerCursorFollow();"
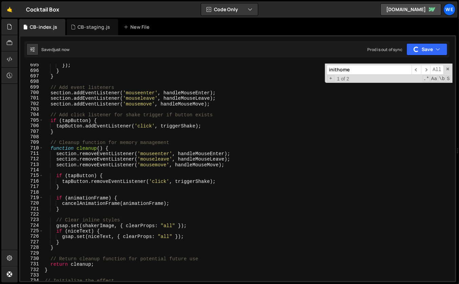
scroll to position [3003, 0]
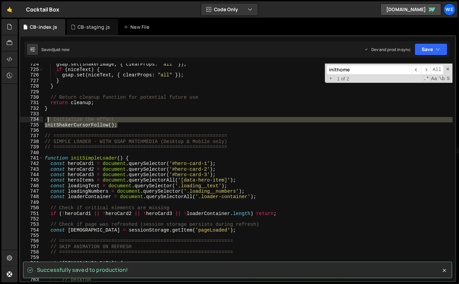
drag, startPoint x: 72, startPoint y: 123, endPoint x: 44, endPoint y: 117, distance: 28.7
click at [44, 117] on div "gsap . set ( shakerImage , { clearProps : "all" }) ; if ( niceText ) { gsap . s…" at bounding box center [248, 176] width 410 height 229
type textarea "// Initialize the effect initShakerCursorFollow();"
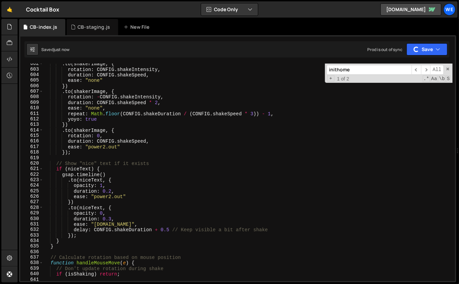
scroll to position [2440, 0]
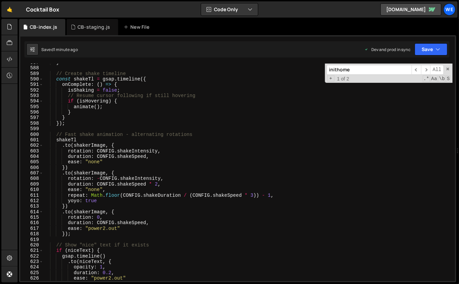
click at [354, 198] on div "} // Create shake timeline const shakeTl = gsap . timeline ({ onComplete : ( ) …" at bounding box center [248, 174] width 410 height 229
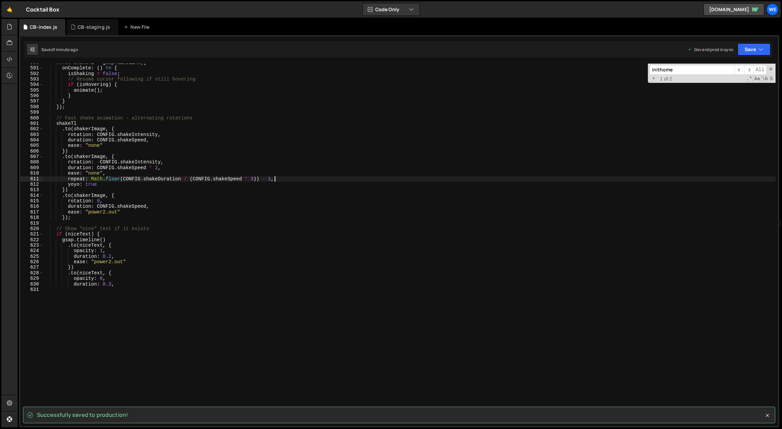
scroll to position [2455, 0]
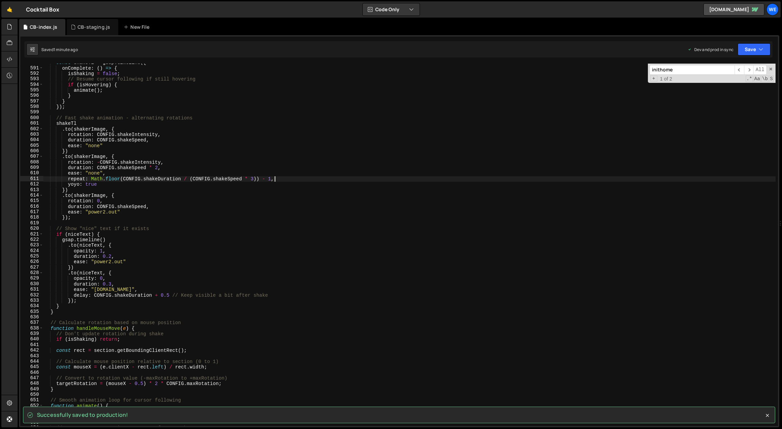
click at [459, 129] on div "const shakeTl = gsap . timeline ({ onComplete : ( ) => { isShaking = false ; //…" at bounding box center [409, 247] width 732 height 374
type textarea ".to(shakerImage, {"
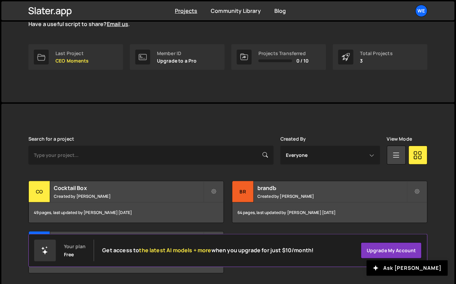
scroll to position [102, 0]
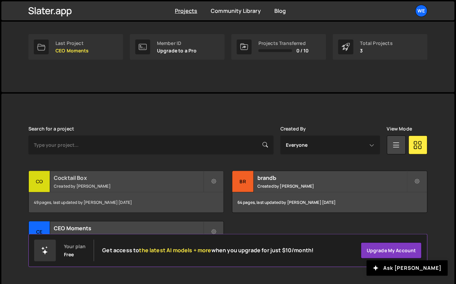
click at [104, 186] on small "Created by Georgi Tsonev" at bounding box center [129, 187] width 150 height 6
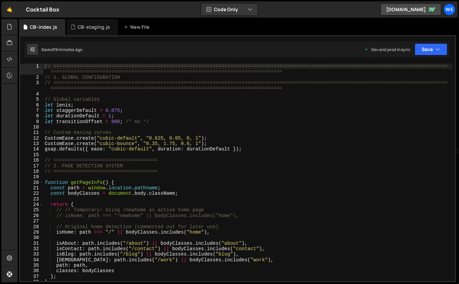
click at [204, 146] on div "// ============================================================================…" at bounding box center [247, 181] width 409 height 235
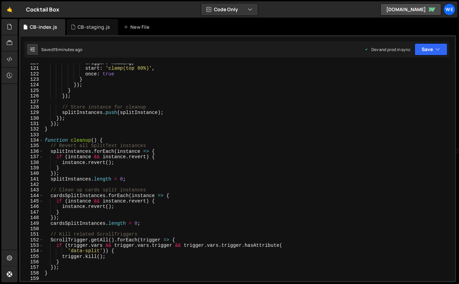
scroll to position [504, 0]
click at [230, 151] on div "trigger : heading , start : 'clamp(top 80%)' , once : true } }) ; } }) ; // Sto…" at bounding box center [247, 174] width 409 height 229
type textarea "splitInstances.forEach(instance => {"
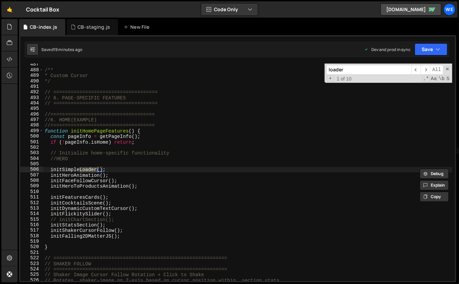
scroll to position [2024, 0]
type input "loader"
click at [425, 69] on span "​" at bounding box center [425, 70] width 9 height 10
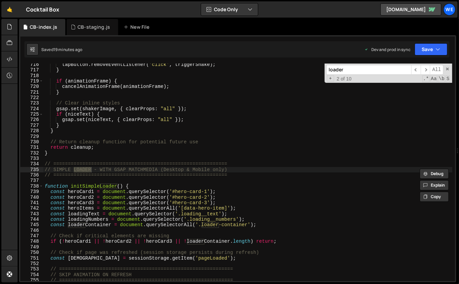
type textarea "// SIMPLE LOADER - WITH GSAP MATCHMEDIA (Desktop & Mobile only)"
click at [350, 69] on input "loader" at bounding box center [368, 70] width 85 height 10
type input "f"
type textarea "function initSimpleLoader() {"
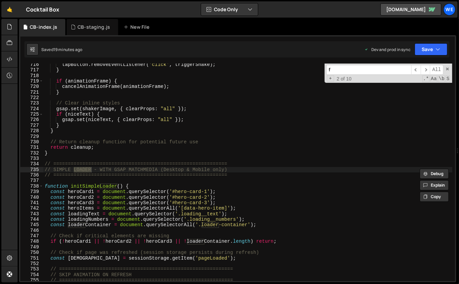
type input "fl"
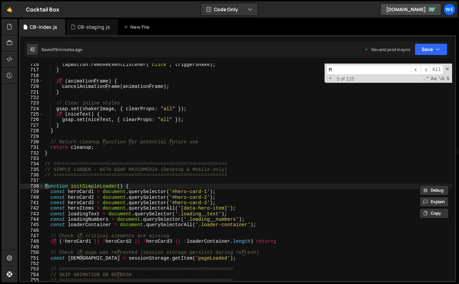
type textarea "// 1. CONFIGURATION OBJECT - Adjust these values to control floating strength"
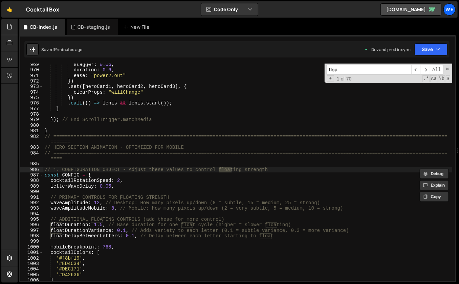
type input "float"
click at [430, 67] on span "All" at bounding box center [437, 70] width 14 height 10
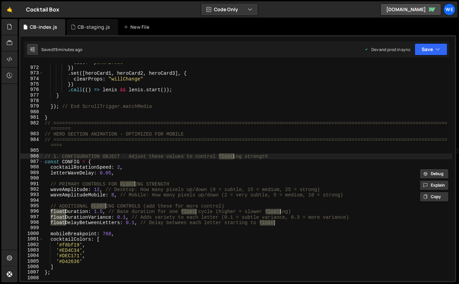
scroll to position [4032, 0]
click at [300, 94] on div "ease : "power2.out" }) . set ([ heroCard1 , heroCard2 , heroCard3 ] , { clearPr…" at bounding box center [247, 173] width 409 height 229
type textarea "}"
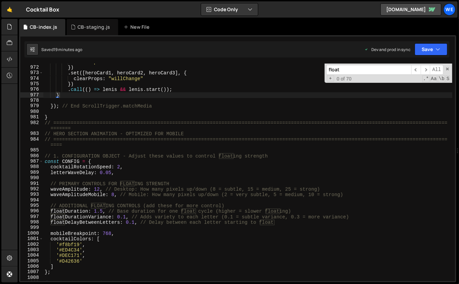
type input "h"
type textarea "}); // End ScrollTrigger.matchMedia"
type input "he"
type textarea "// HERO SECTION ANIMATION - OPTIMIZED FOR MOBILE"
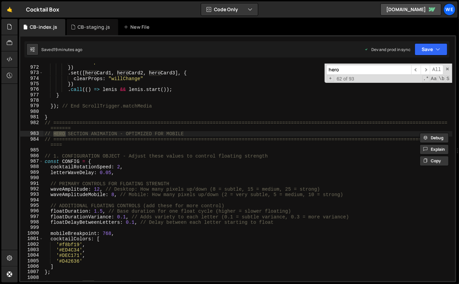
type input "herot"
type textarea "function initHeroToProductsAnimation() {"
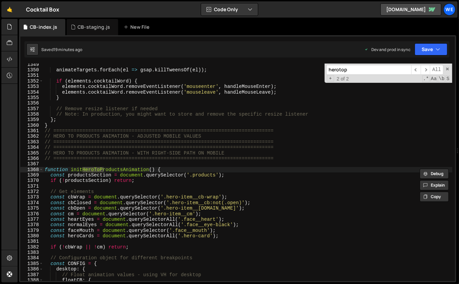
type input "herotop"
click at [248, 188] on div "animateTargets . forEach ( el => gsap . killTweensOf ( el )) ; if ( elements . …" at bounding box center [247, 176] width 409 height 229
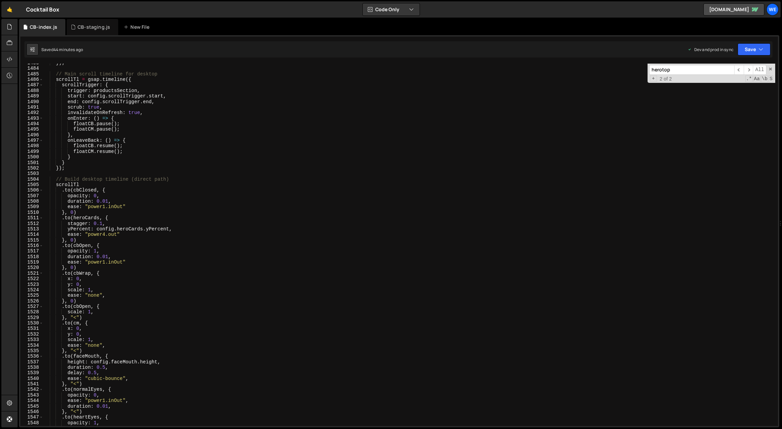
scroll to position [6093, 0]
click at [152, 284] on div "}) ; // Main scroll timeline for desktop scrollTl = gsap . timeline ({ scrollTr…" at bounding box center [409, 247] width 732 height 374
type textarea "x: 0,"
click at [10, 9] on link "🤙" at bounding box center [9, 9] width 17 height 16
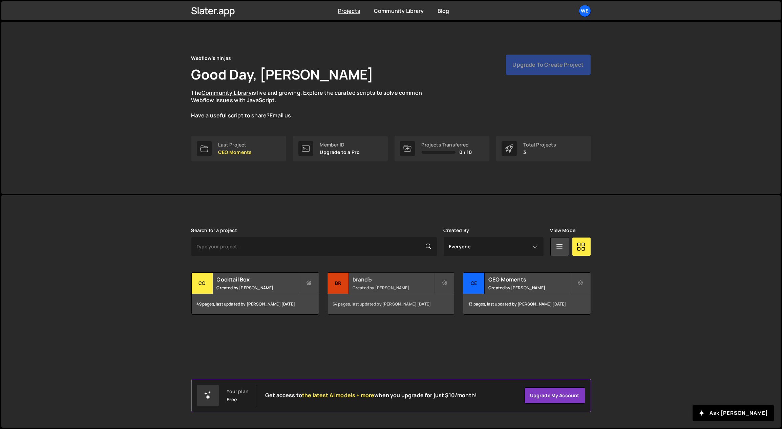
click at [400, 286] on small "Created by [PERSON_NAME]" at bounding box center [394, 288] width 82 height 6
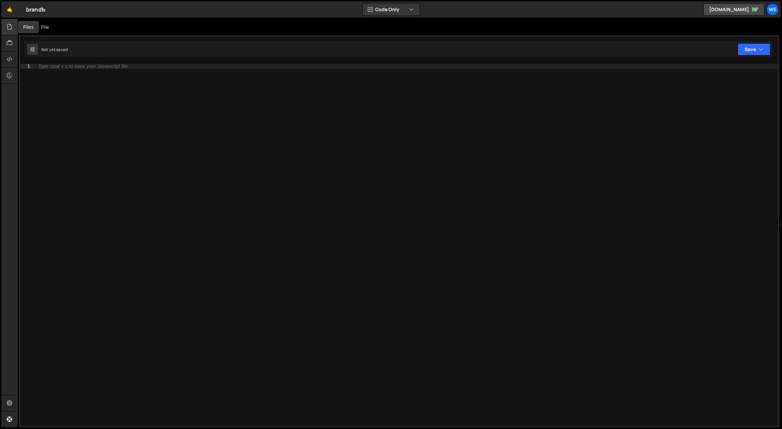
click at [9, 28] on icon at bounding box center [9, 26] width 5 height 7
